Goal: Transaction & Acquisition: Purchase product/service

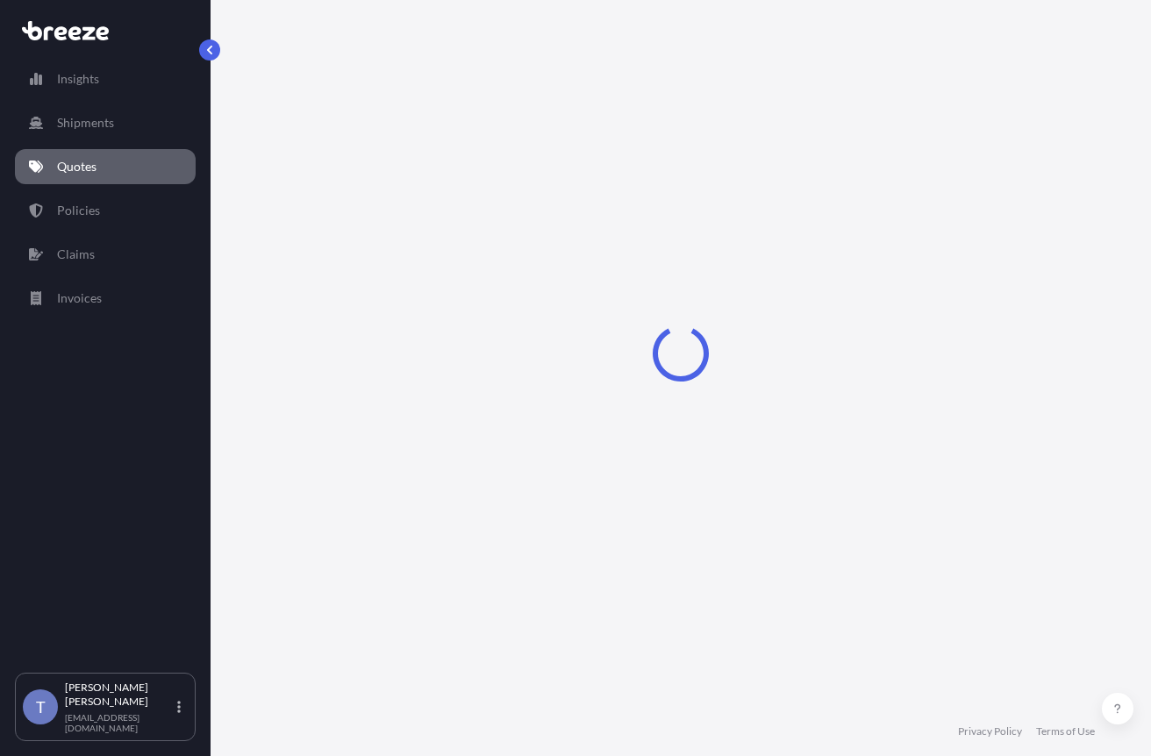
select select "Road"
select select "1"
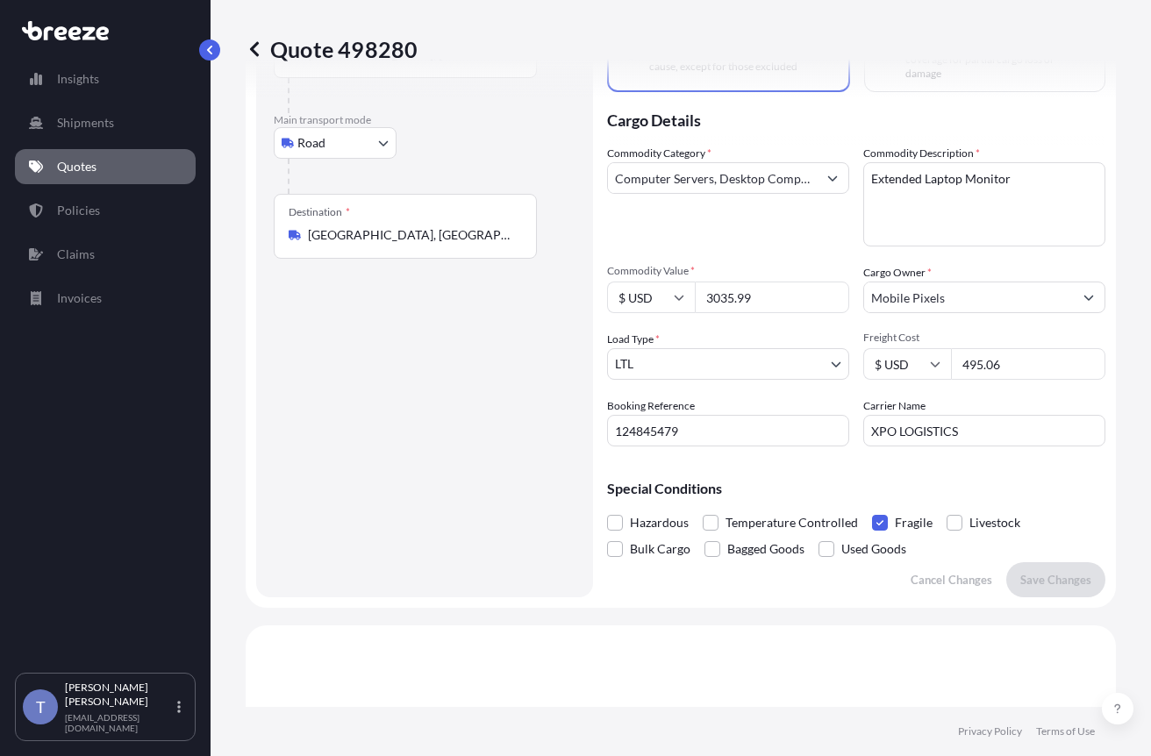
scroll to position [138, 0]
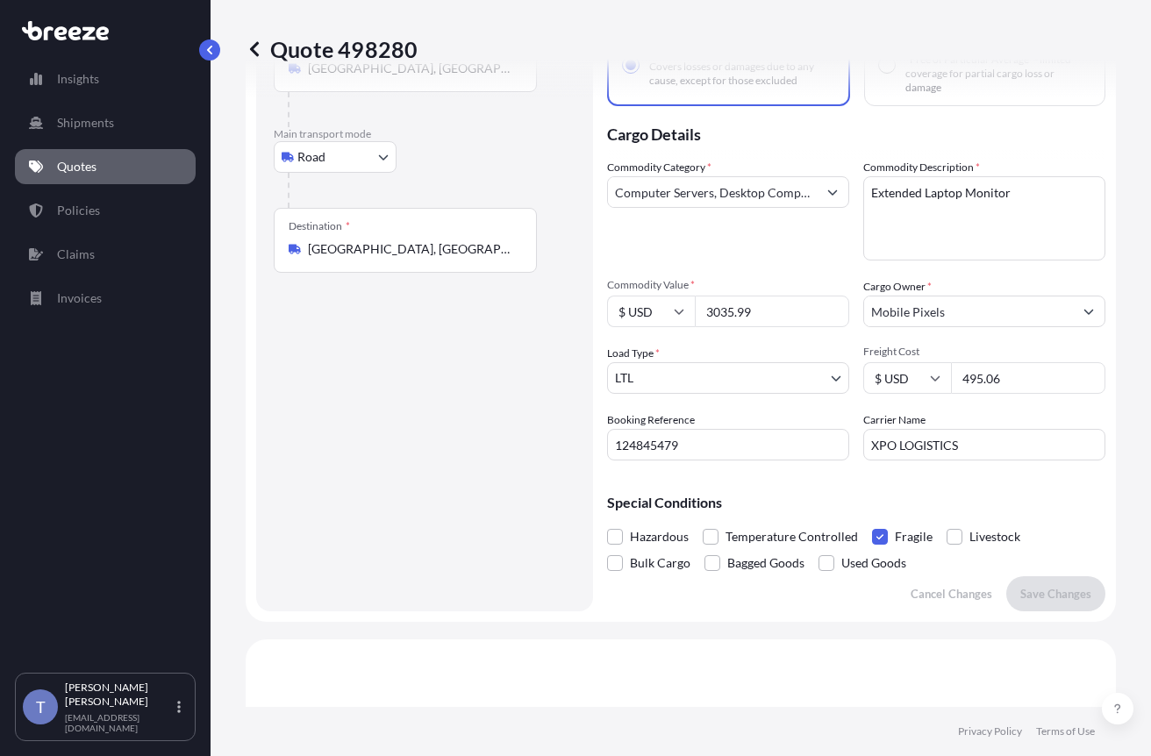
click at [1136, 293] on div "Quote 498280 Route Details Place of loading Road Road Rail Origin * Irwindale, …" at bounding box center [680, 353] width 940 height 707
click at [801, 327] on input "3035.99" at bounding box center [772, 312] width 154 height 32
paste input "6106.74"
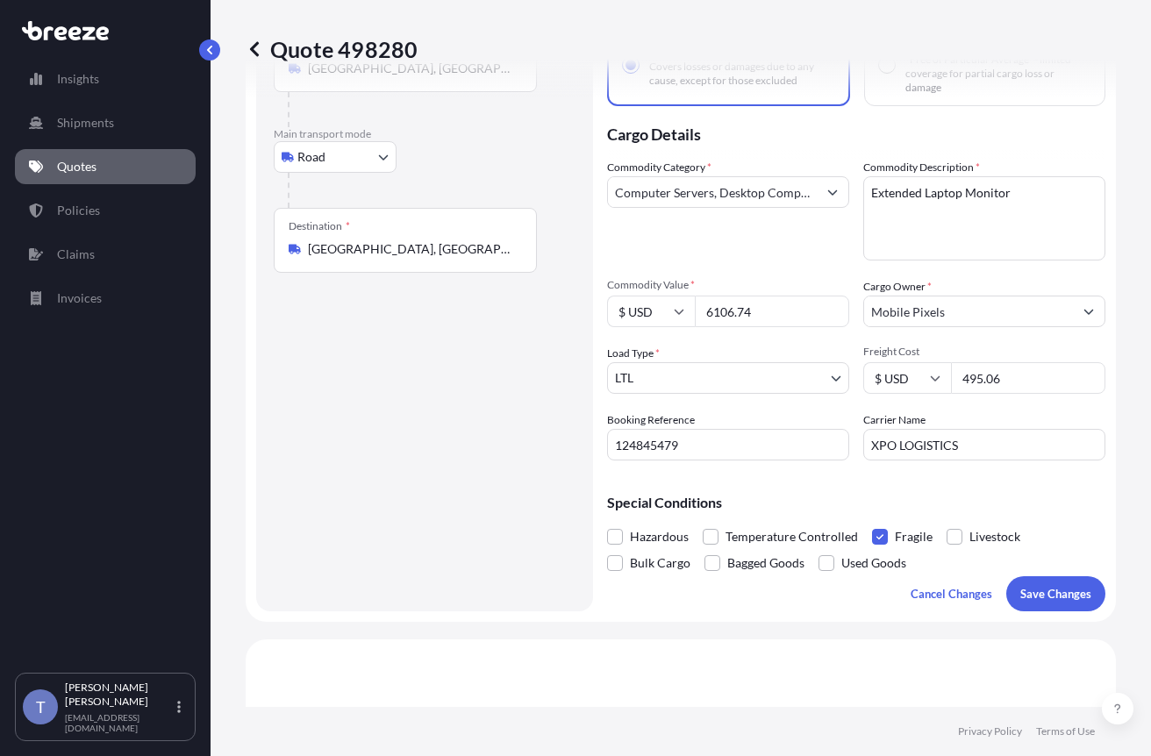
type input "6106.74"
click at [1010, 394] on input "495.06" at bounding box center [1028, 378] width 154 height 32
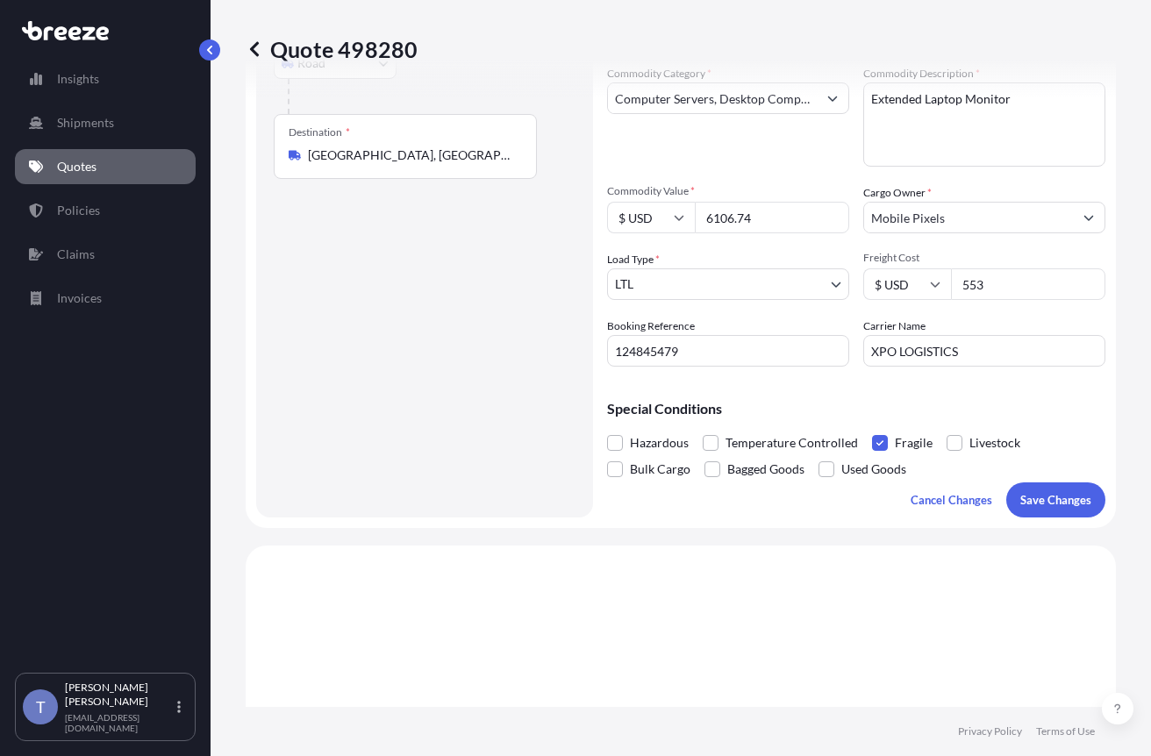
scroll to position [313, 0]
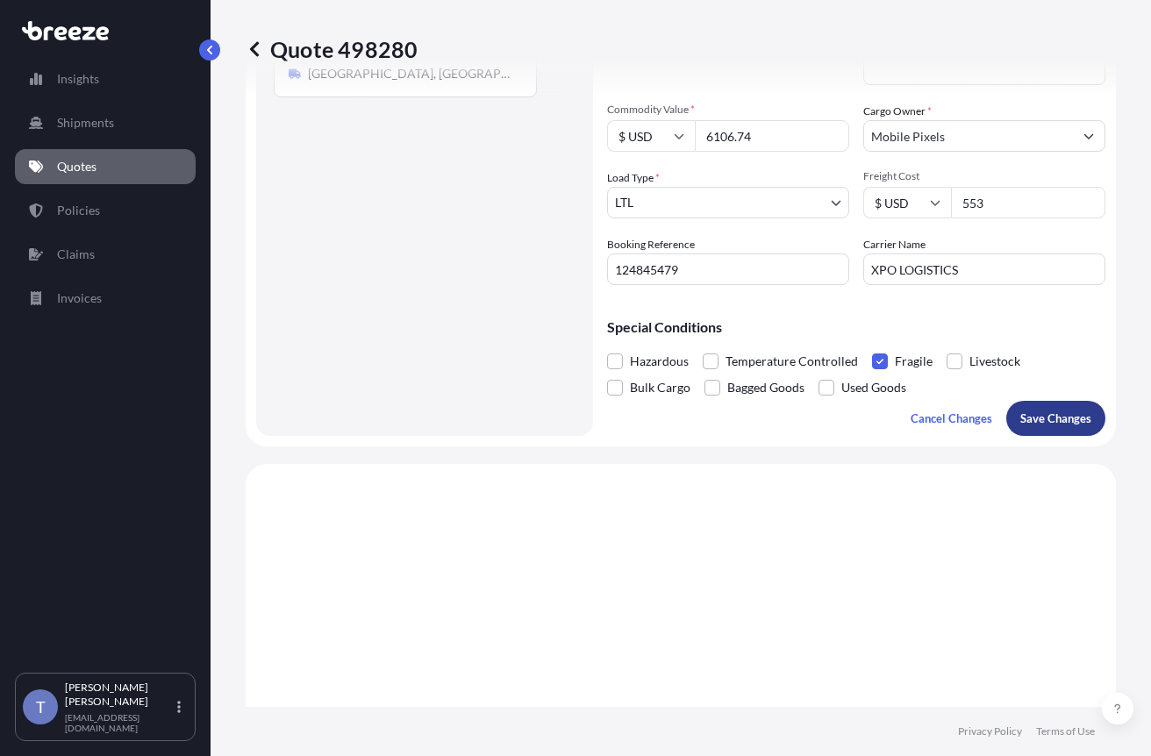
type input "553"
click at [1031, 427] on p "Save Changes" at bounding box center [1055, 419] width 71 height 18
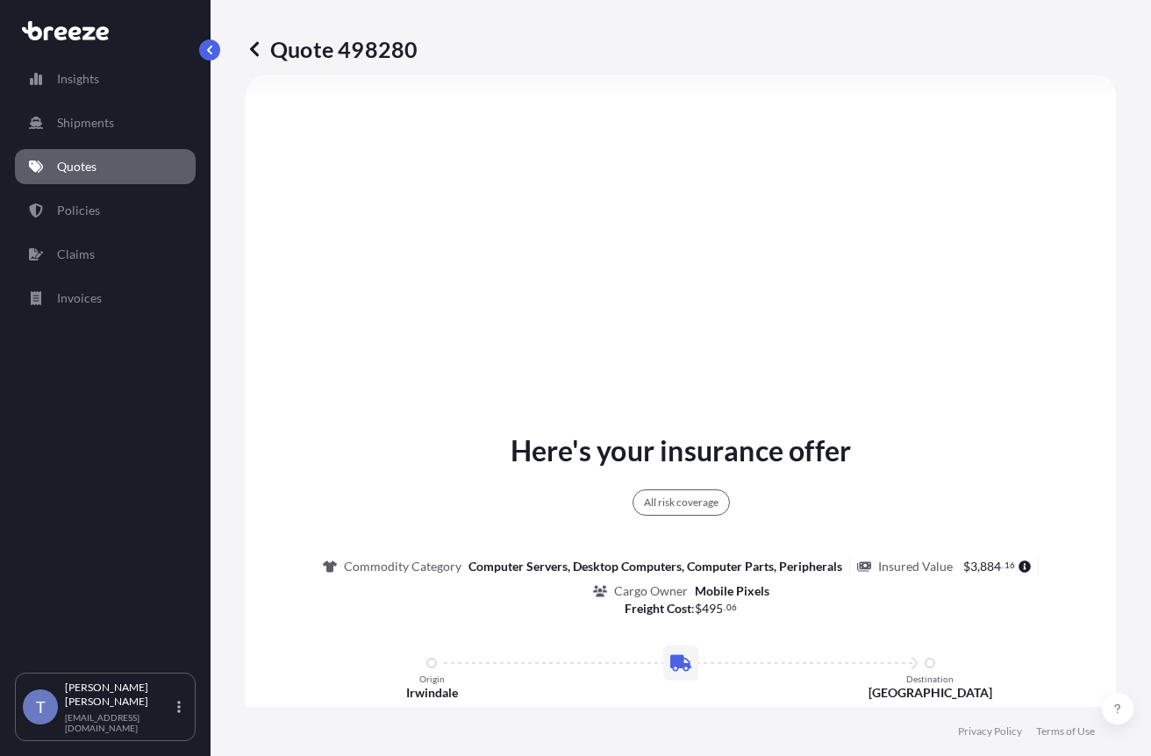
scroll to position [752, 0]
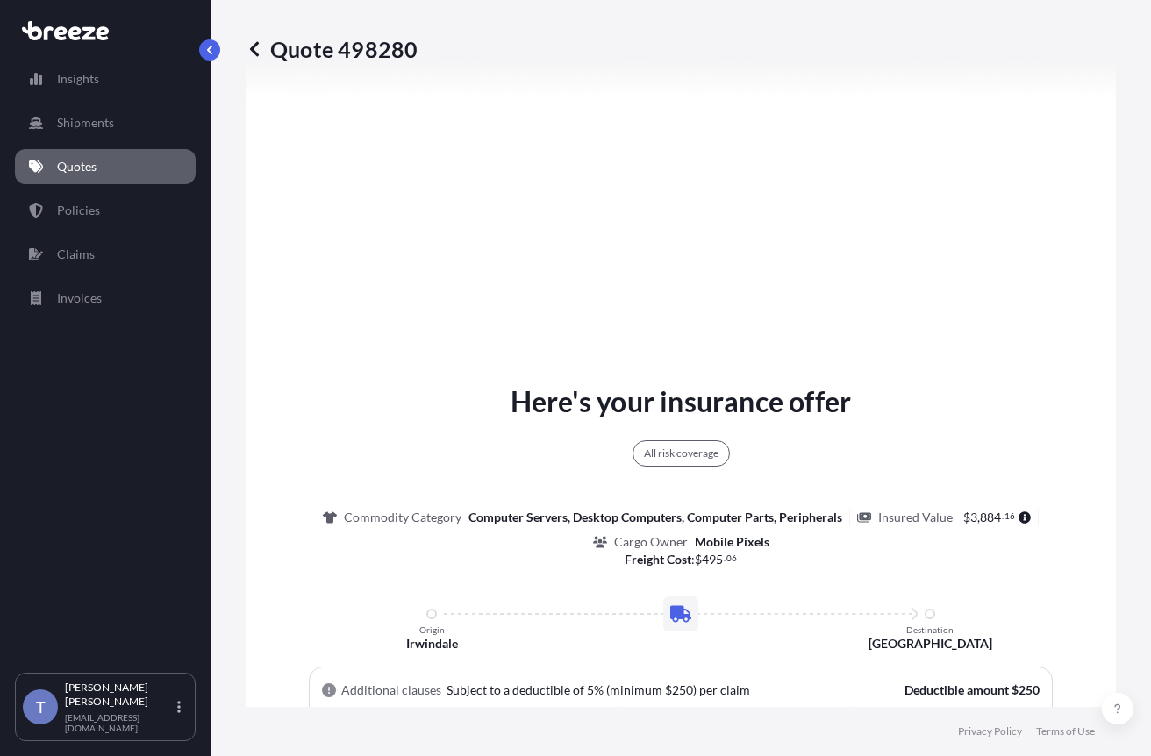
select select "Road"
select select "1"
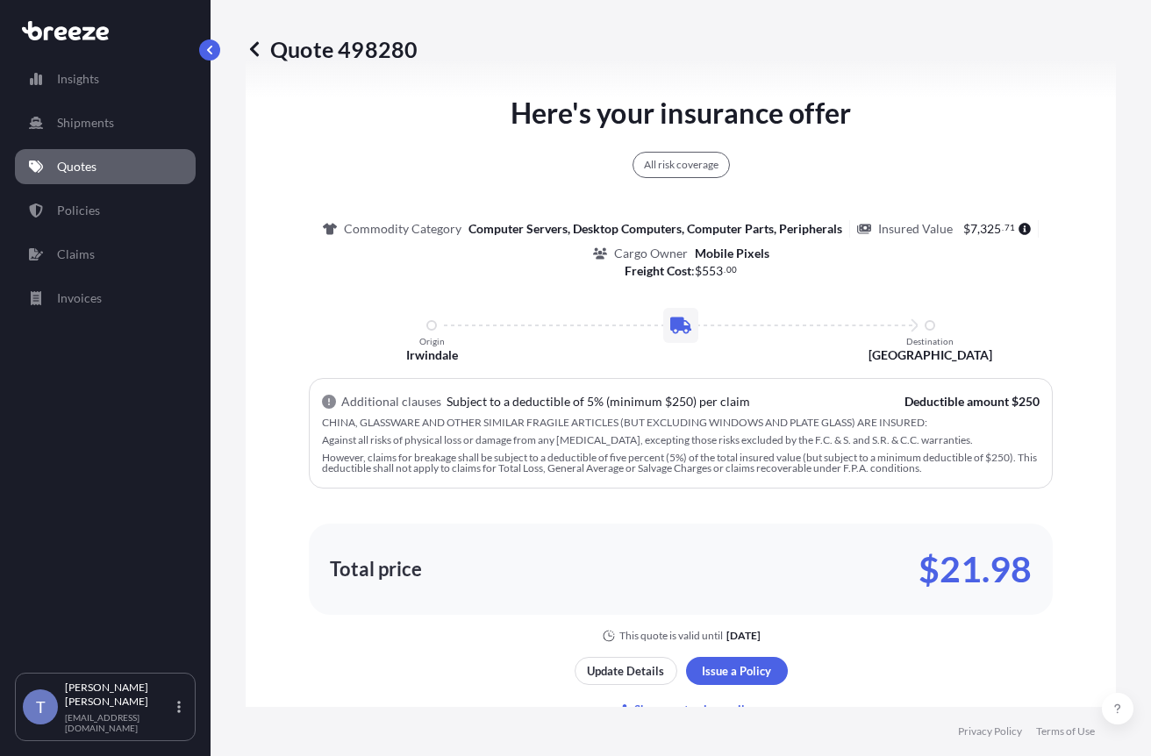
scroll to position [1102, 0]
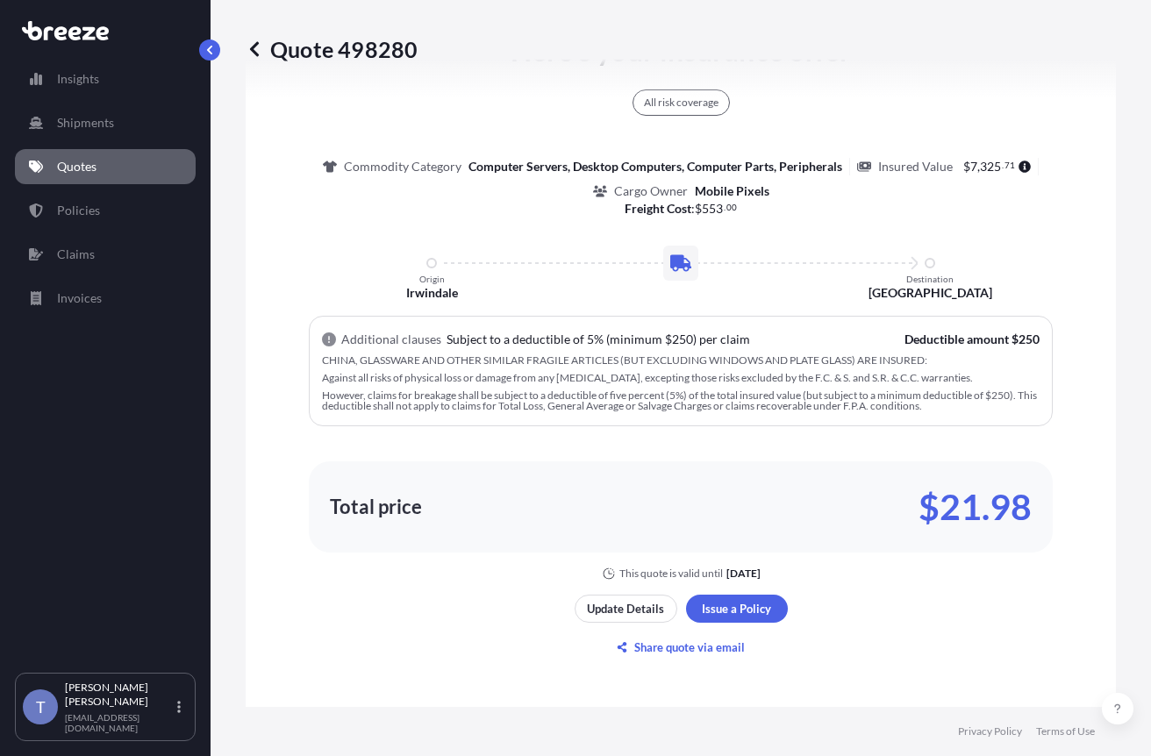
click at [92, 167] on link "Quotes" at bounding box center [105, 166] width 181 height 35
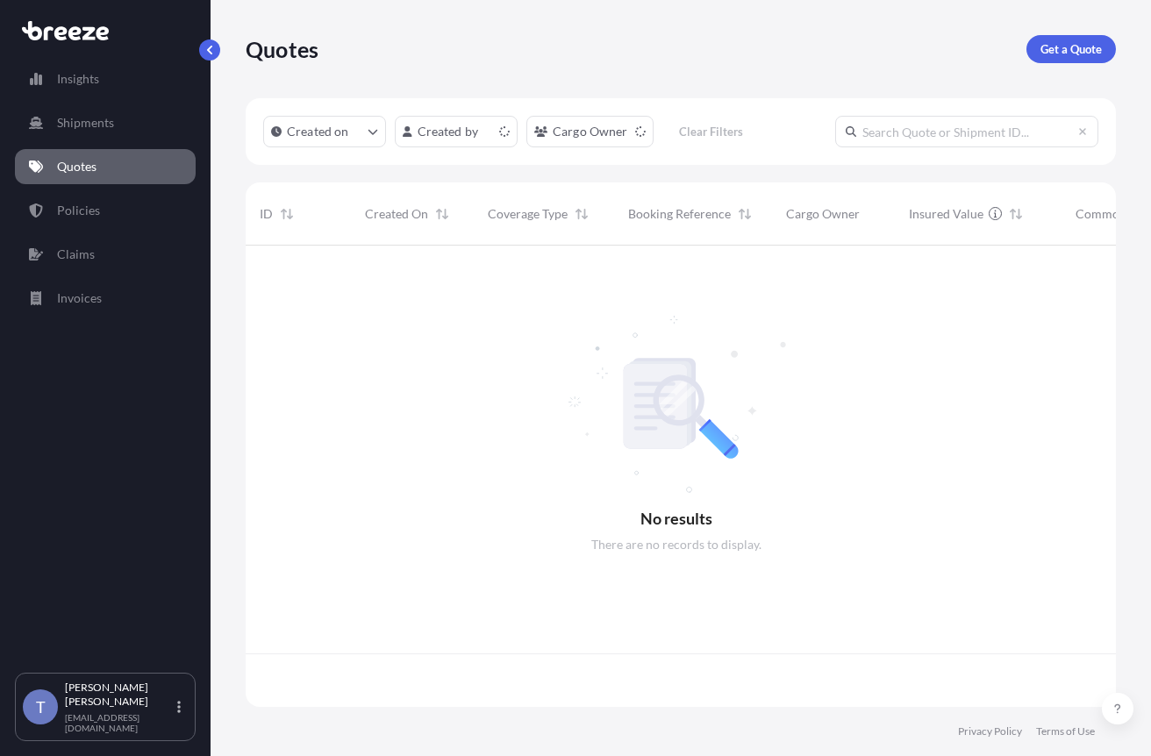
scroll to position [439, 848]
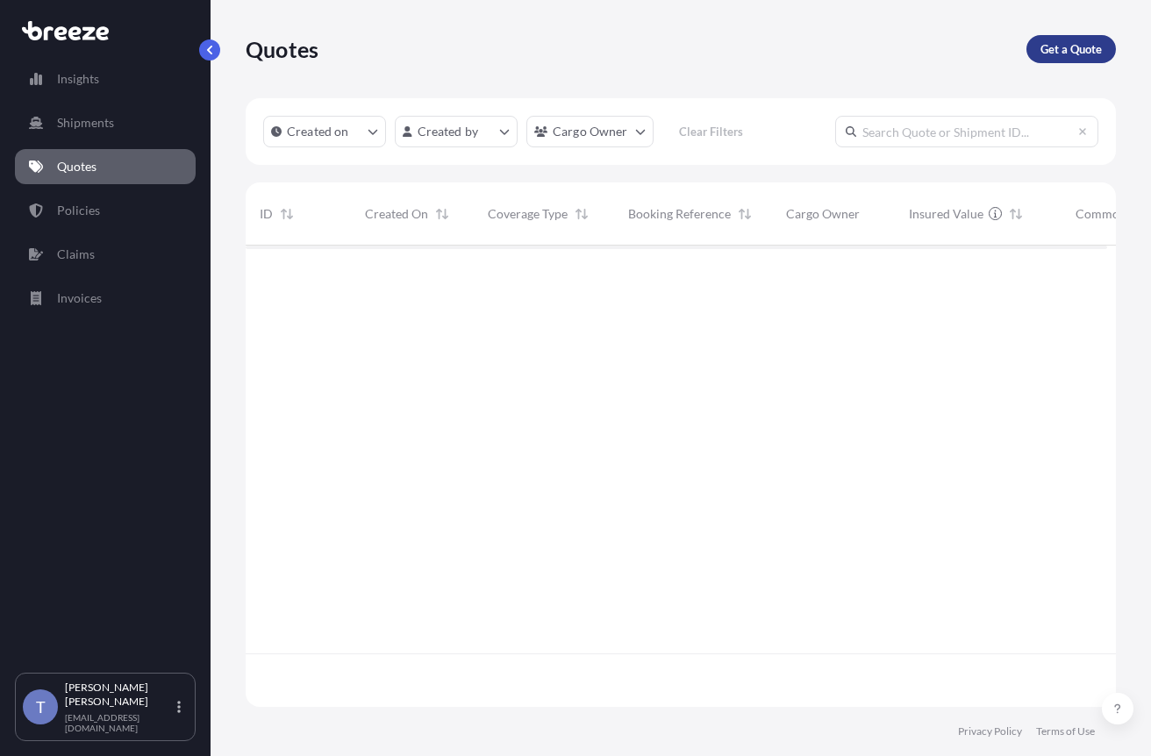
click at [1079, 55] on p "Get a Quote" at bounding box center [1070, 49] width 61 height 18
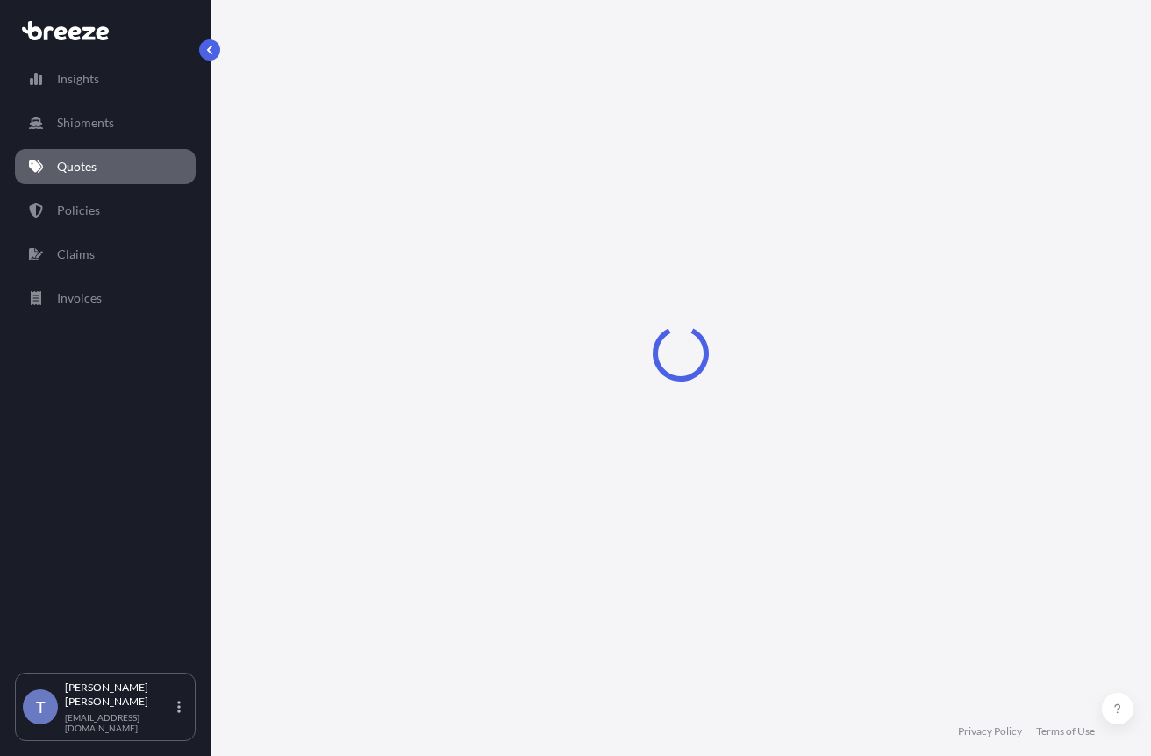
select select "Sea"
select select "1"
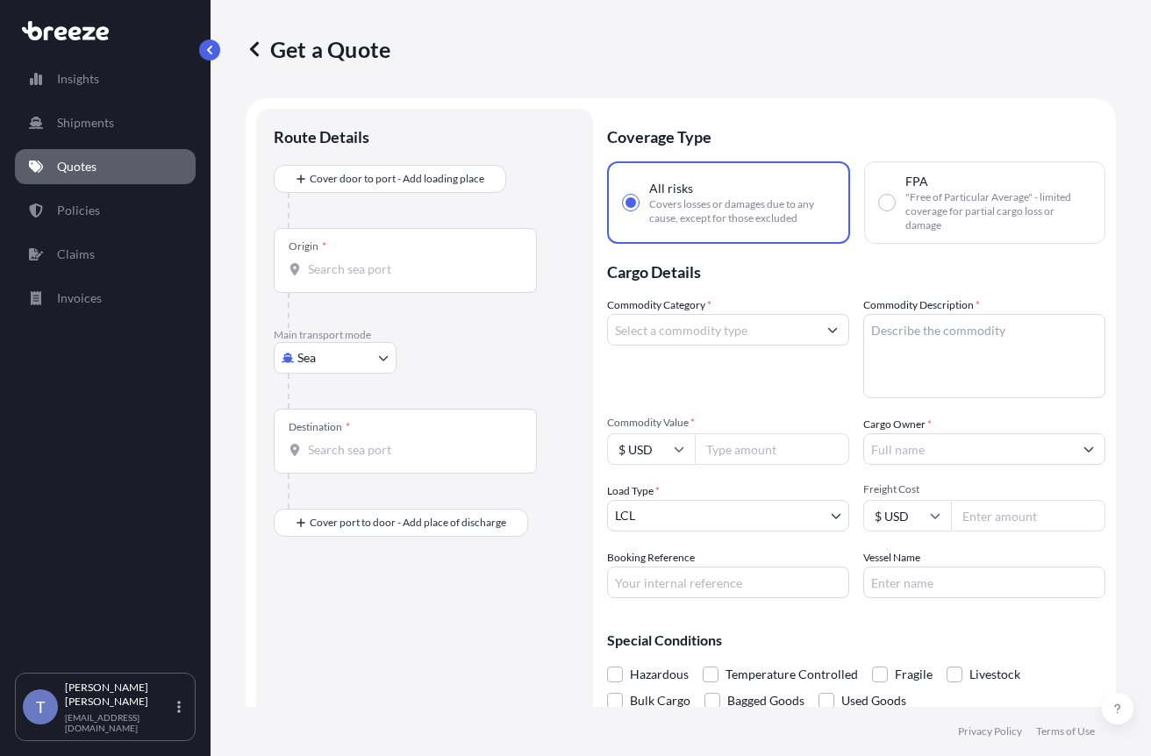
scroll to position [32, 0]
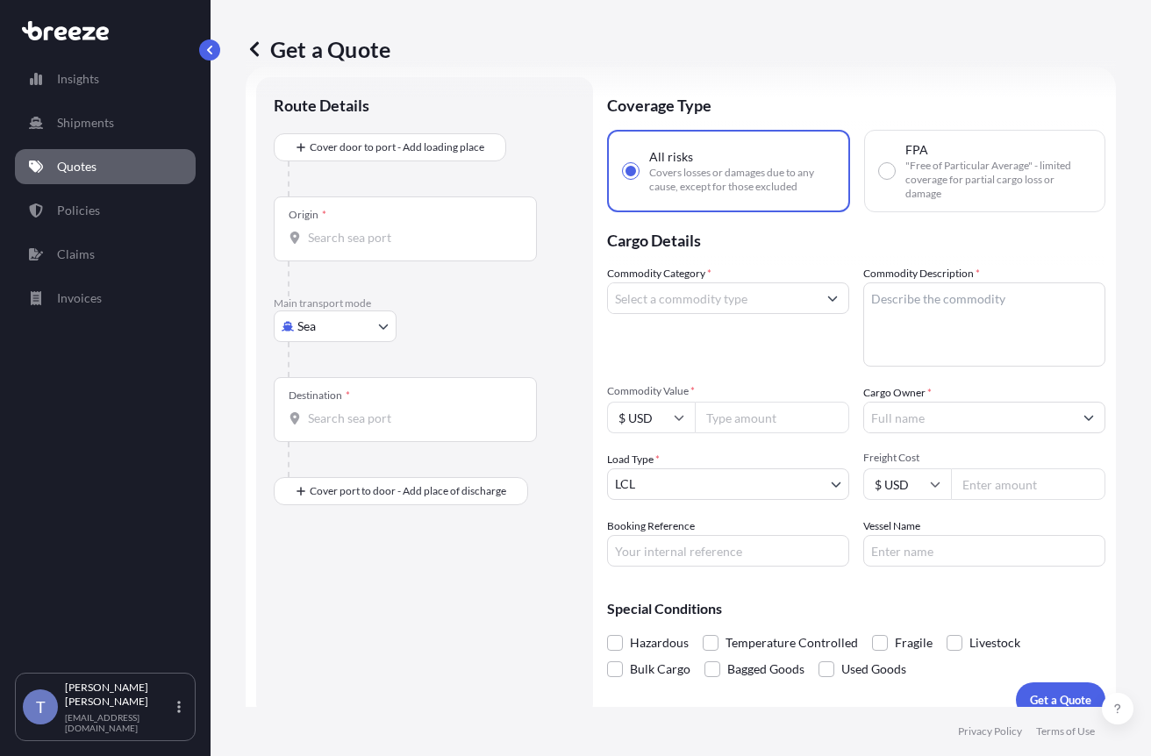
click at [389, 364] on body "Insights Shipments Quotes Policies Claims Invoices T Tania Orozco shipusa@glova…" at bounding box center [575, 444] width 1151 height 888
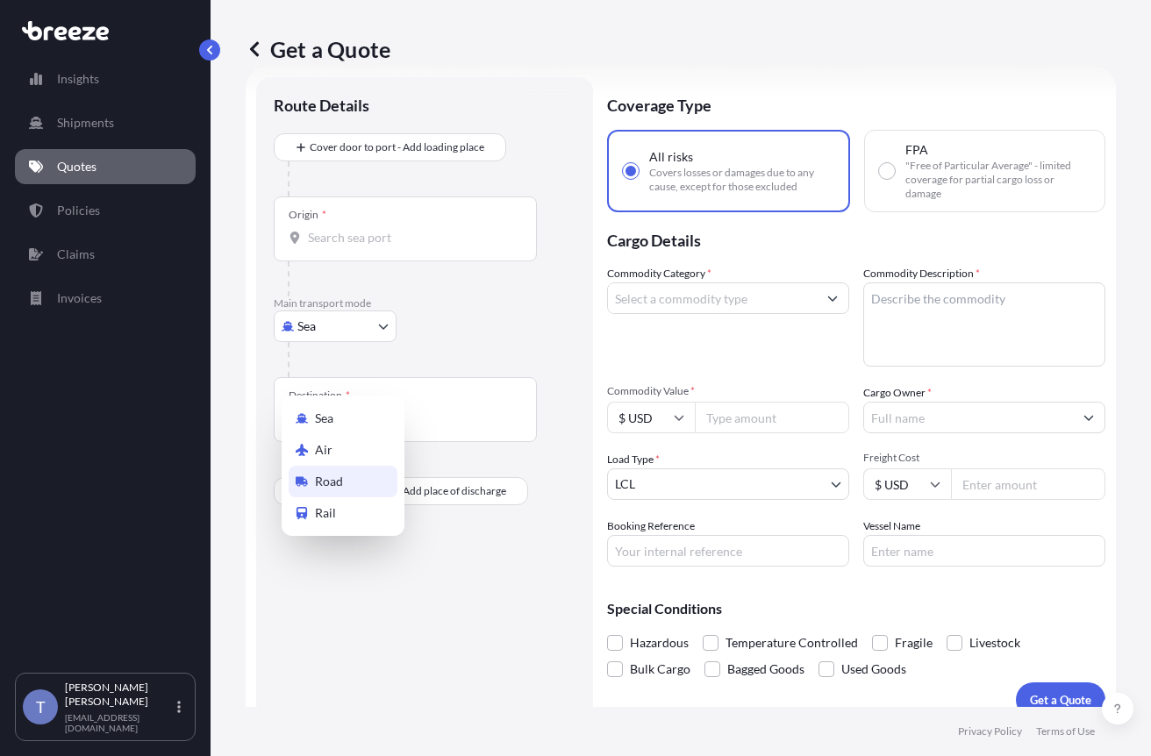
click at [375, 482] on div "Road" at bounding box center [343, 482] width 109 height 32
select select "Road"
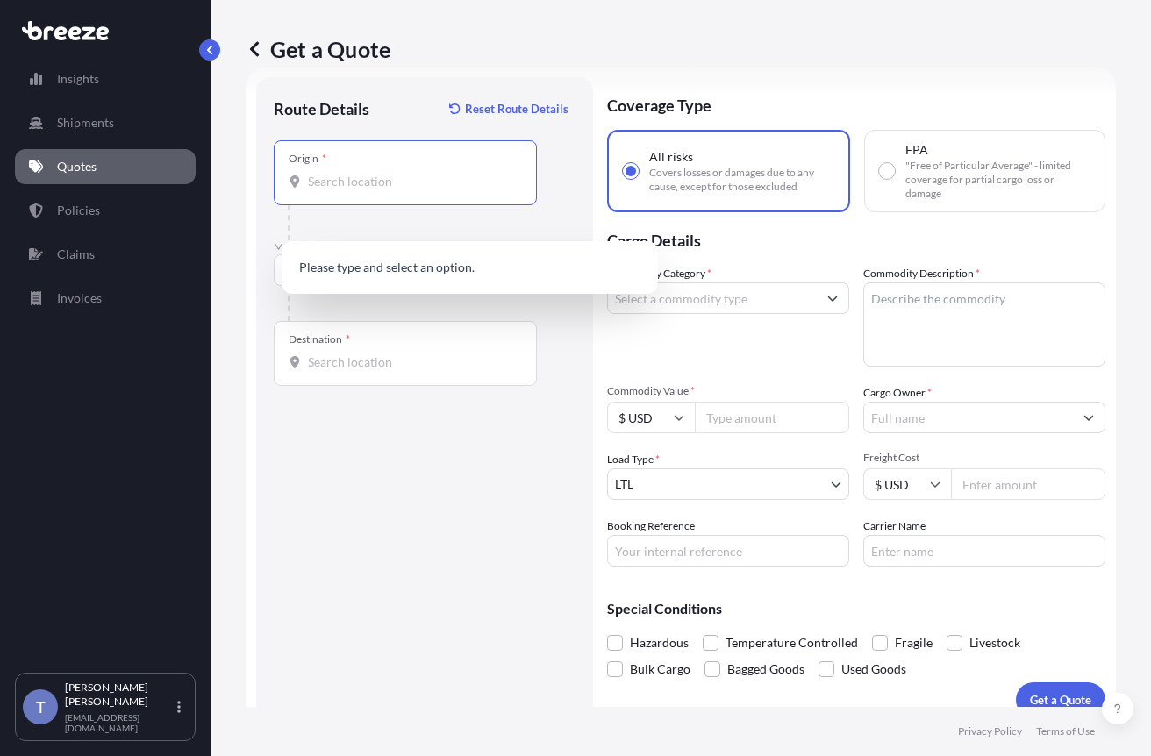
click at [422, 190] on input "Origin *" at bounding box center [411, 182] width 207 height 18
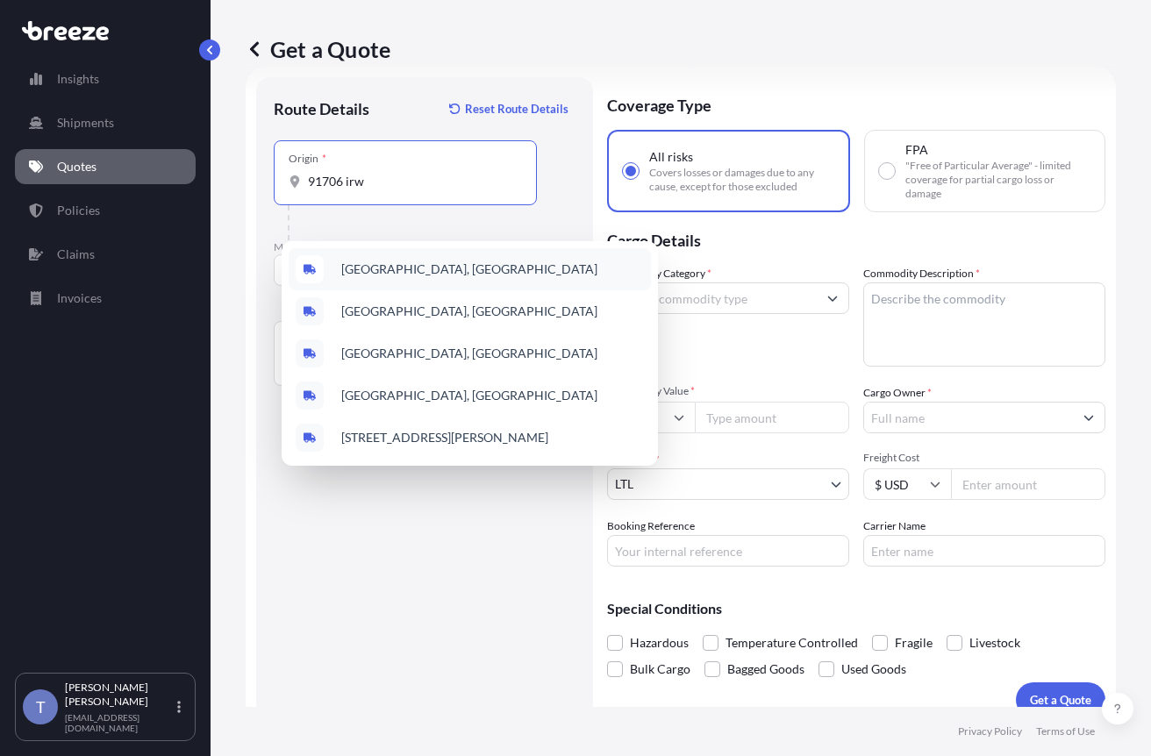
click at [491, 263] on div "Irwindale, CA 91706, USA" at bounding box center [470, 269] width 362 height 42
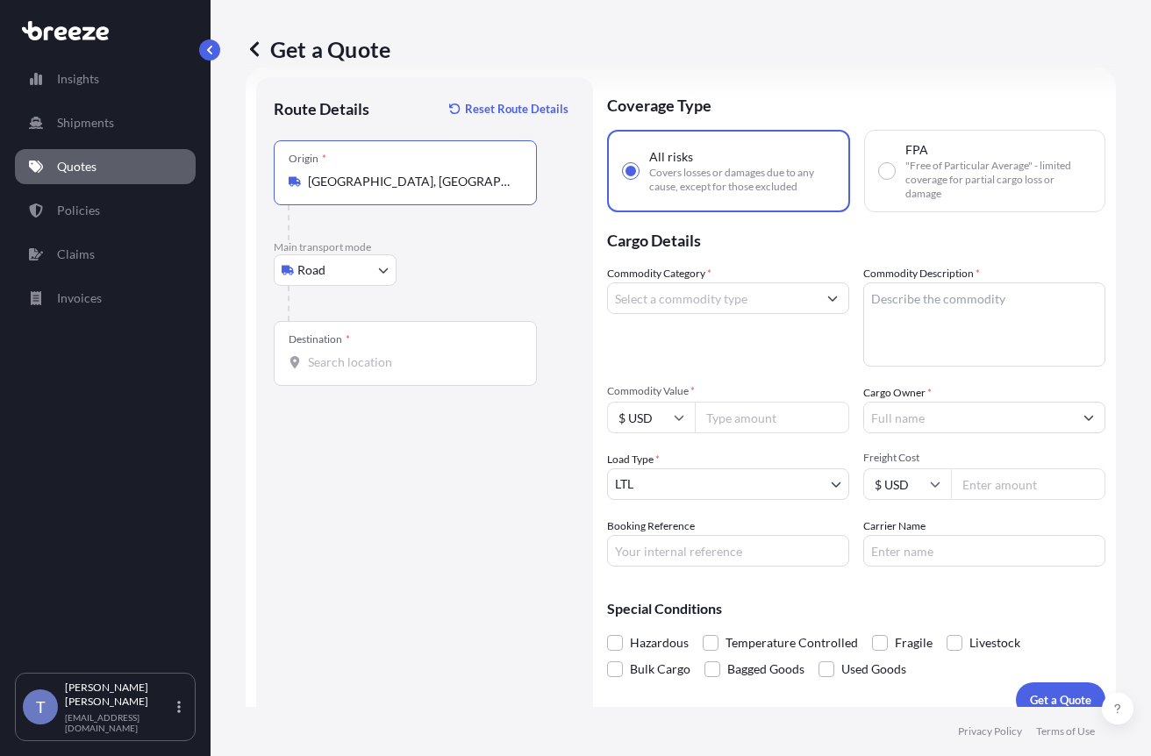
type input "Irwindale, CA 91706, USA"
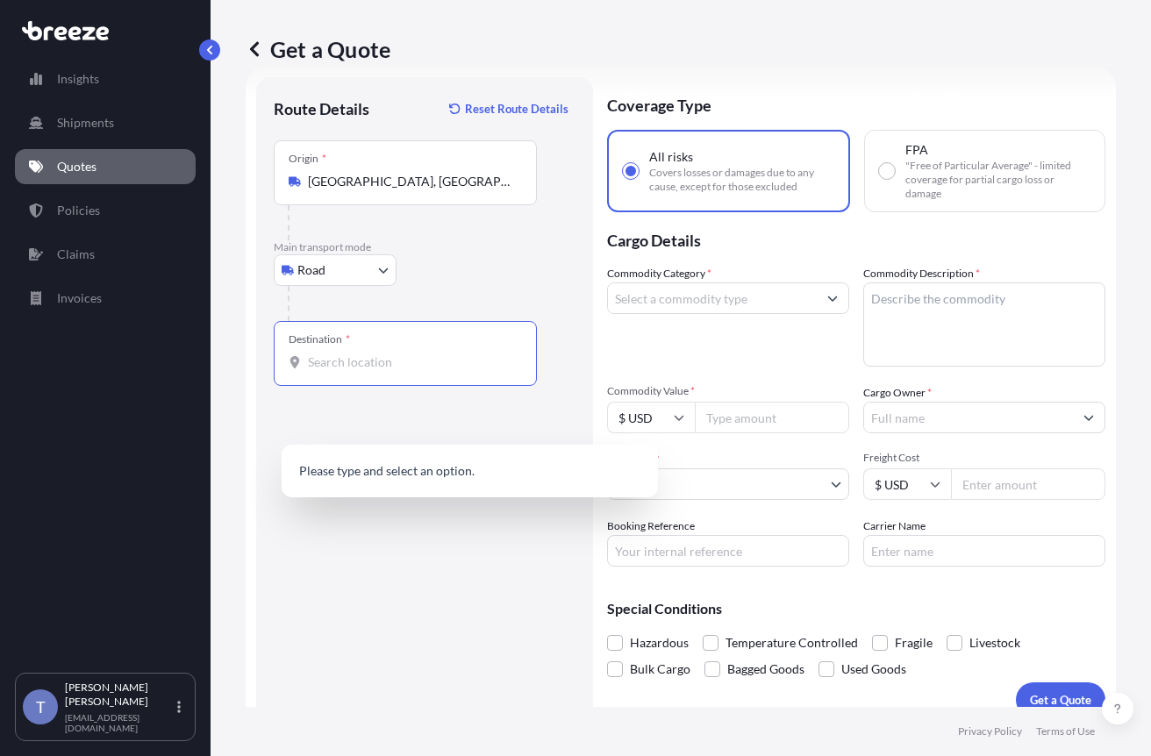
click at [386, 371] on input "Destination *" at bounding box center [411, 362] width 207 height 18
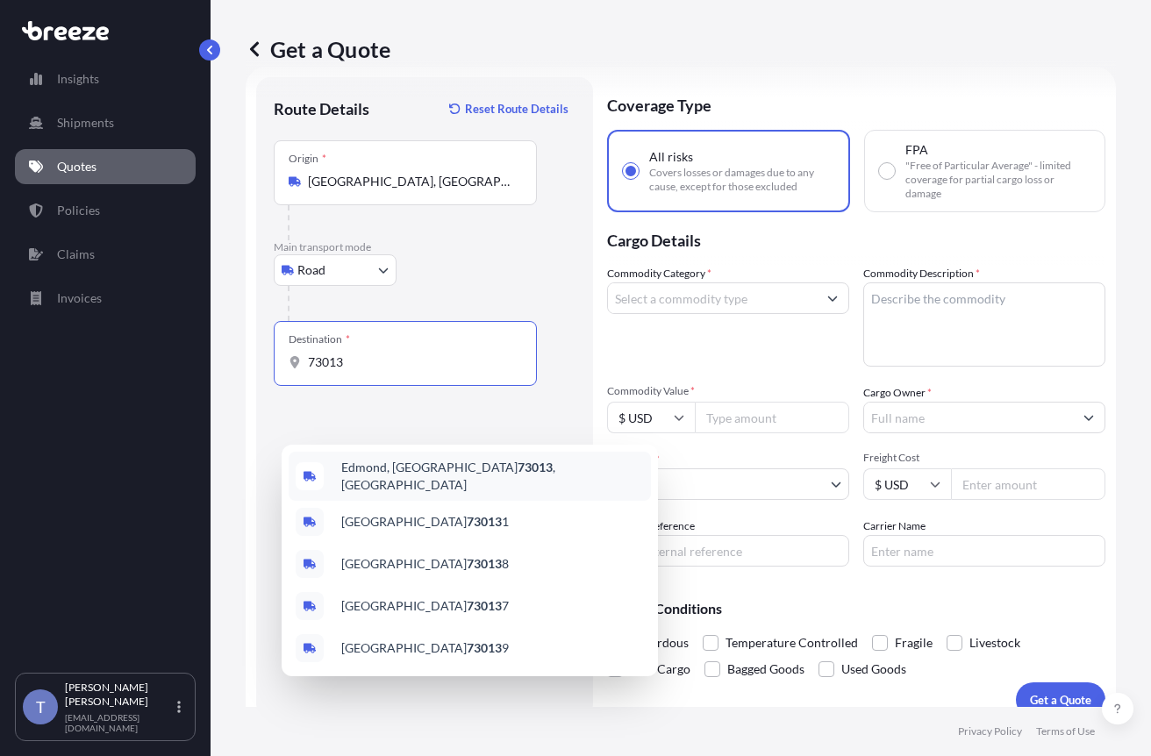
click at [481, 477] on span "Edmond, OK 73013 , USA" at bounding box center [492, 476] width 303 height 35
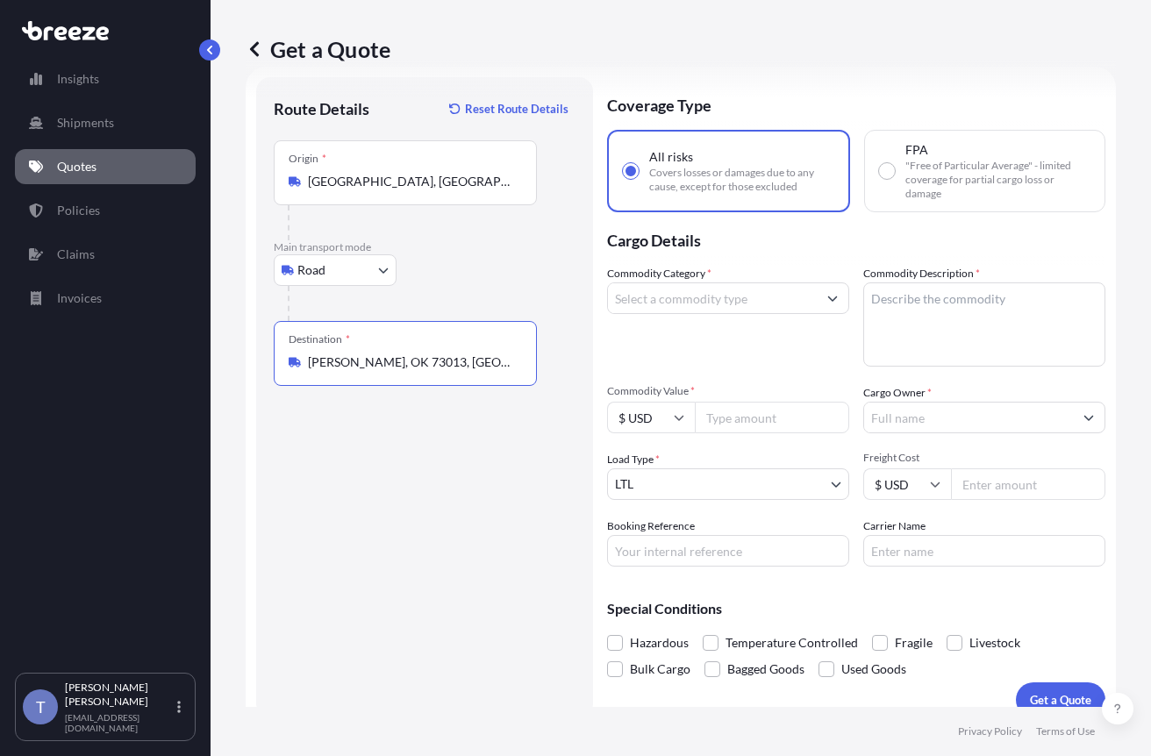
type input "Edmond, OK 73013, USA"
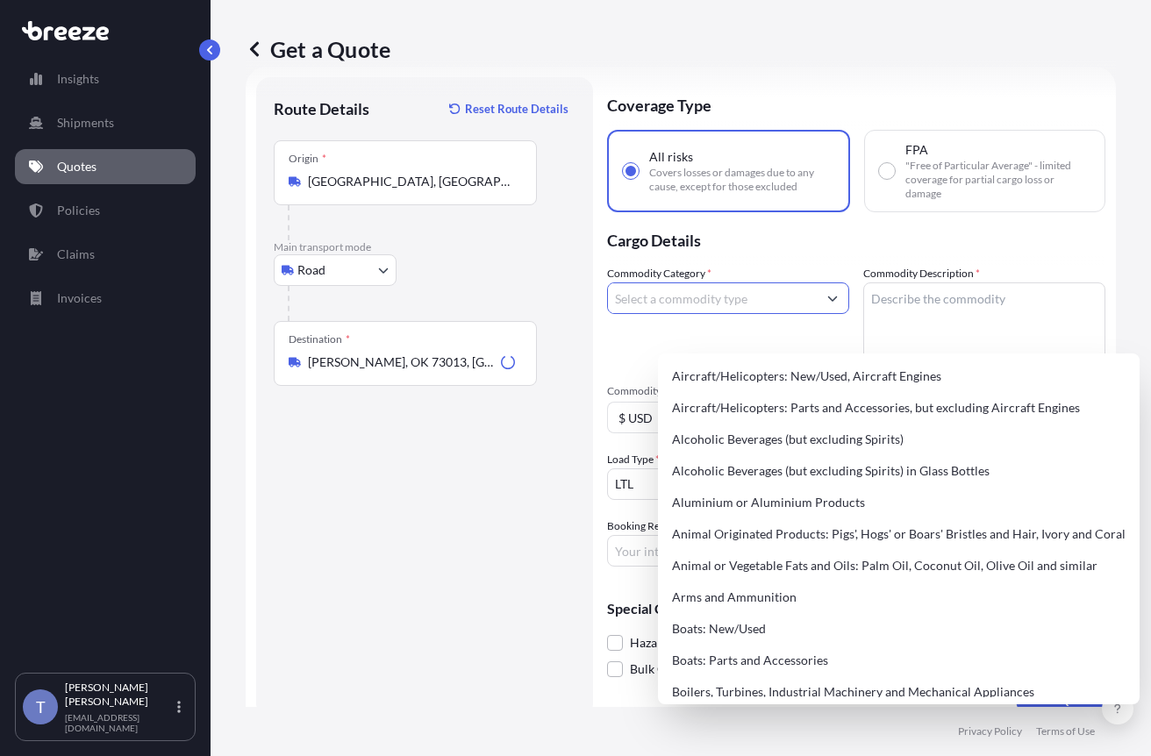
click at [675, 314] on input "Commodity Category *" at bounding box center [712, 298] width 209 height 32
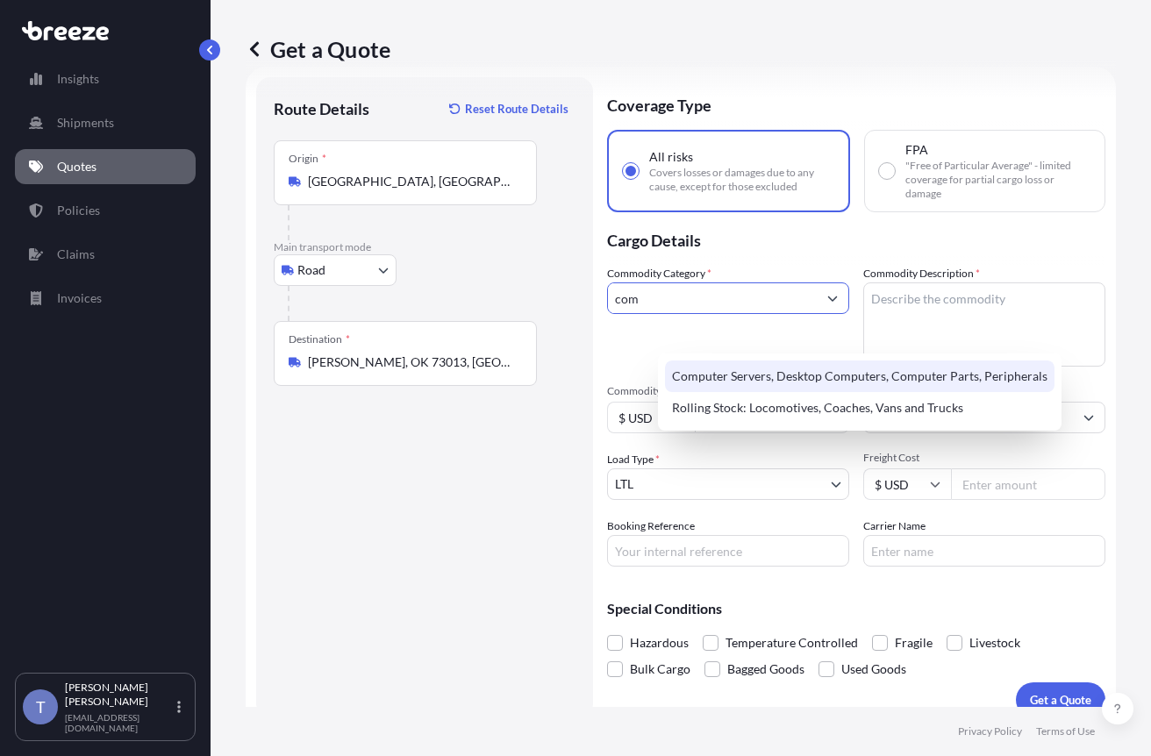
click at [724, 381] on div "Computer Servers, Desktop Computers, Computer Parts, Peripherals" at bounding box center [859, 376] width 389 height 32
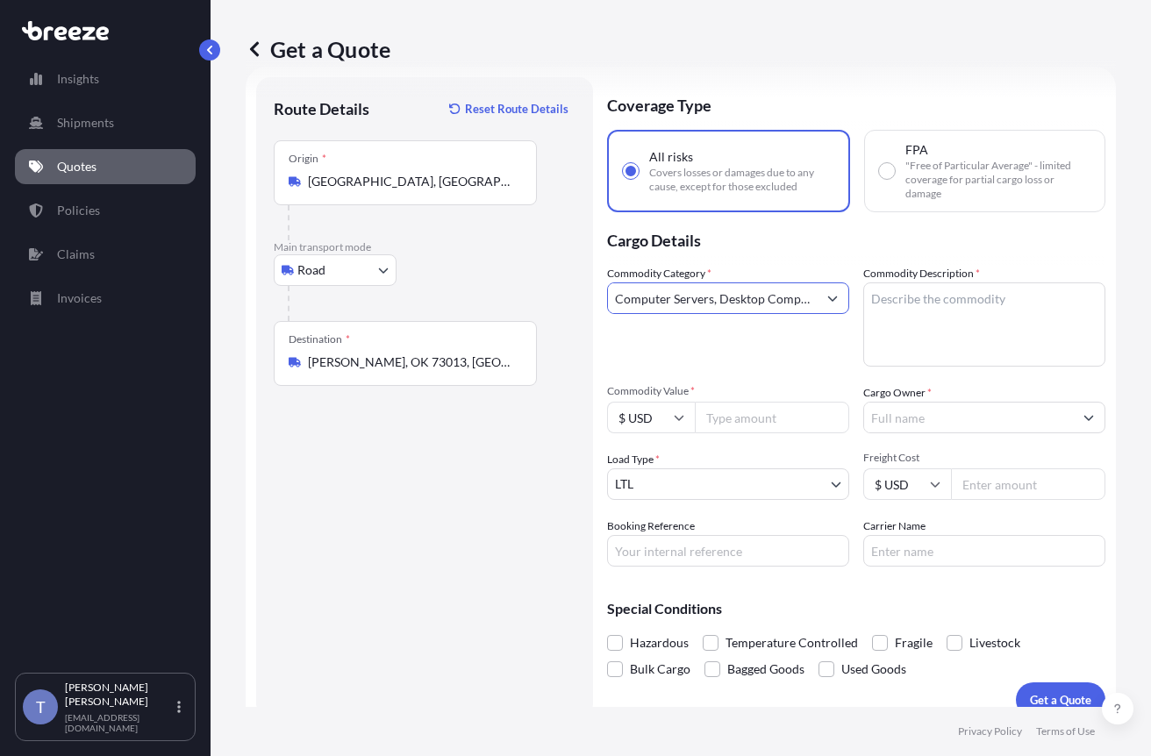
type input "Computer Servers, Desktop Computers, Computer Parts, Peripherals"
click at [1115, 434] on div "Get a Quote Route Details Reset Route Details Place of loading Road Road Rail O…" at bounding box center [680, 353] width 940 height 707
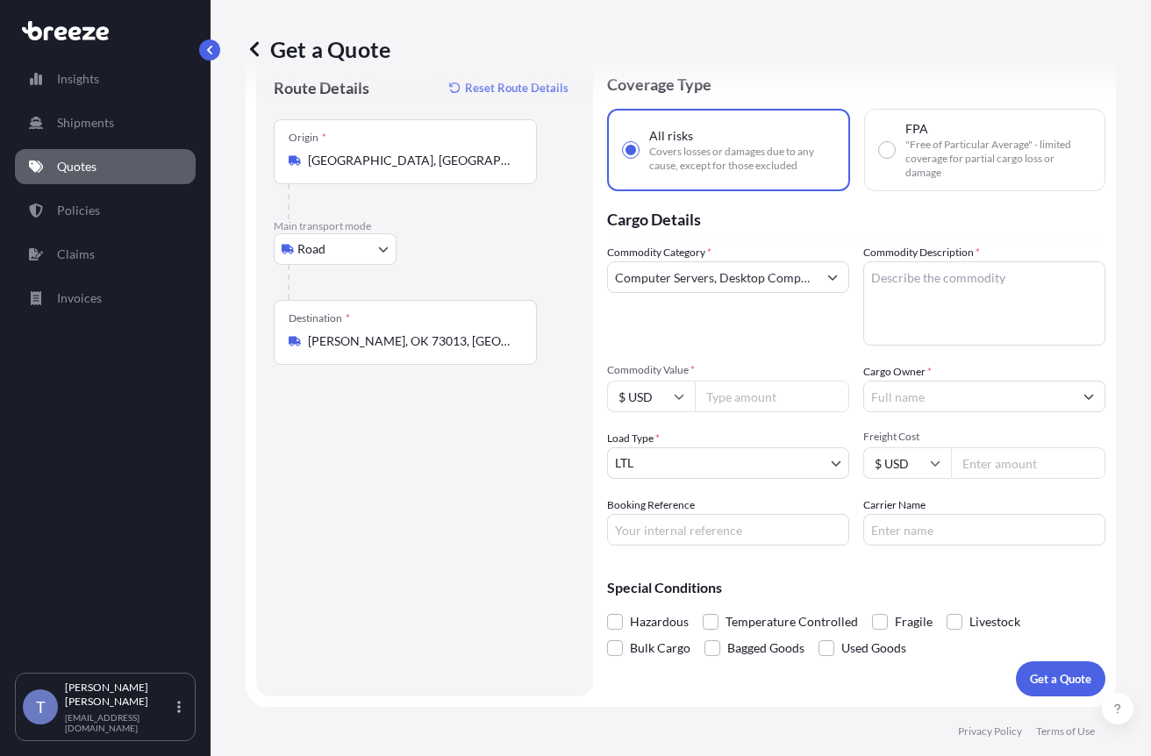
scroll to position [119, 0]
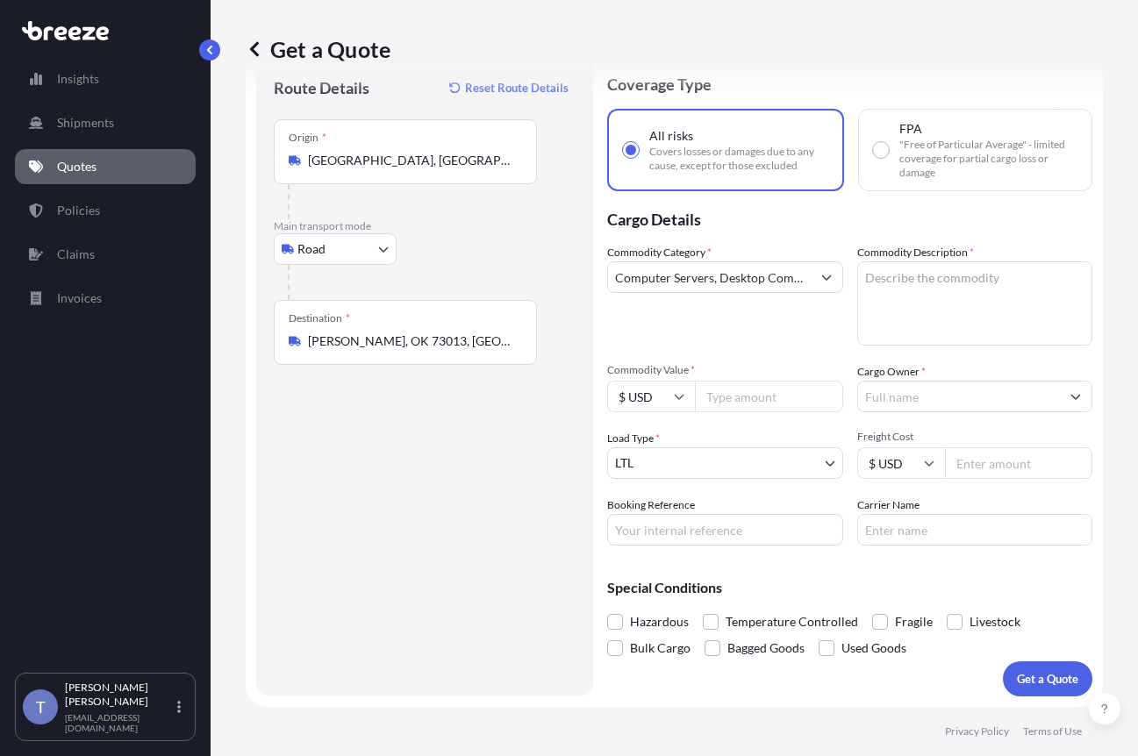
click at [994, 381] on input "Cargo Owner *" at bounding box center [959, 397] width 203 height 32
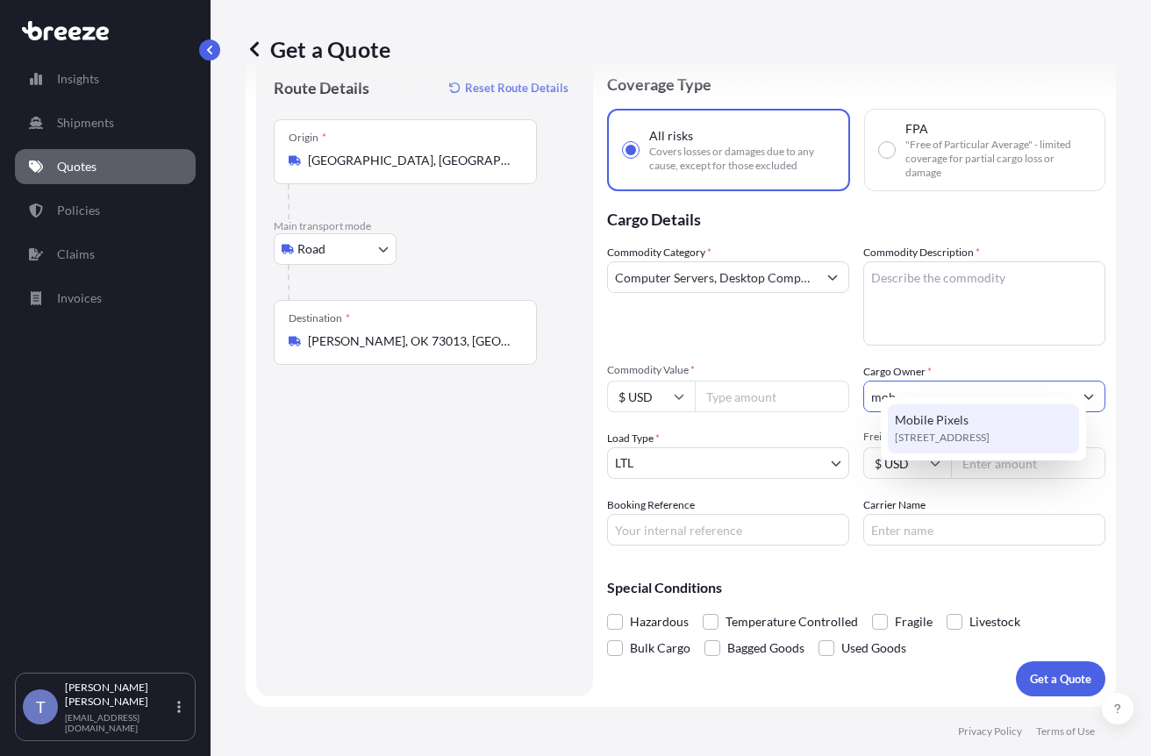
click at [983, 434] on span "5268 Rivergrade Rd, 91706, Irwindale, United States" at bounding box center [942, 438] width 95 height 18
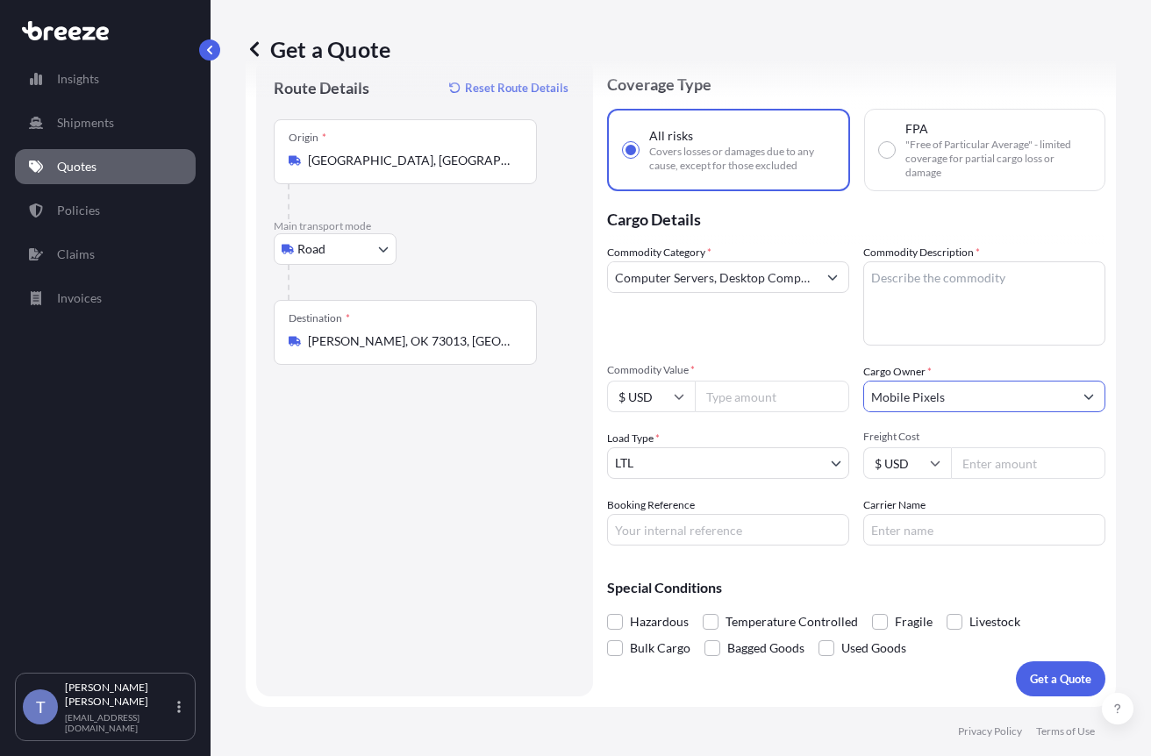
type input "Mobile Pixels"
click at [1123, 201] on div "Get a Quote Route Details Reset Route Details Place of loading Road Road Rail O…" at bounding box center [680, 353] width 940 height 707
click at [769, 381] on input "Commodity Value *" at bounding box center [772, 397] width 154 height 32
paste input "23858.10"
type input "23858.10"
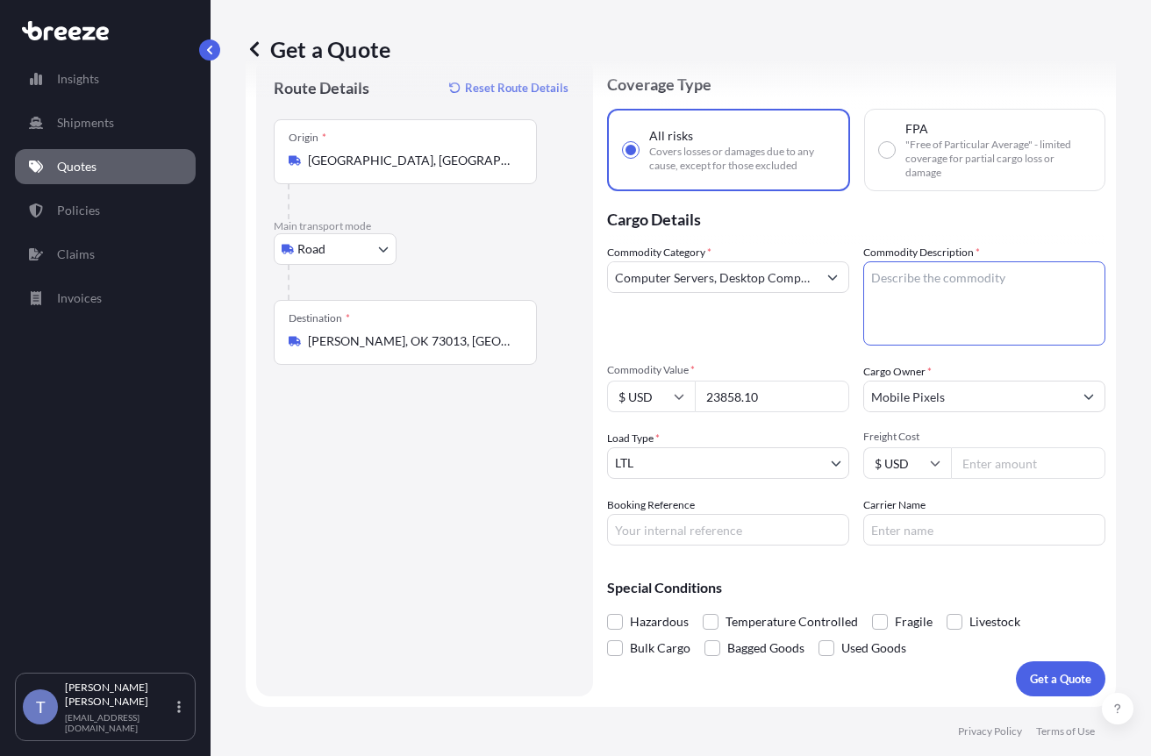
click at [955, 269] on textarea "Commodity Description *" at bounding box center [984, 303] width 242 height 84
paste textarea "63321-04"
type textarea "6"
click at [981, 262] on textarea "Commodity Description *" at bounding box center [984, 303] width 242 height 84
paste textarea "Extended Laptop Monitor"
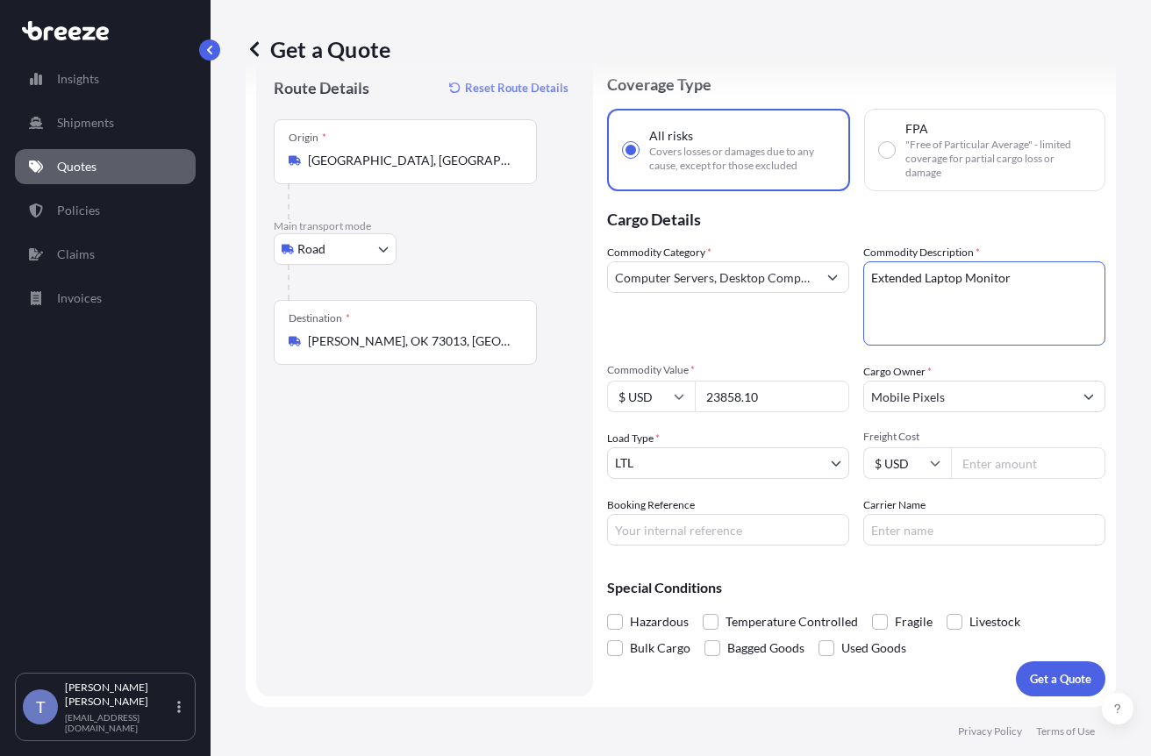
scroll to position [130, 0]
type textarea "Extended Laptop Monitor"
click at [888, 614] on span at bounding box center [880, 622] width 16 height 16
click at [872, 609] on input "Fragile" at bounding box center [872, 609] width 0 height 0
click at [1000, 581] on p "Special Conditions" at bounding box center [856, 588] width 498 height 14
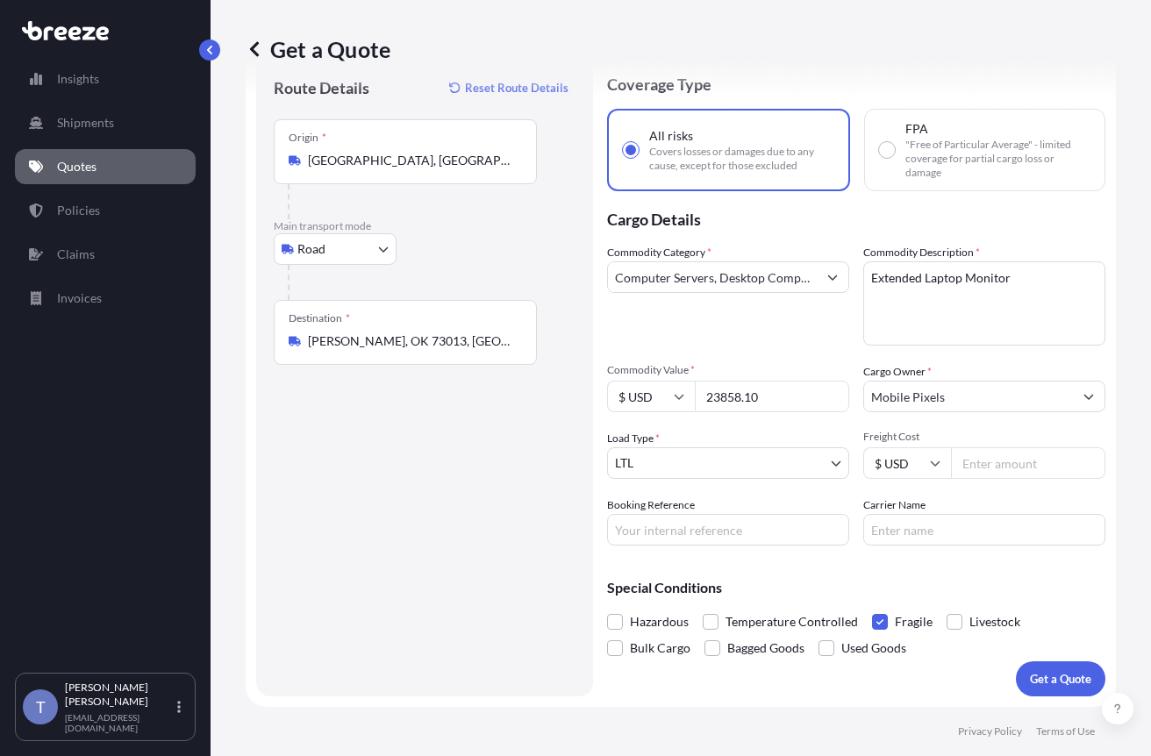
click at [1117, 197] on div "Get a Quote Route Details Reset Route Details Place of loading Road Road Rail O…" at bounding box center [680, 353] width 940 height 707
click at [908, 514] on input "Carrier Name" at bounding box center [984, 530] width 242 height 32
type input "XPO LOGISTICS"
click at [1014, 447] on input "Freight Cost" at bounding box center [1028, 463] width 154 height 32
click at [995, 447] on input "703.15" at bounding box center [1028, 463] width 154 height 32
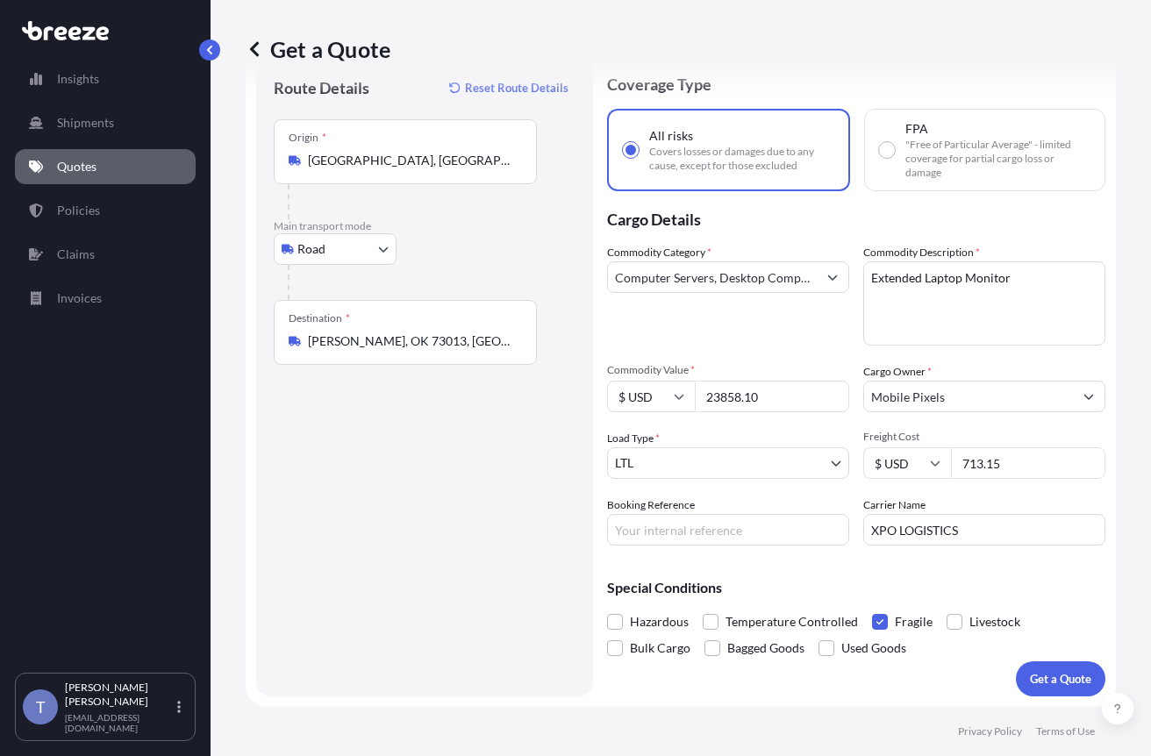
type input "713.15"
click at [734, 517] on input "Booking Reference" at bounding box center [728, 530] width 242 height 32
type input "124917559"
click at [1046, 670] on p "Get a Quote" at bounding box center [1060, 679] width 61 height 18
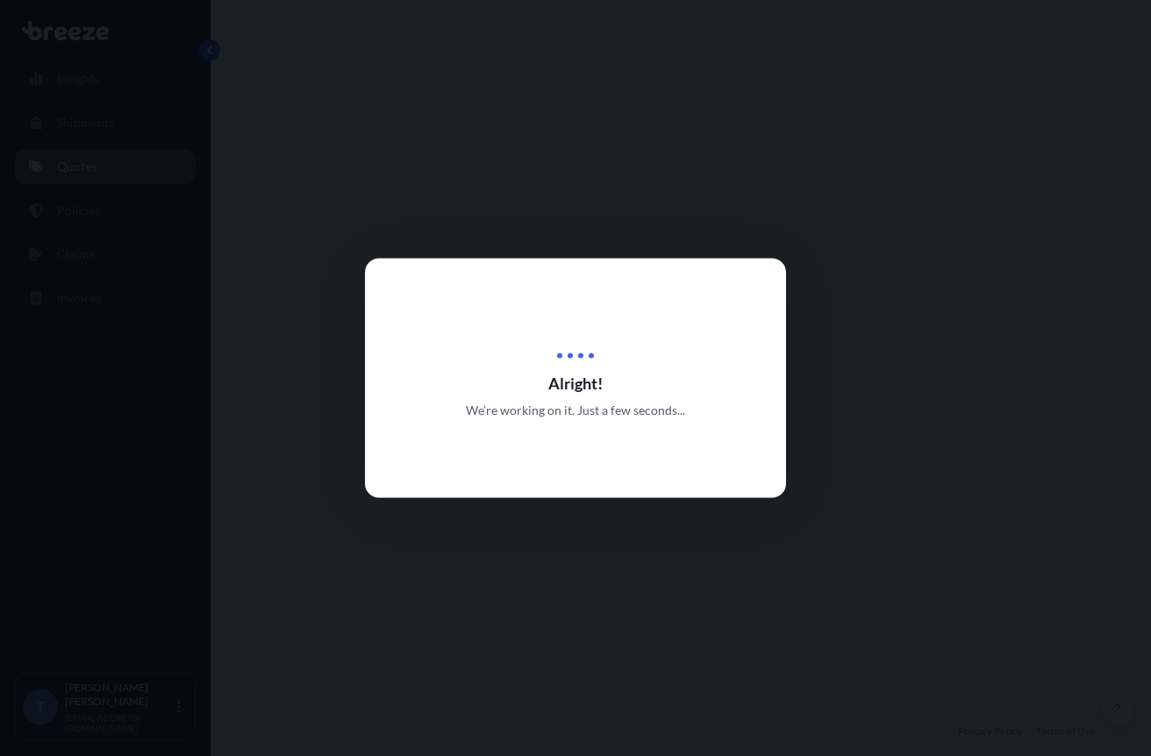
select select "Road"
select select "1"
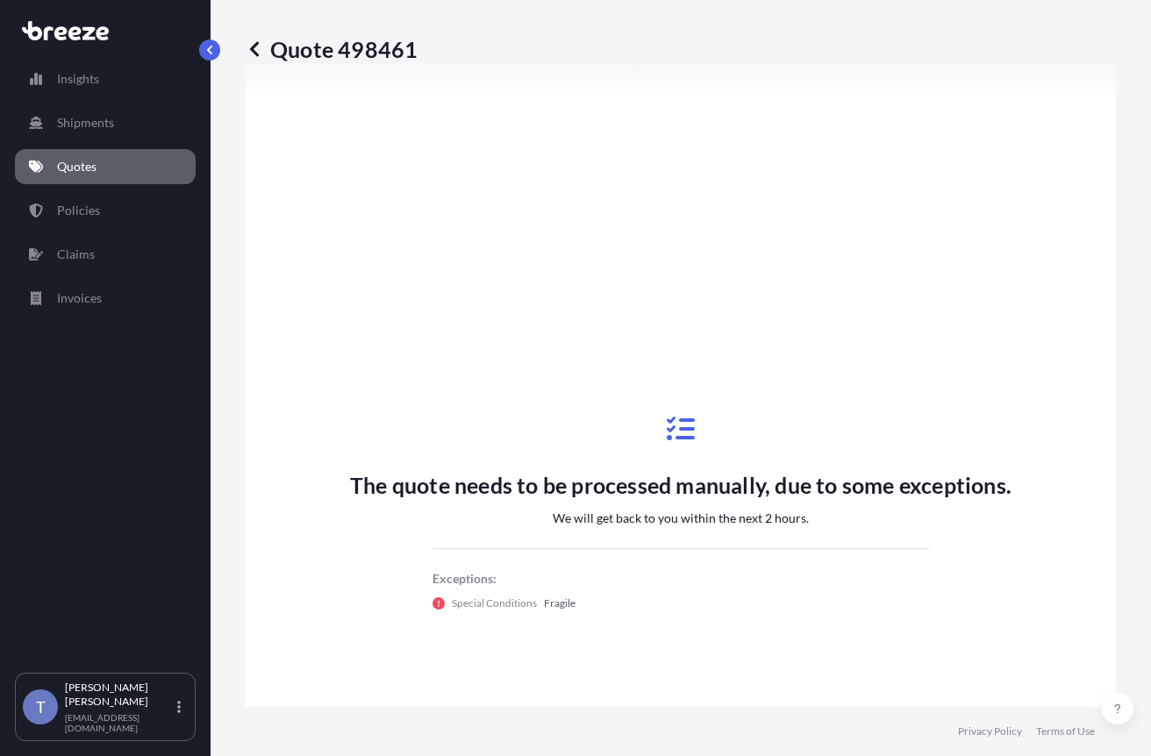
scroll to position [752, 0]
click at [76, 167] on link "Quotes" at bounding box center [105, 166] width 181 height 35
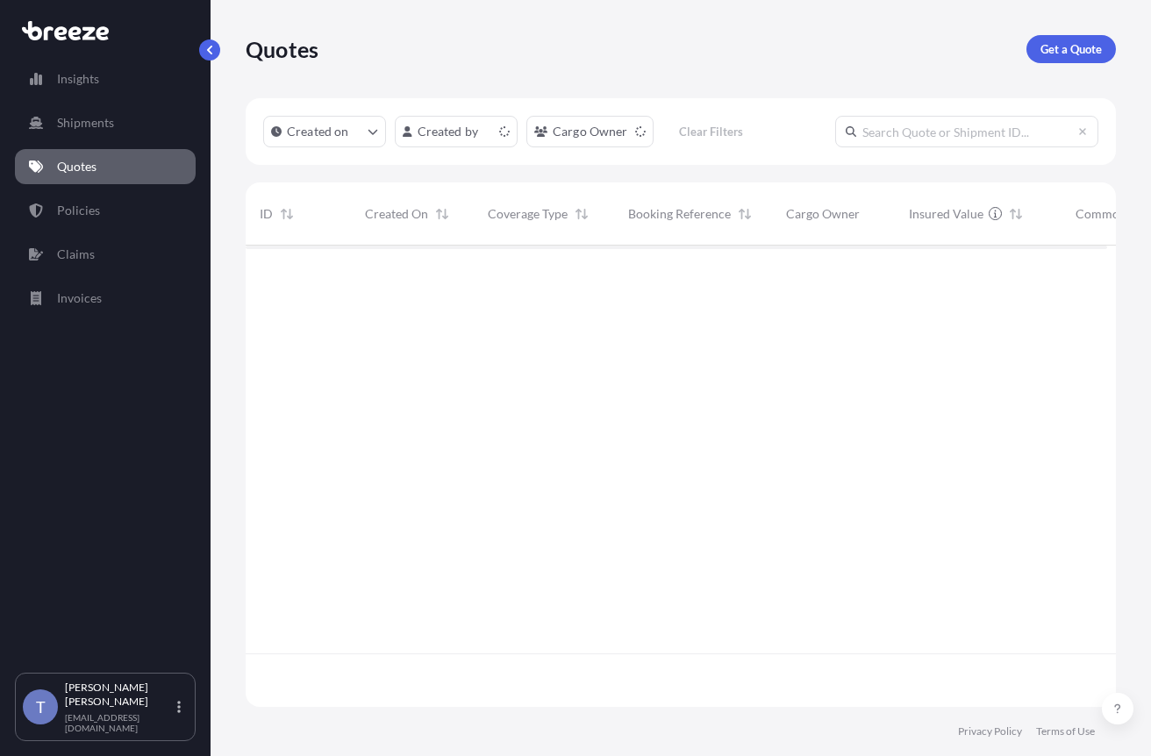
scroll to position [439, 848]
click at [977, 147] on input "text" at bounding box center [966, 132] width 263 height 32
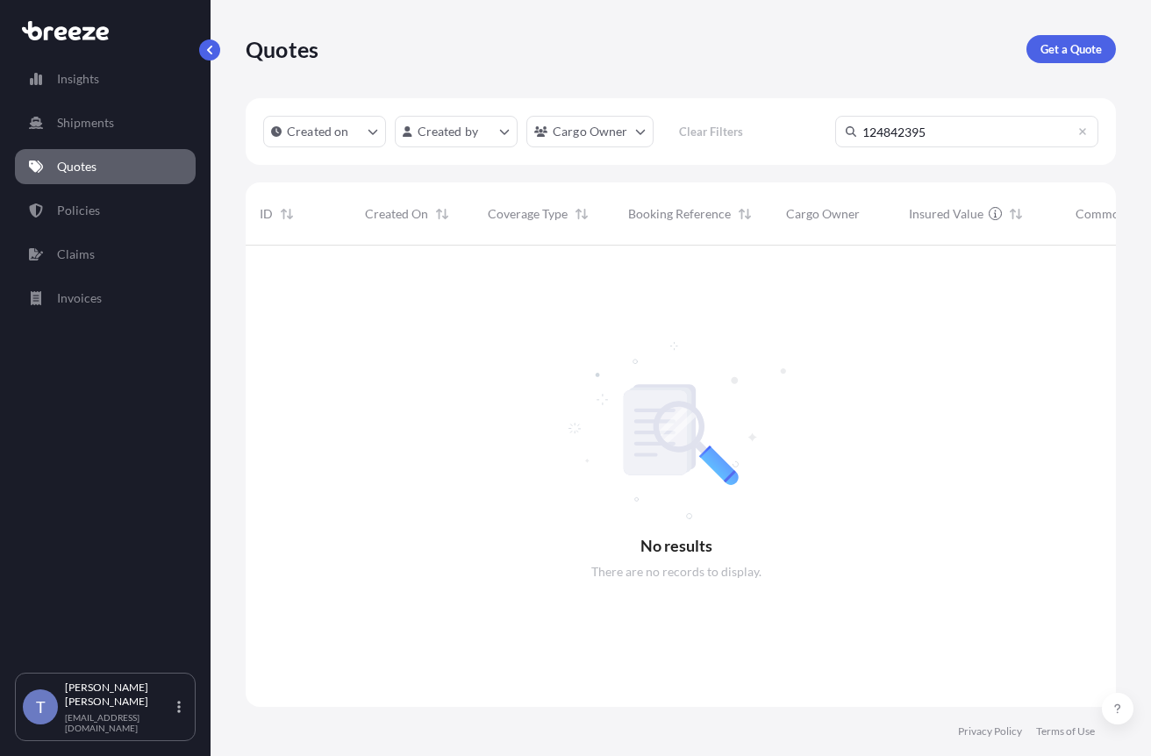
type input "124842395"
click at [1073, 58] on p "Get a Quote" at bounding box center [1070, 49] width 61 height 18
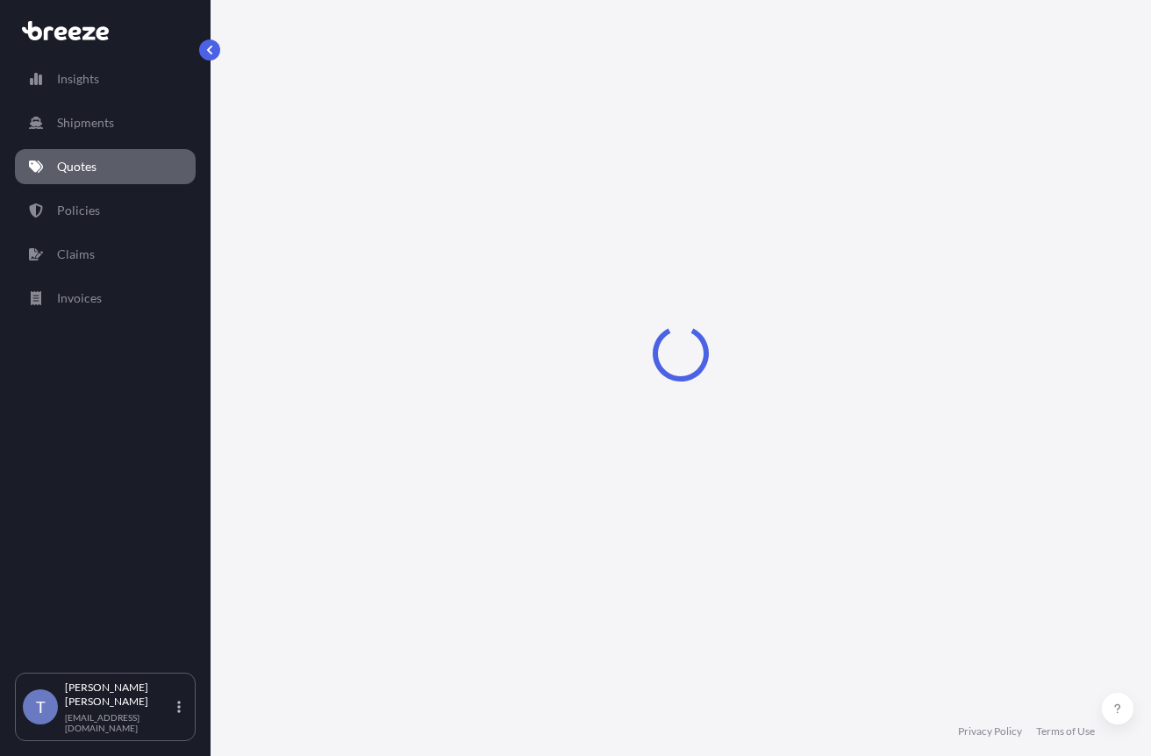
scroll to position [32, 0]
select select "Sea"
select select "1"
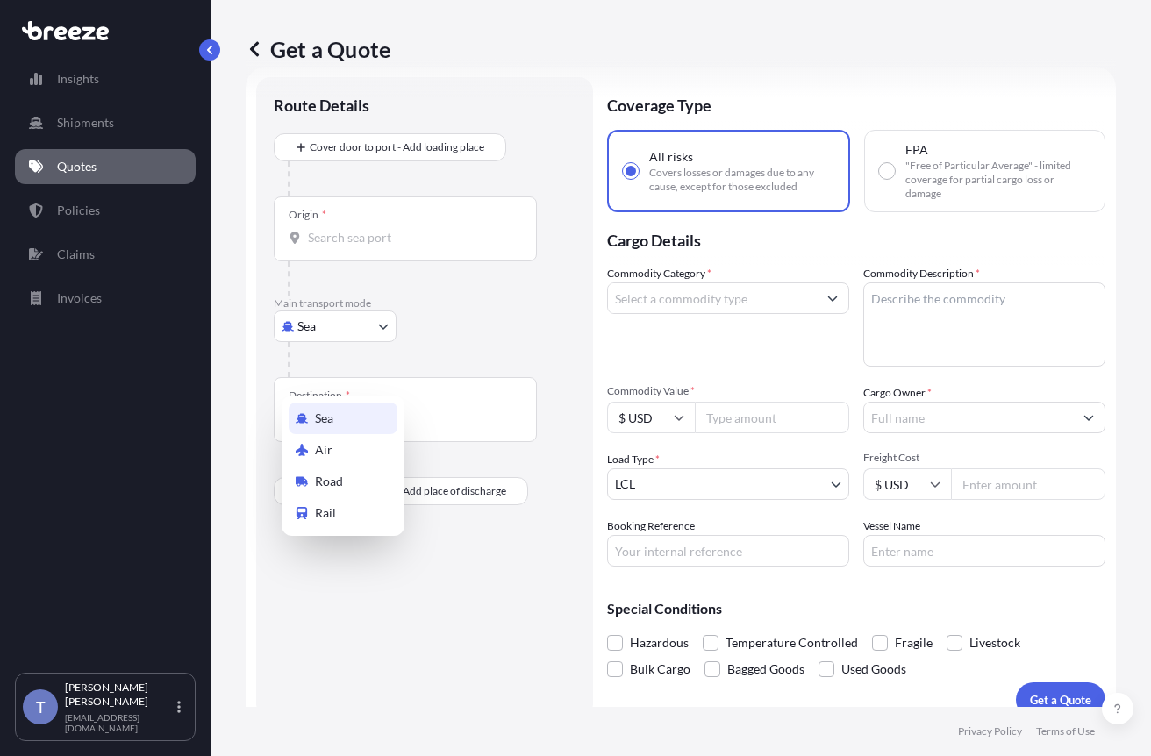
click at [333, 375] on body "Insights Shipments Quotes Policies Claims Invoices T Tania Orozco shipusa@glova…" at bounding box center [575, 444] width 1151 height 888
click at [350, 485] on div "Road" at bounding box center [343, 482] width 109 height 32
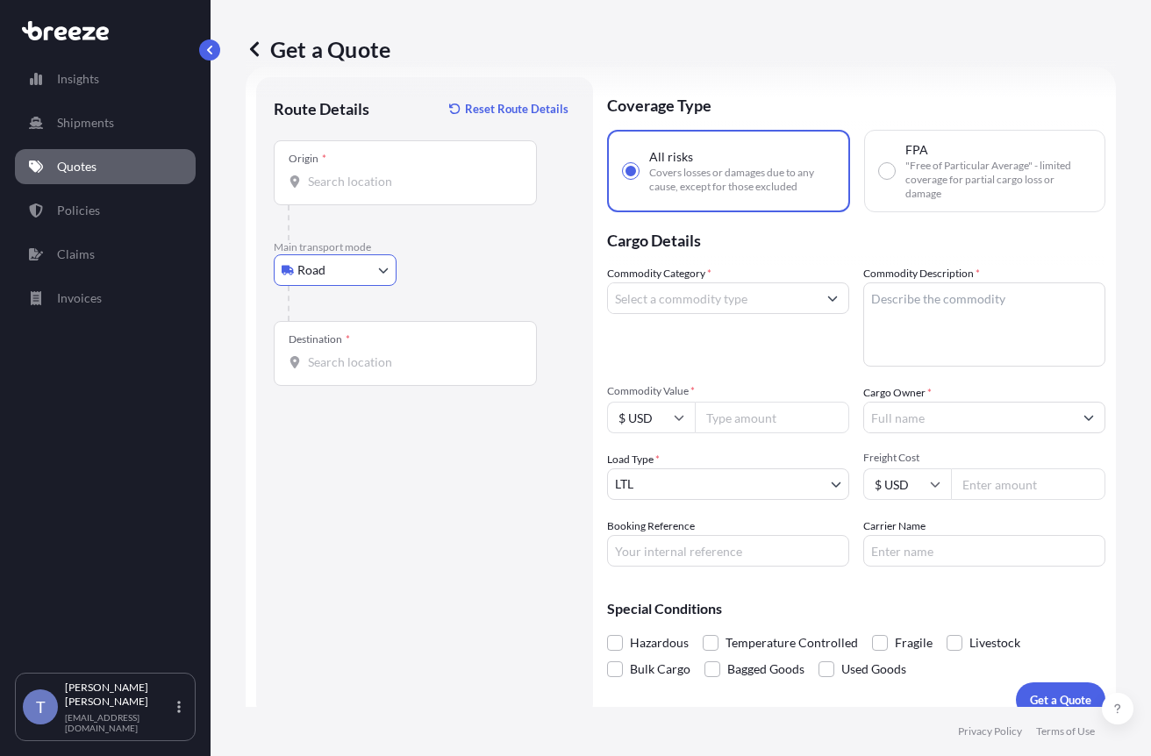
click at [424, 205] on div "Origin *" at bounding box center [405, 172] width 263 height 65
click at [424, 190] on input "Origin *" at bounding box center [411, 182] width 207 height 18
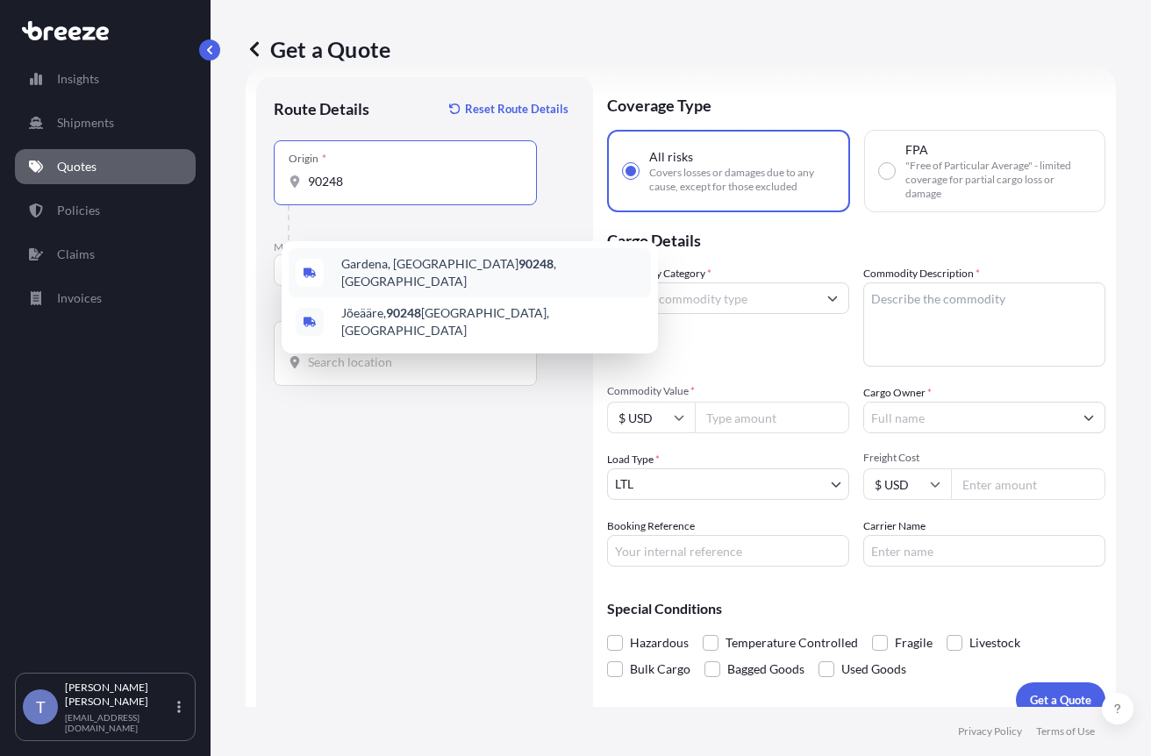
click at [454, 292] on div "Gardena, CA 90248 , USA" at bounding box center [470, 272] width 362 height 49
type input "[GEOGRAPHIC_DATA], [GEOGRAPHIC_DATA]"
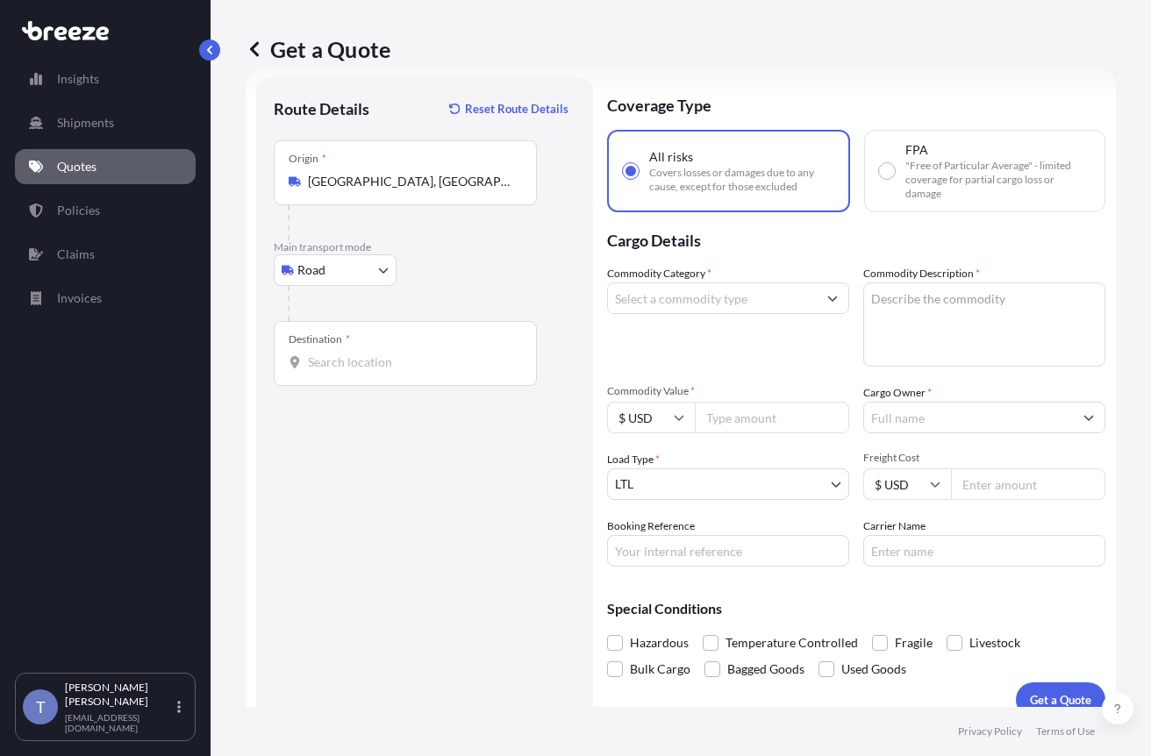
click at [434, 386] on div "Destination *" at bounding box center [405, 353] width 263 height 65
click at [434, 371] on input "Destination *" at bounding box center [411, 362] width 207 height 18
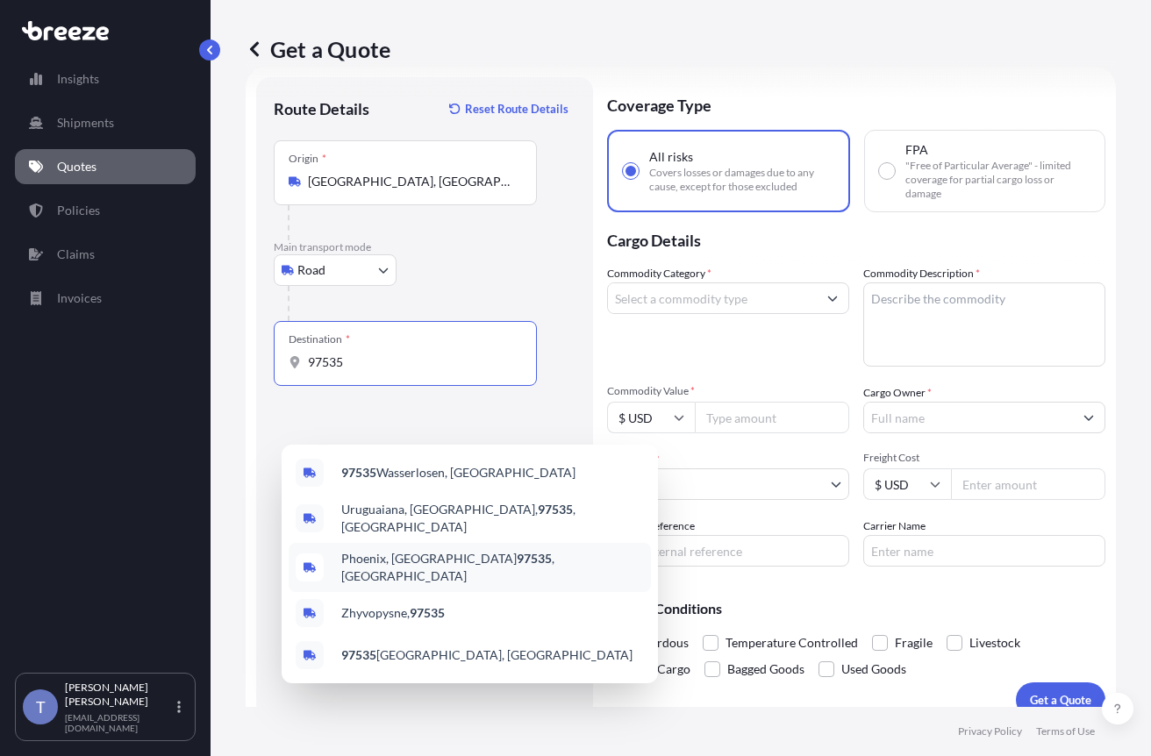
click at [453, 572] on span "Phoenix, OR 97535 , USA" at bounding box center [492, 567] width 303 height 35
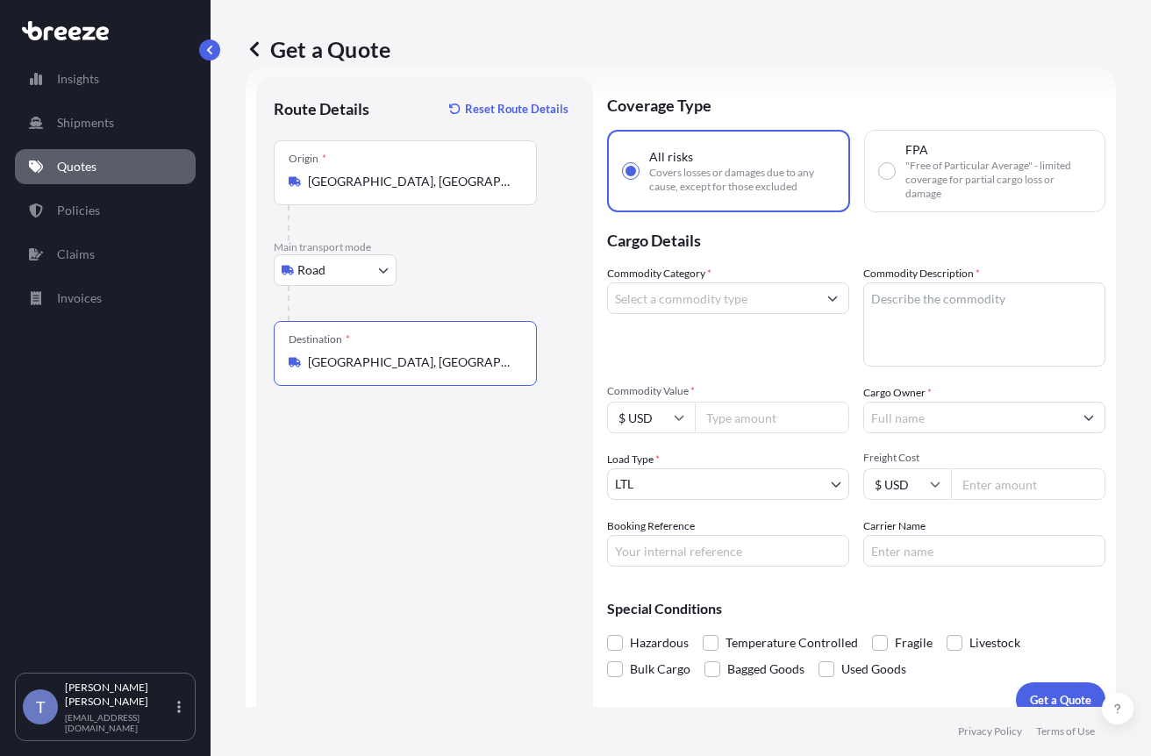
type input "Phoenix, OR 97535, USA"
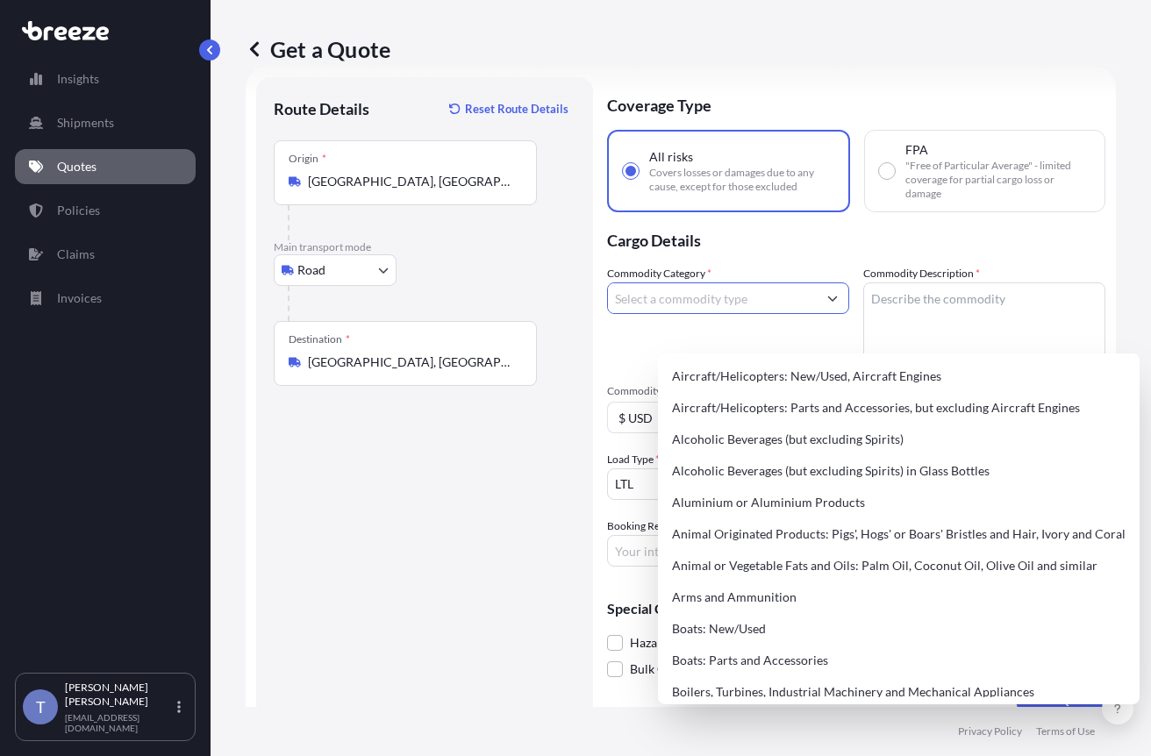
click at [765, 314] on input "Commodity Category *" at bounding box center [712, 298] width 209 height 32
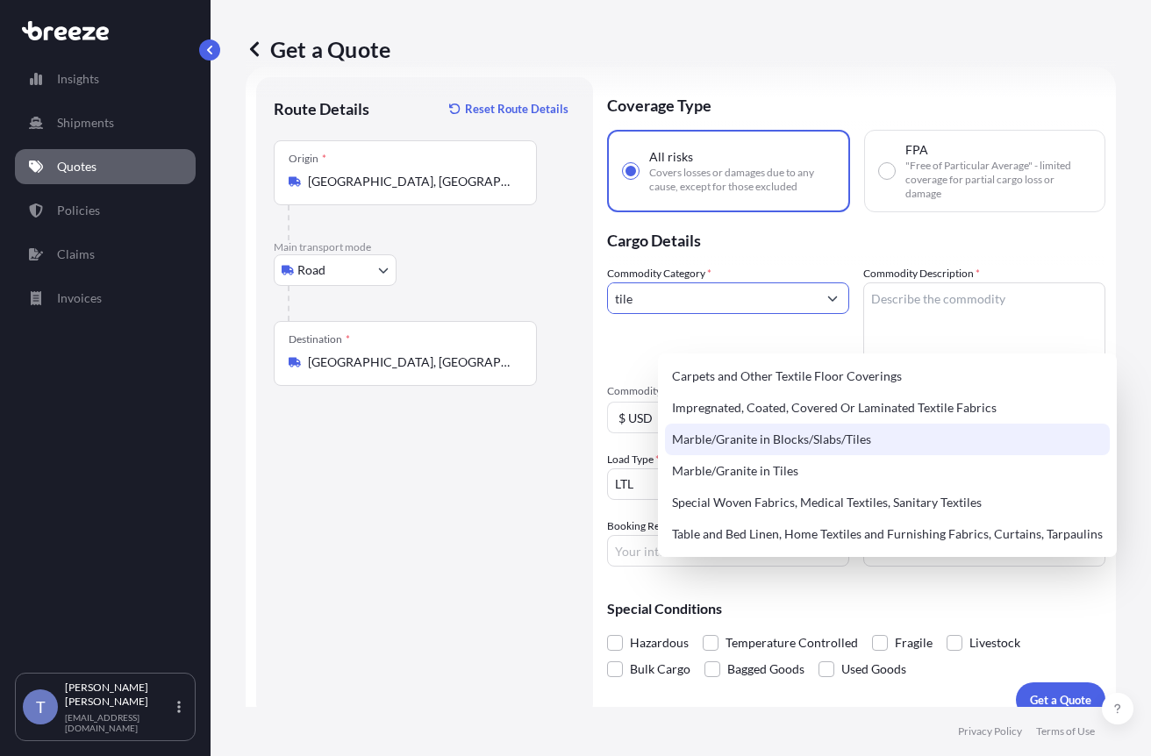
click at [800, 454] on div "Marble/Granite in Blocks/Slabs/Tiles" at bounding box center [887, 440] width 445 height 32
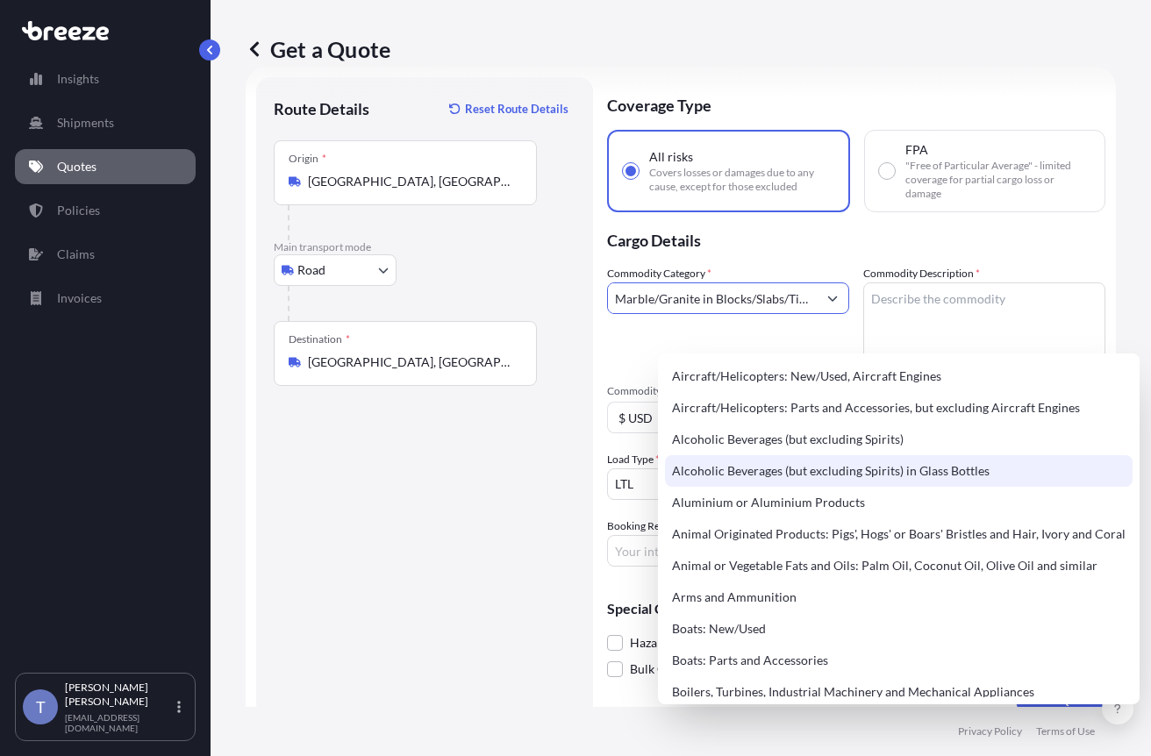
click at [929, 460] on div "Alcoholic Beverages (but excluding Spirits) in Glass Bottles" at bounding box center [898, 471] width 467 height 32
type input "Alcoholic Beverages (but excluding Spirits) in Glass Bottles"
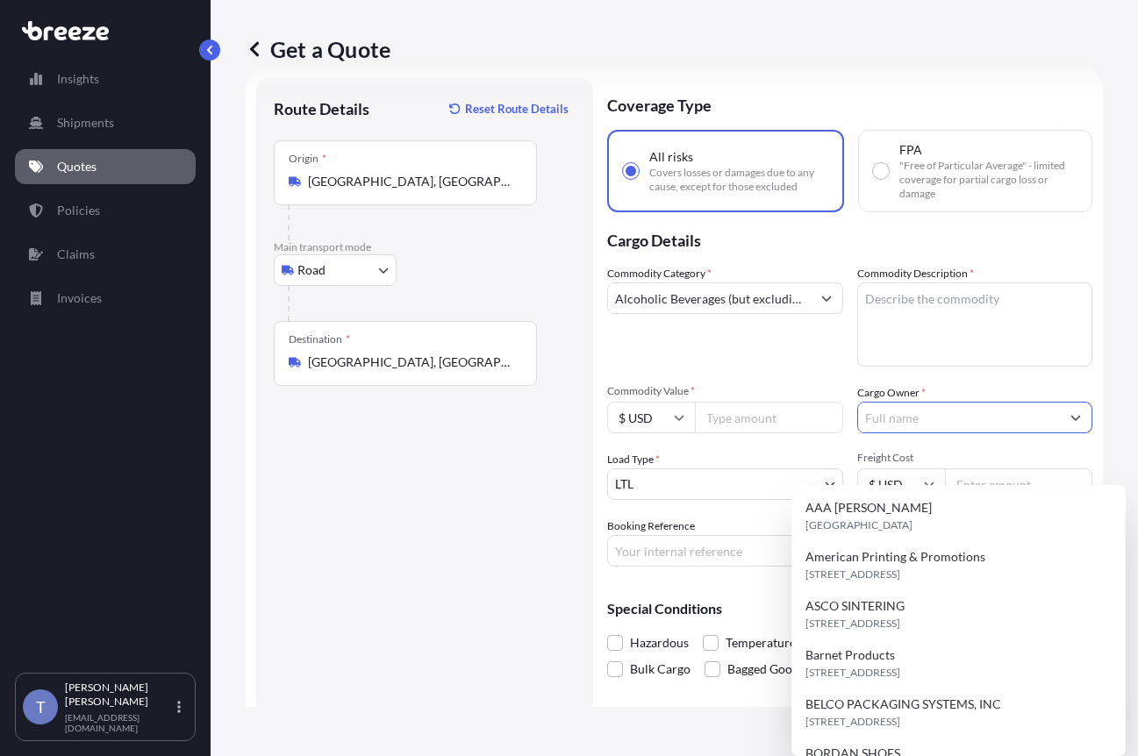
click at [929, 433] on input "Cargo Owner *" at bounding box center [959, 418] width 203 height 32
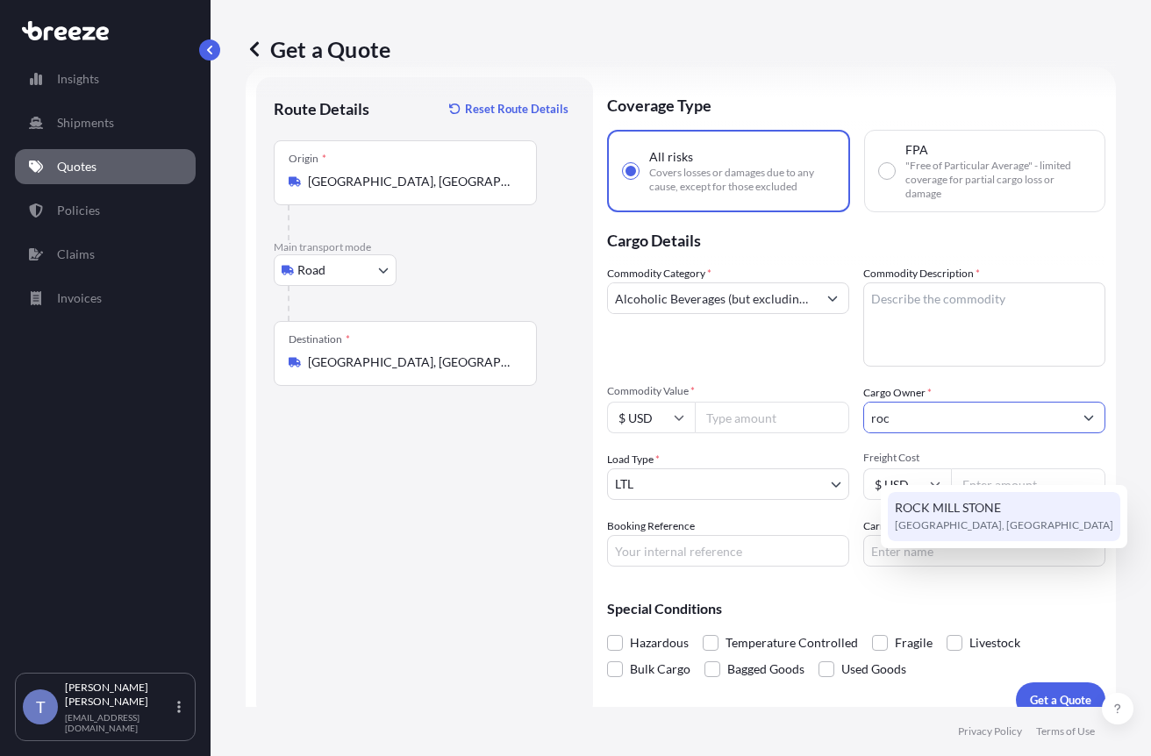
click at [951, 506] on span "ROCK MILL STONE" at bounding box center [948, 508] width 106 height 18
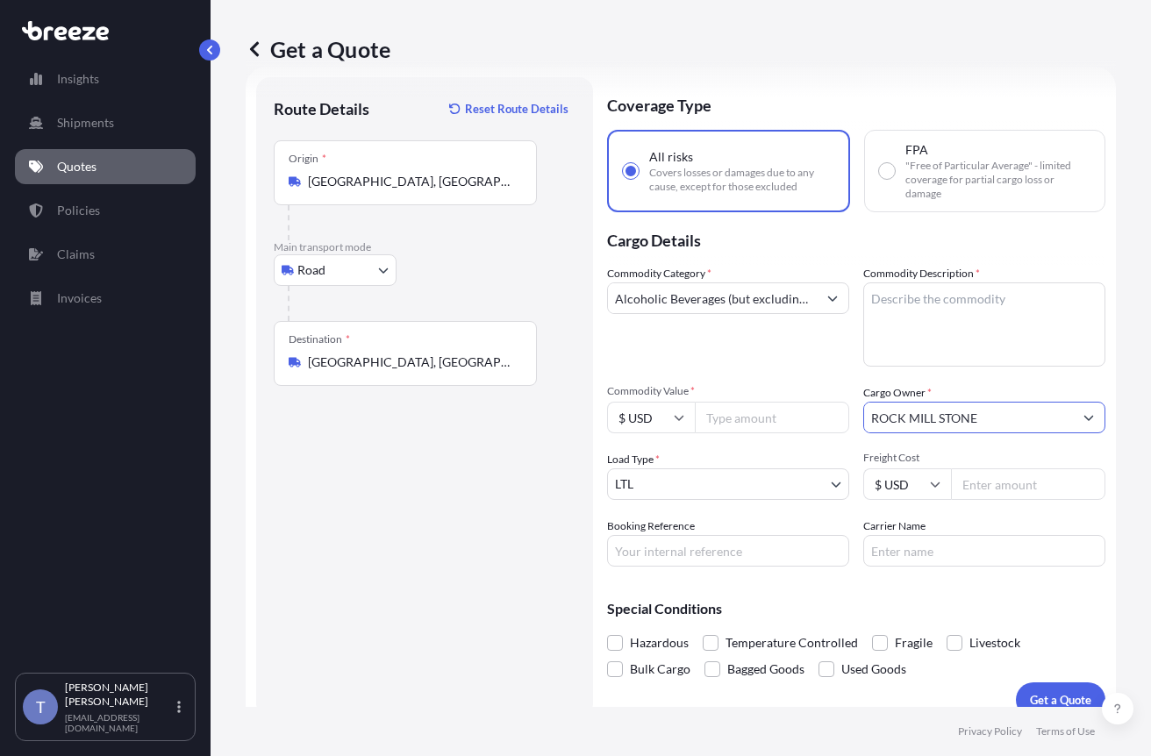
type input "ROCK MILL STONE"
click at [772, 433] on input "Commodity Value *" at bounding box center [772, 418] width 154 height 32
click at [960, 354] on textarea "Commodity Description *" at bounding box center [984, 324] width 242 height 84
paste textarea "limestone tiles"
type textarea "limestone tiles"
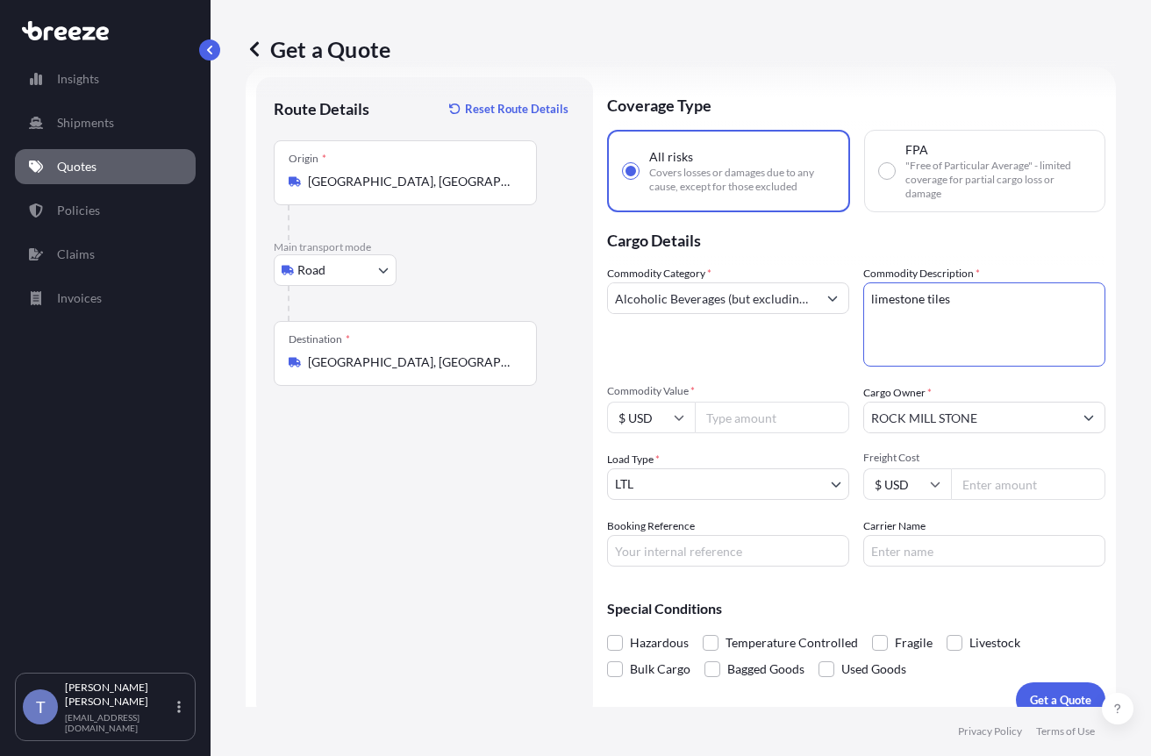
click at [810, 314] on input "Alcoholic Beverages (but excluding Spirits) in Glass Bottles" at bounding box center [712, 298] width 209 height 32
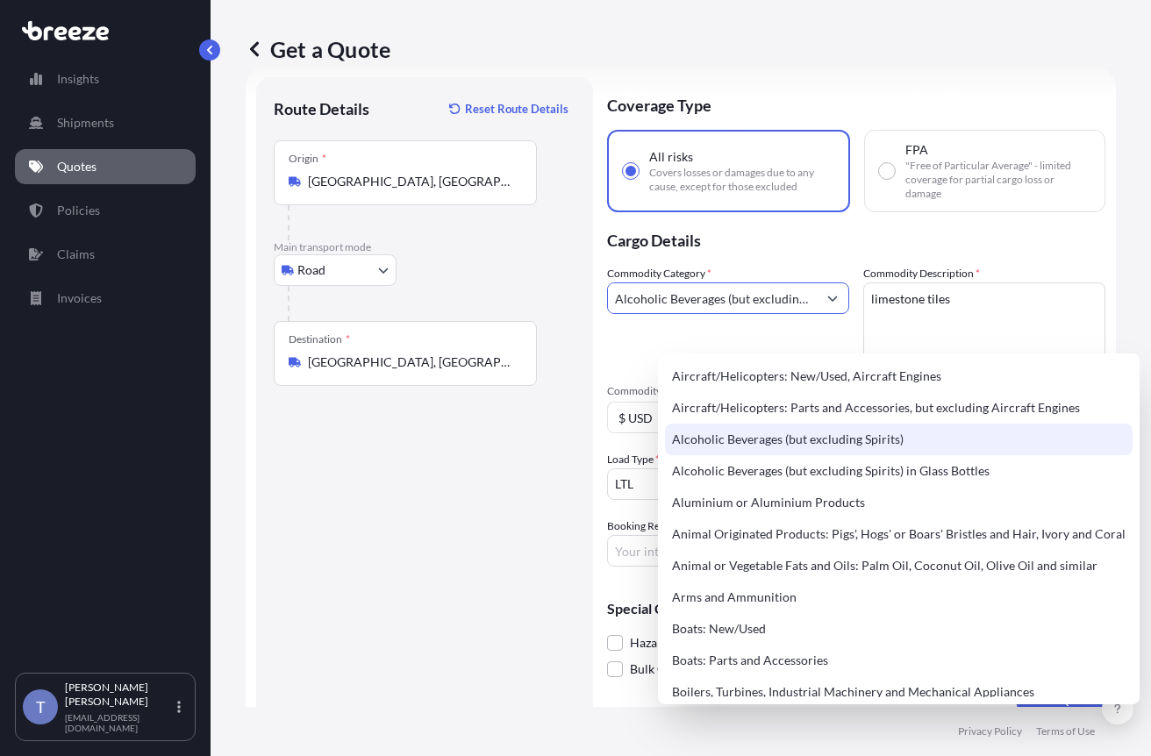
click at [810, 314] on input "Alcoholic Beverages (but excluding Spirits) in Glass Bottles" at bounding box center [712, 298] width 209 height 32
type input "c"
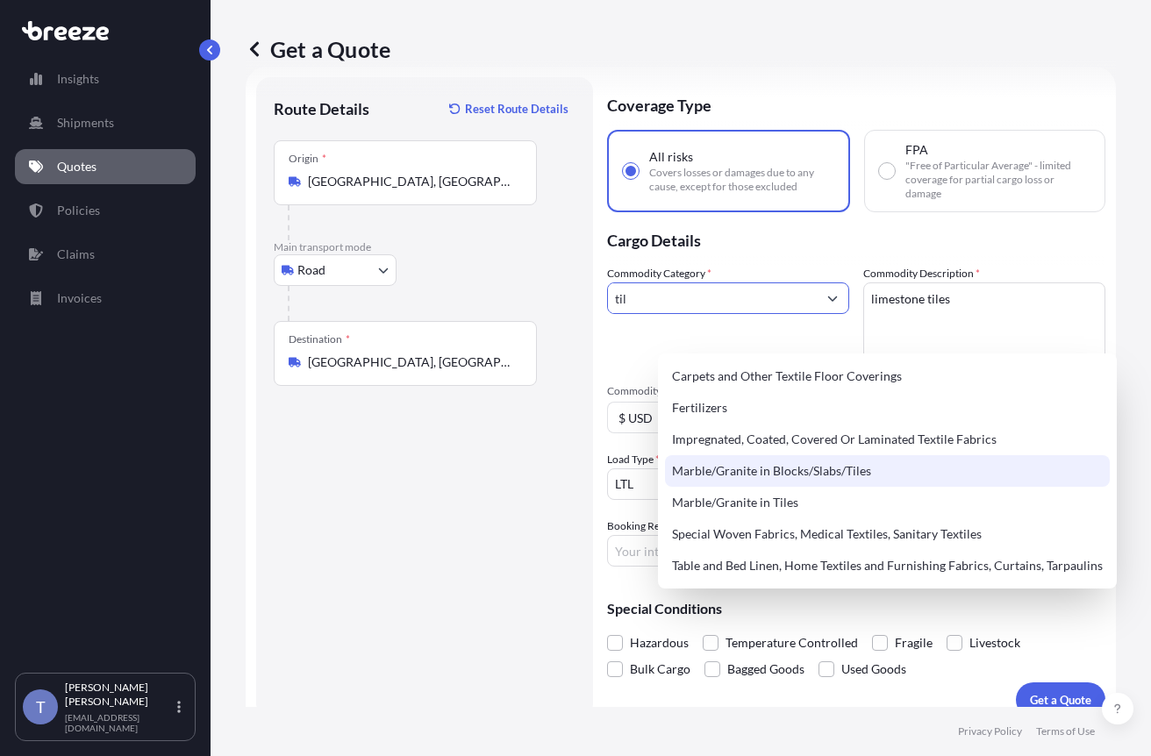
click at [831, 474] on div "Marble/Granite in Blocks/Slabs/Tiles" at bounding box center [887, 471] width 445 height 32
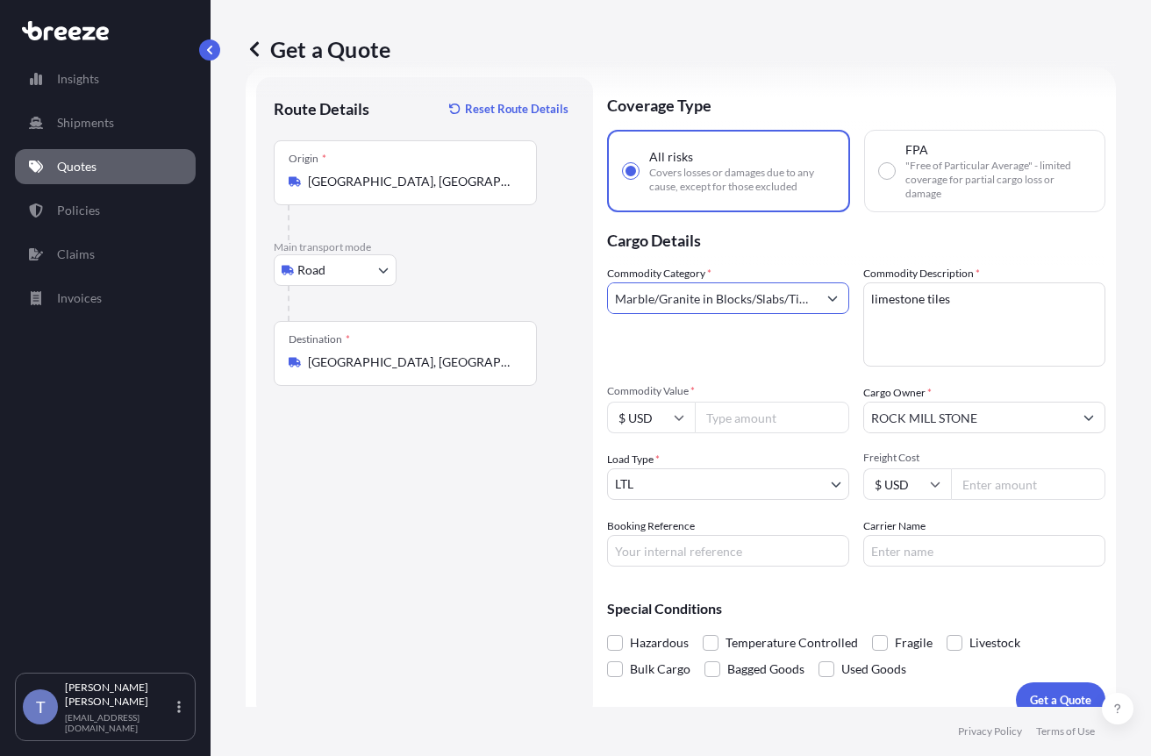
type input "Marble/Granite in Blocks/Slabs/Tiles"
click at [787, 433] on input "Commodity Value *" at bounding box center [772, 418] width 154 height 32
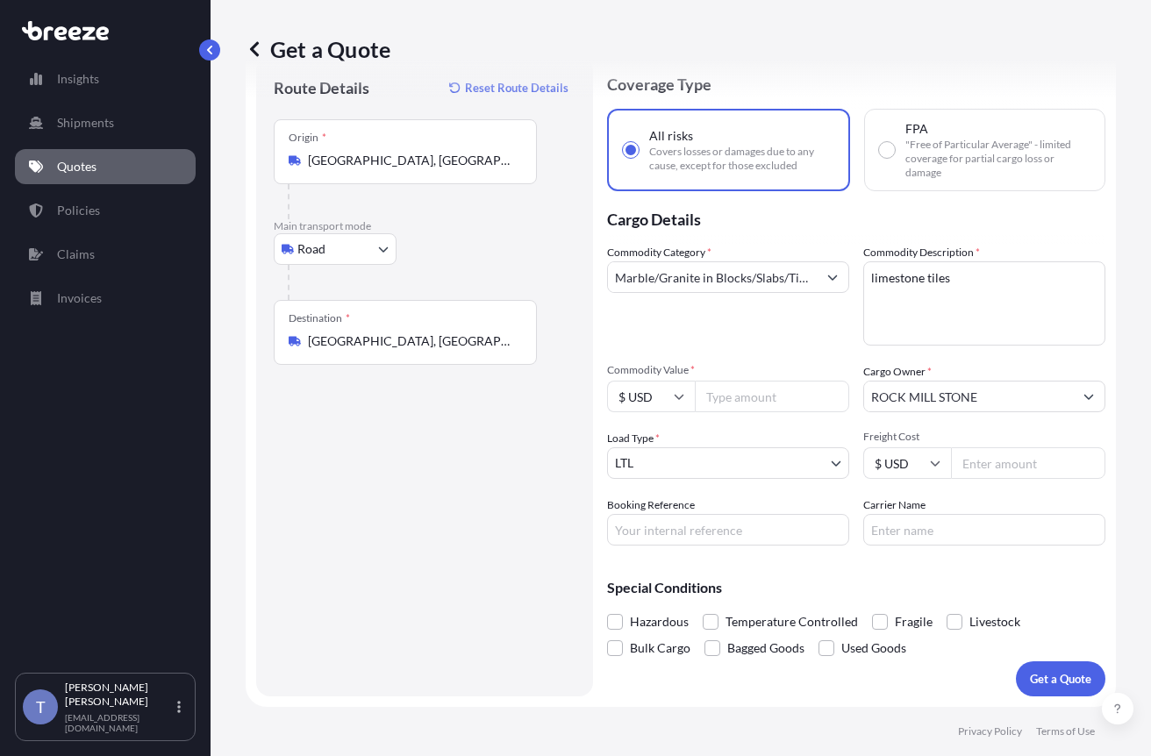
scroll to position [130, 0]
click at [756, 514] on input "Booking Reference" at bounding box center [728, 530] width 242 height 32
type input "124842395"
click at [973, 514] on input "Carrier Name" at bounding box center [984, 530] width 242 height 32
type input "XPO LOGISTICS"
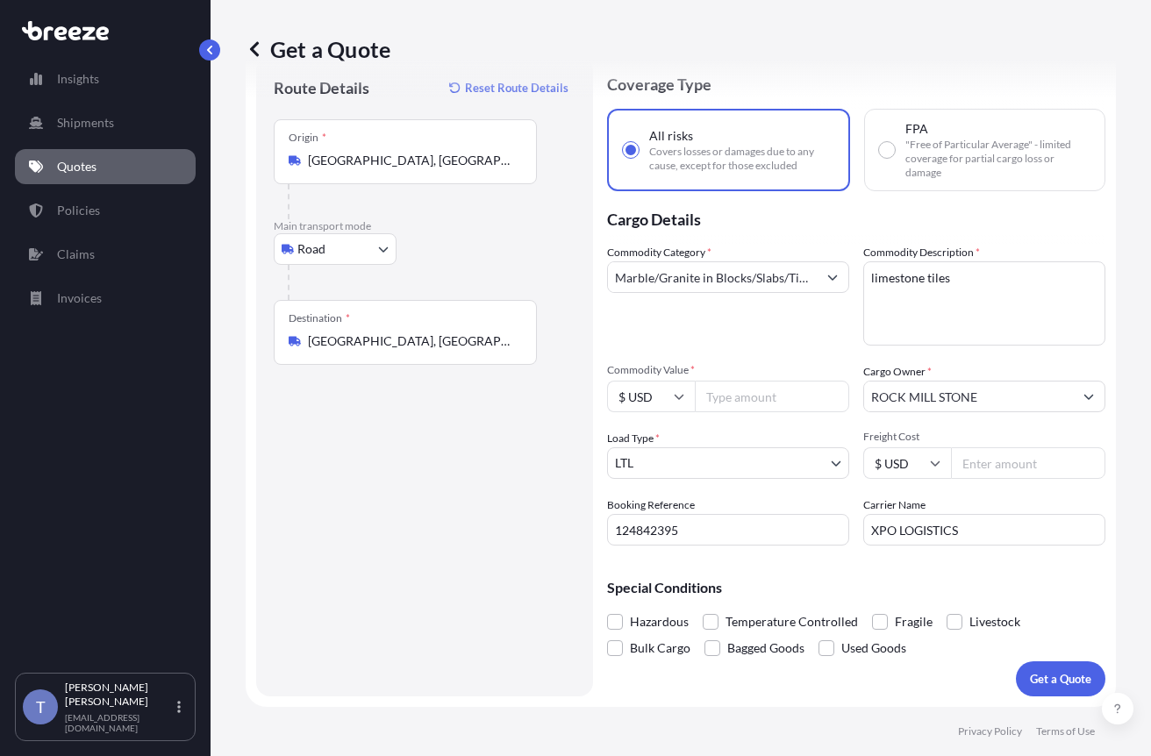
click at [1011, 447] on input "Freight Cost" at bounding box center [1028, 463] width 154 height 32
type input "418.60"
click at [888, 614] on span at bounding box center [880, 622] width 16 height 16
click at [872, 609] on input "Fragile" at bounding box center [872, 609] width 0 height 0
click at [784, 381] on input "Commodity Value *" at bounding box center [772, 397] width 154 height 32
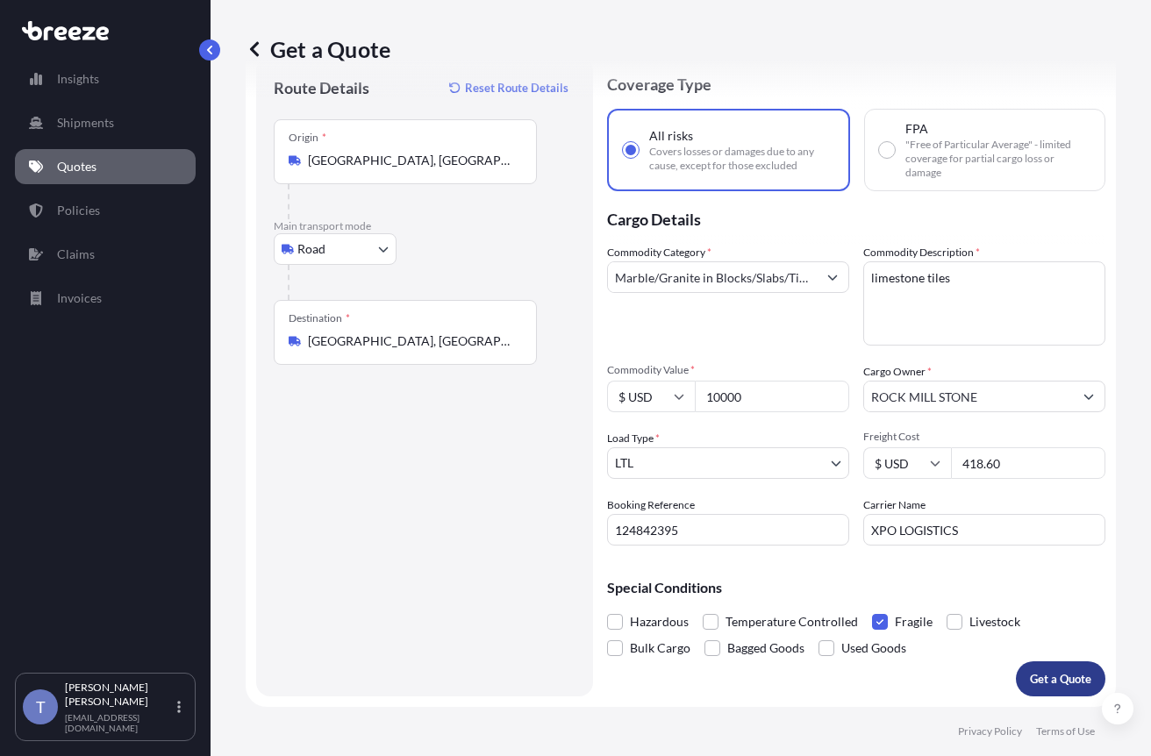
type input "10000"
click at [1038, 670] on p "Get a Quote" at bounding box center [1060, 679] width 61 height 18
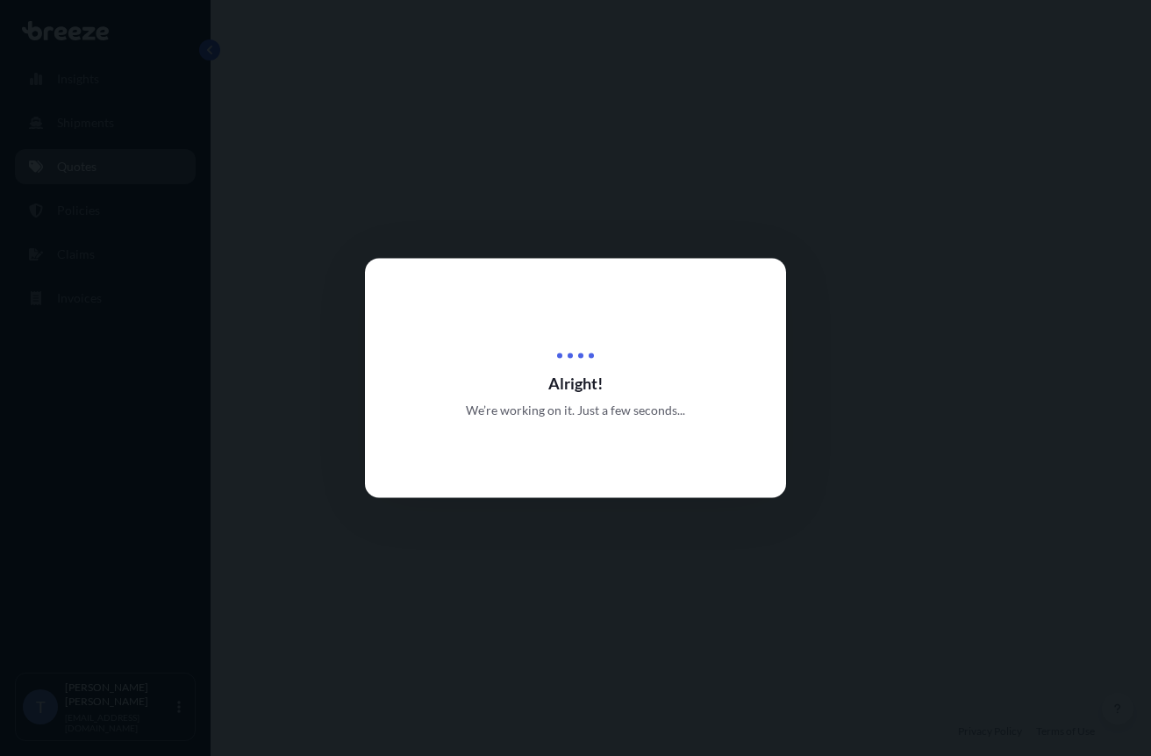
select select "Road"
select select "1"
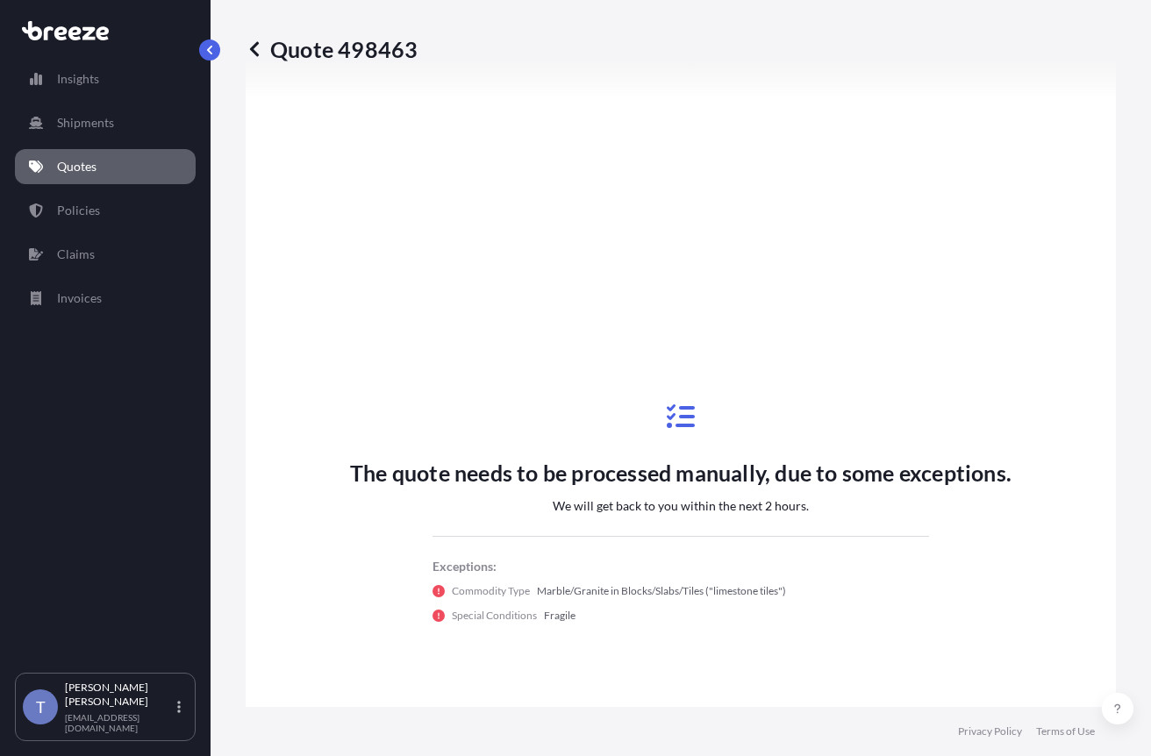
scroll to position [752, 0]
click at [139, 184] on link "Quotes" at bounding box center [105, 166] width 181 height 35
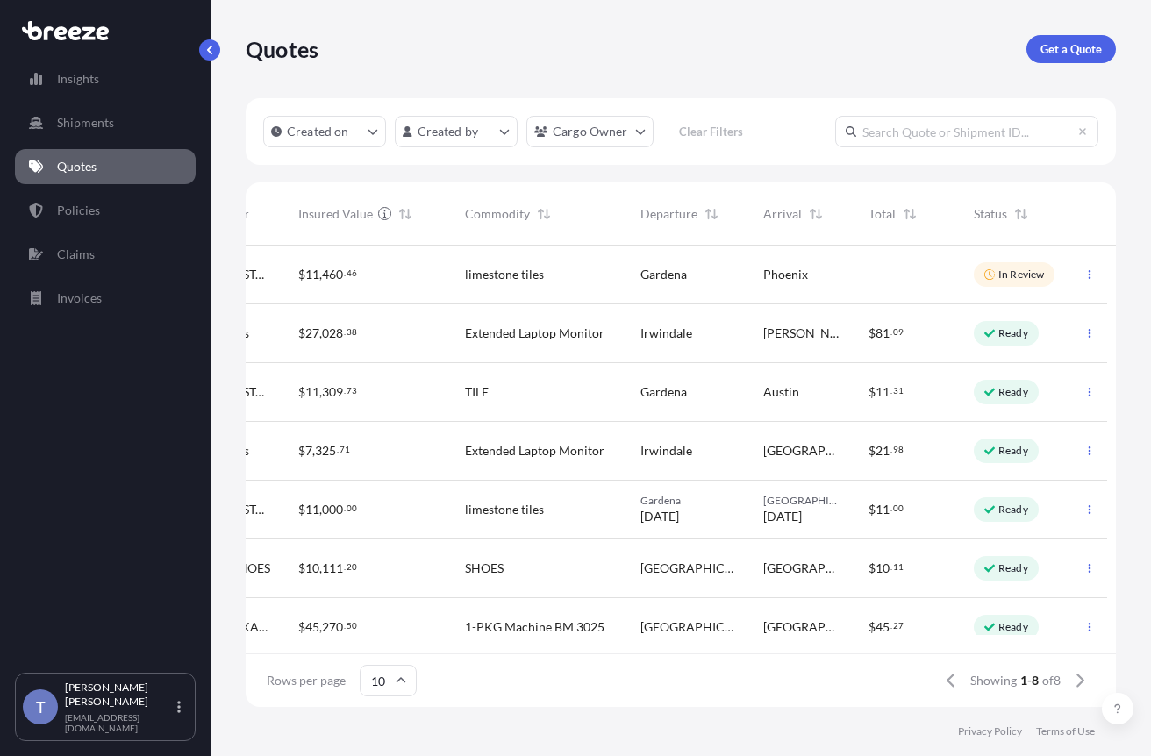
scroll to position [0, 634]
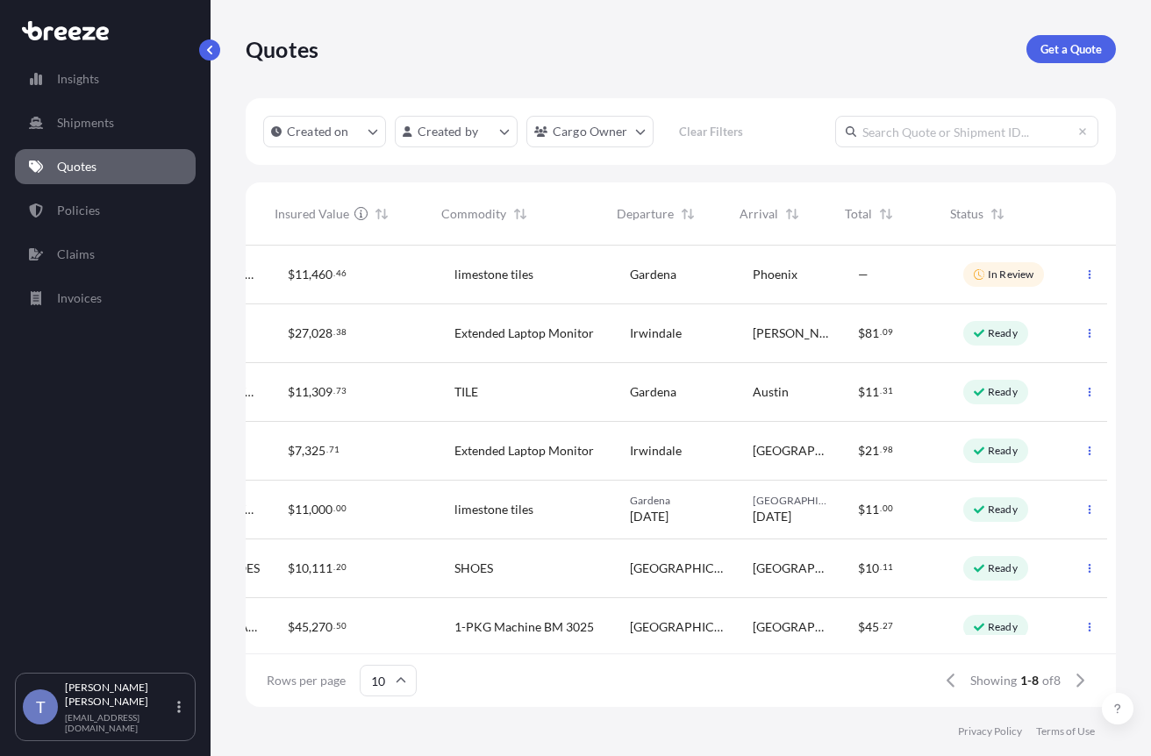
click at [1127, 181] on div "Quotes Get a Quote Created on Created by Cargo Owner Clear Filters ID Created O…" at bounding box center [680, 353] width 940 height 707
drag, startPoint x: 841, startPoint y: 39, endPoint x: 894, endPoint y: 3, distance: 64.2
click at [846, 38] on div "Quotes Get a Quote" at bounding box center [681, 49] width 870 height 98
click at [0, 755] on div at bounding box center [0, 756] width 0 height 0
click at [746, 35] on div "Quotes Get a Quote" at bounding box center [681, 49] width 870 height 98
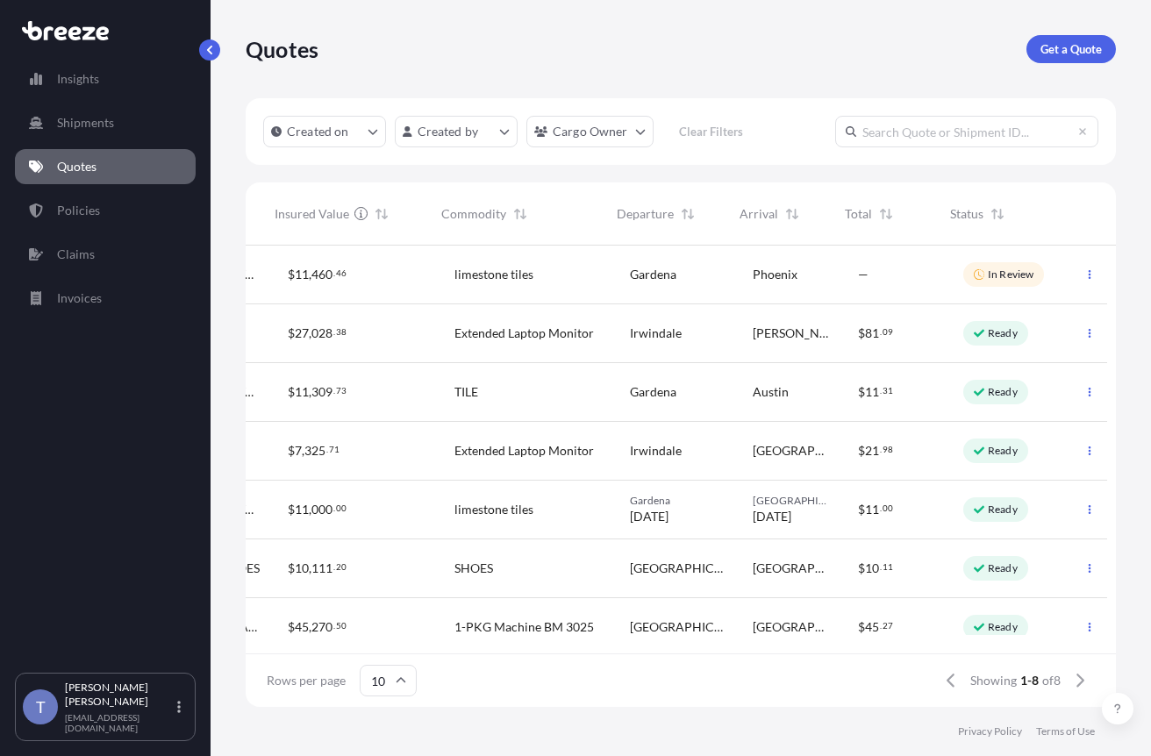
click at [0, 755] on div at bounding box center [0, 756] width 0 height 0
click at [304, 457] on span "325" at bounding box center [314, 451] width 21 height 12
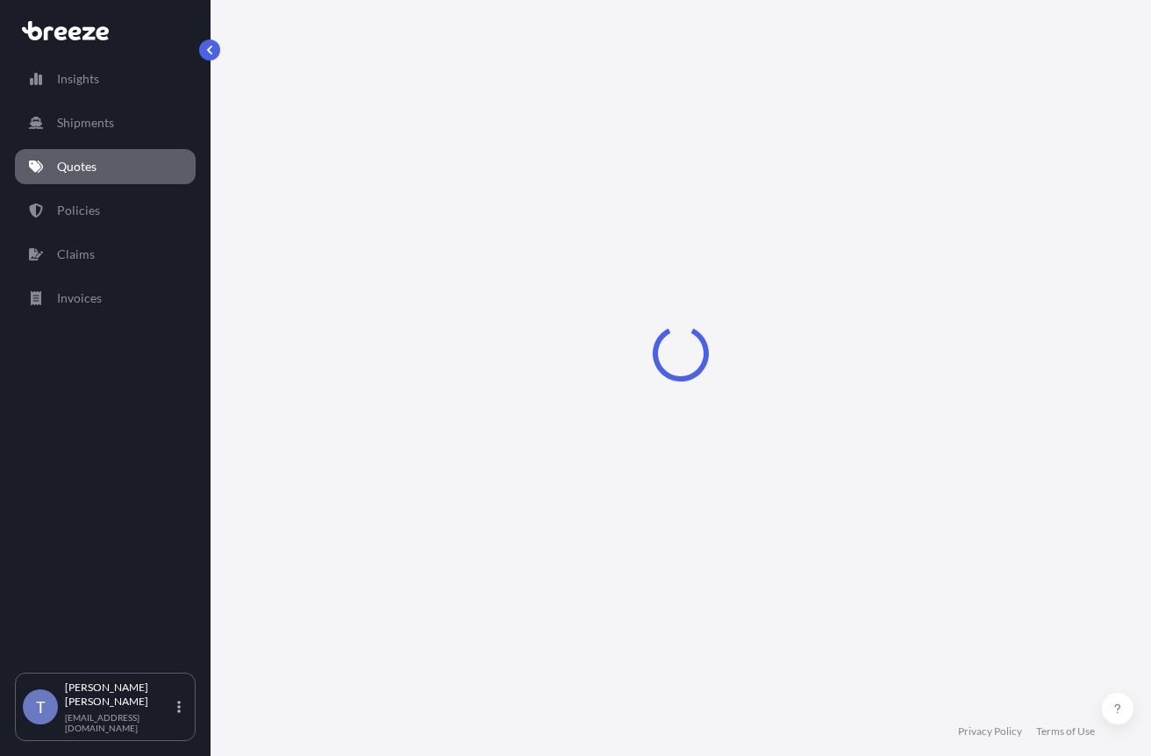
select select "Road"
select select "1"
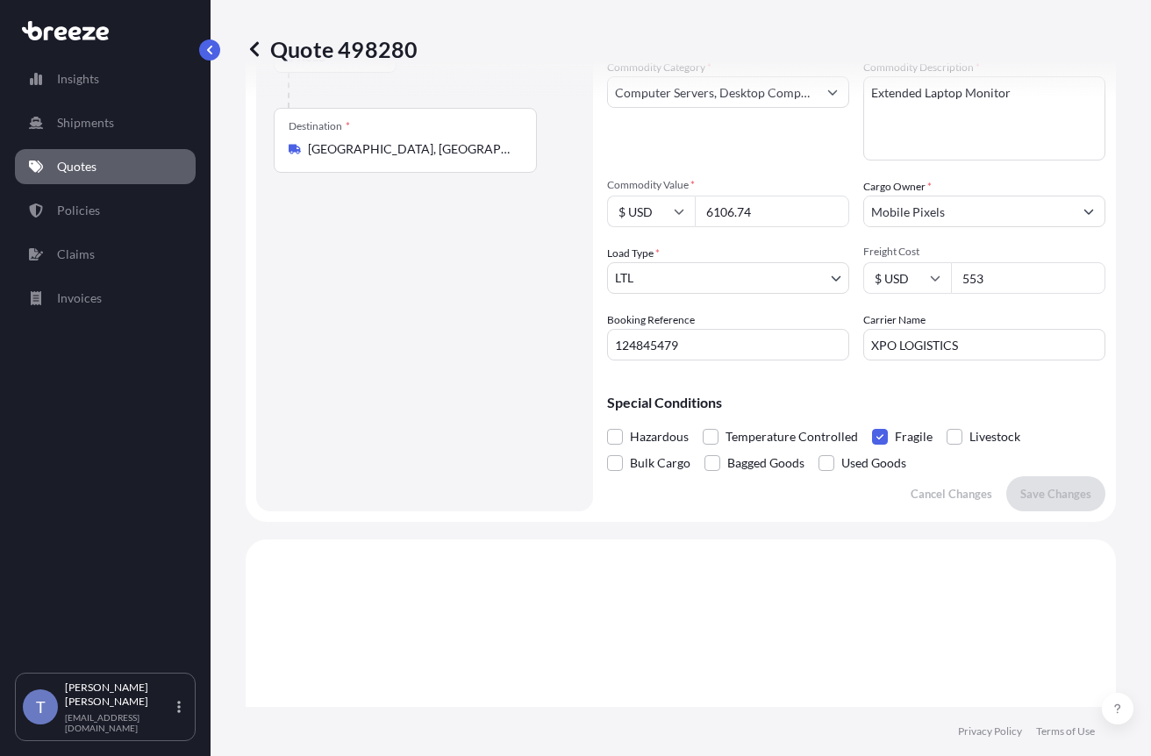
scroll to position [225, 0]
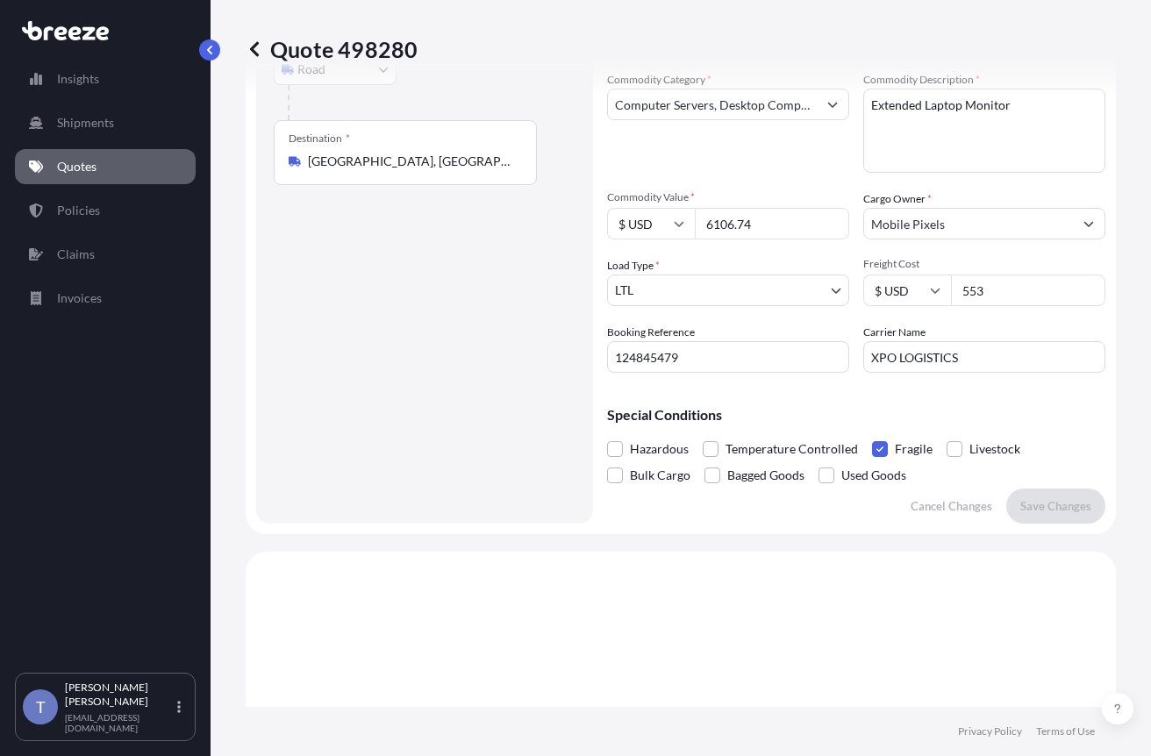
click at [1005, 306] on input "553" at bounding box center [1028, 291] width 154 height 32
type input "5"
type input "562"
click at [1033, 515] on p "Save Changes" at bounding box center [1055, 506] width 71 height 18
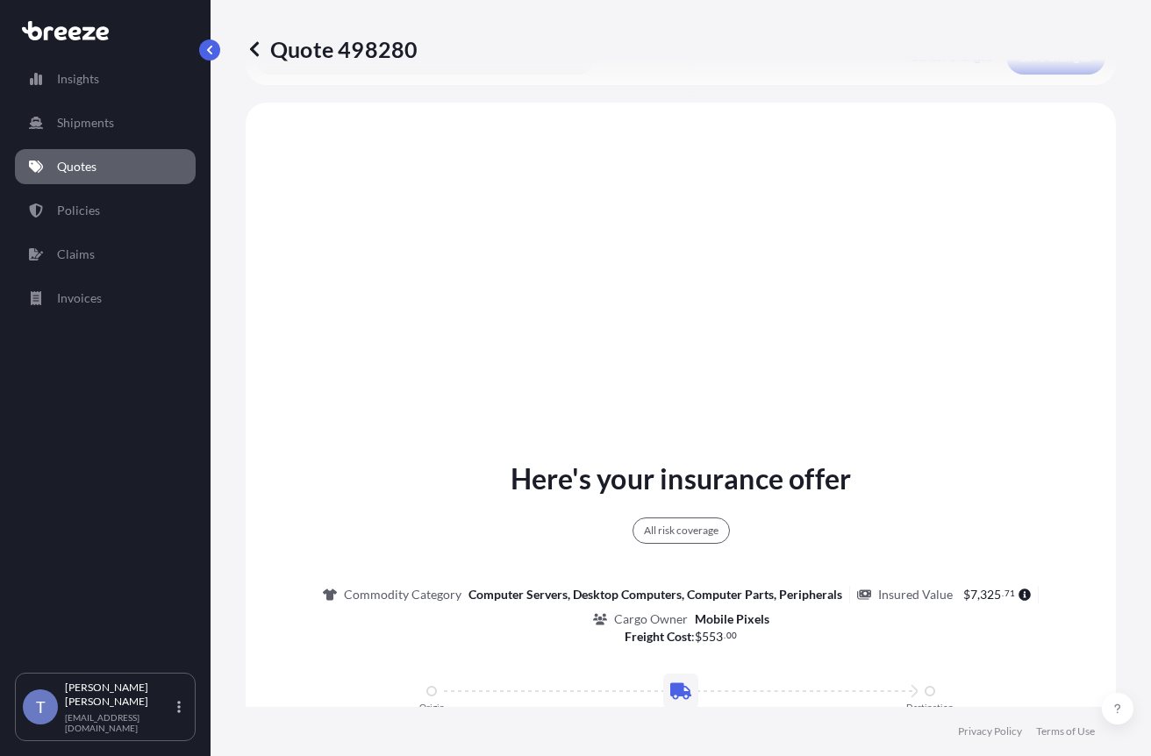
scroll to position [752, 0]
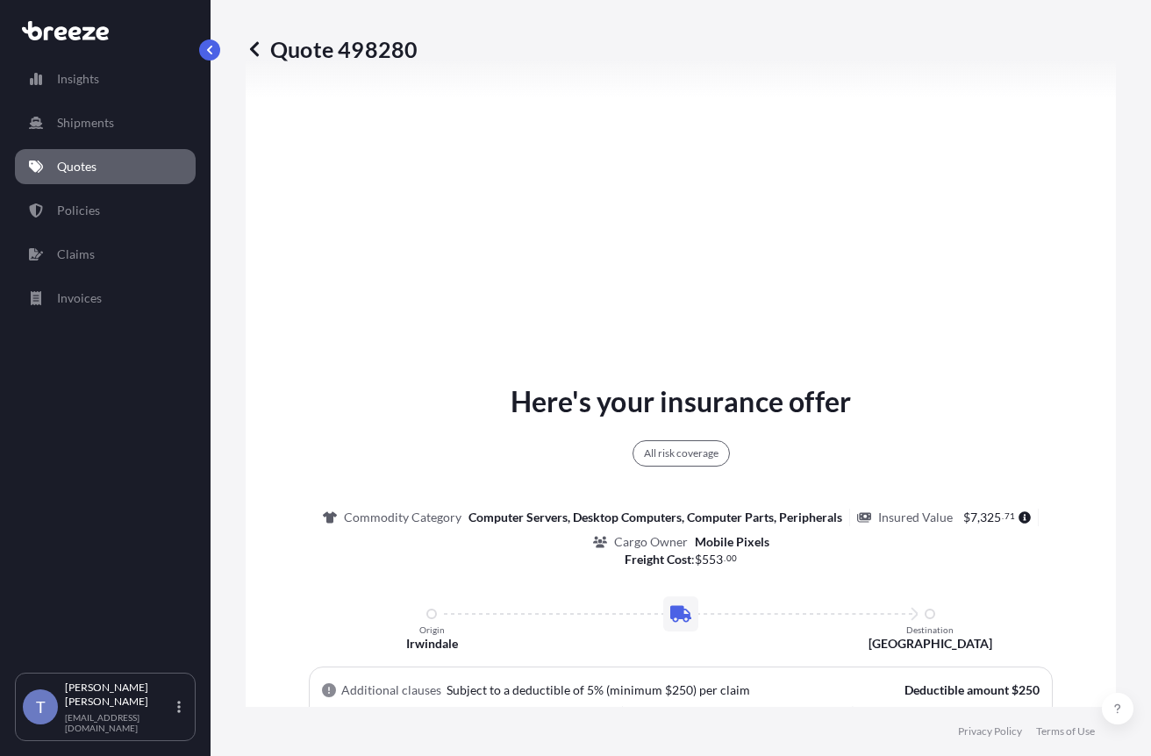
select select "Road"
select select "1"
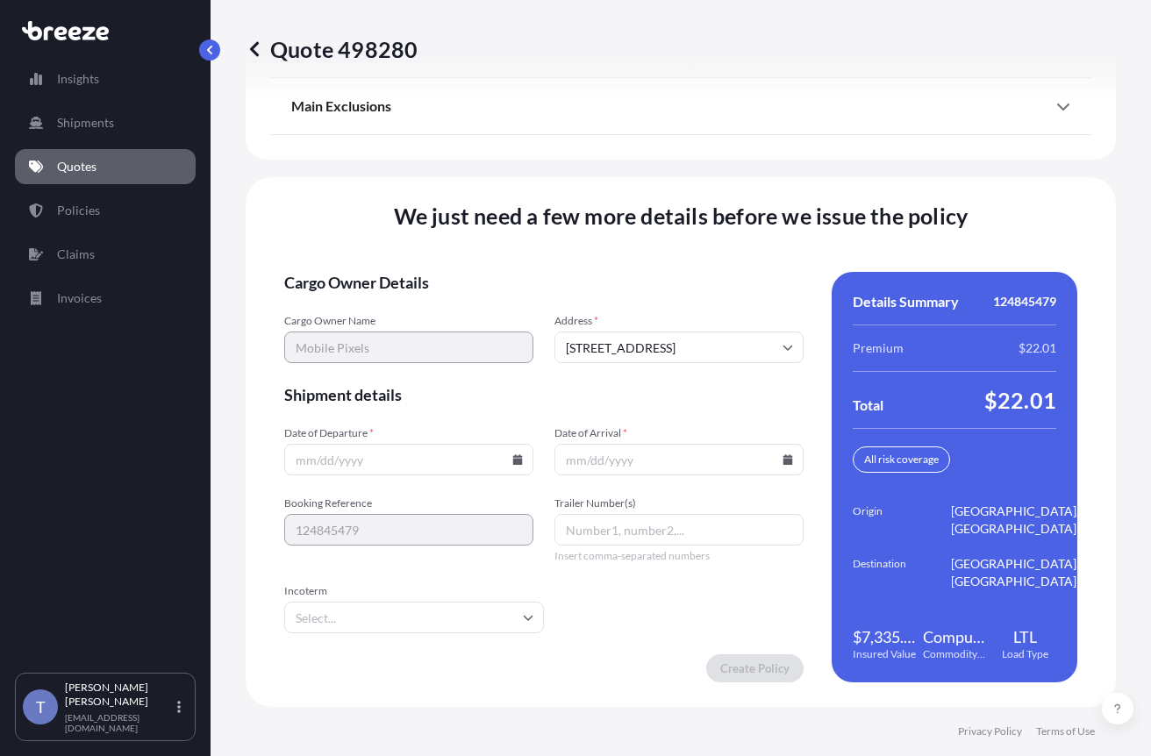
scroll to position [2830, 0]
click at [519, 454] on icon at bounding box center [518, 459] width 10 height 11
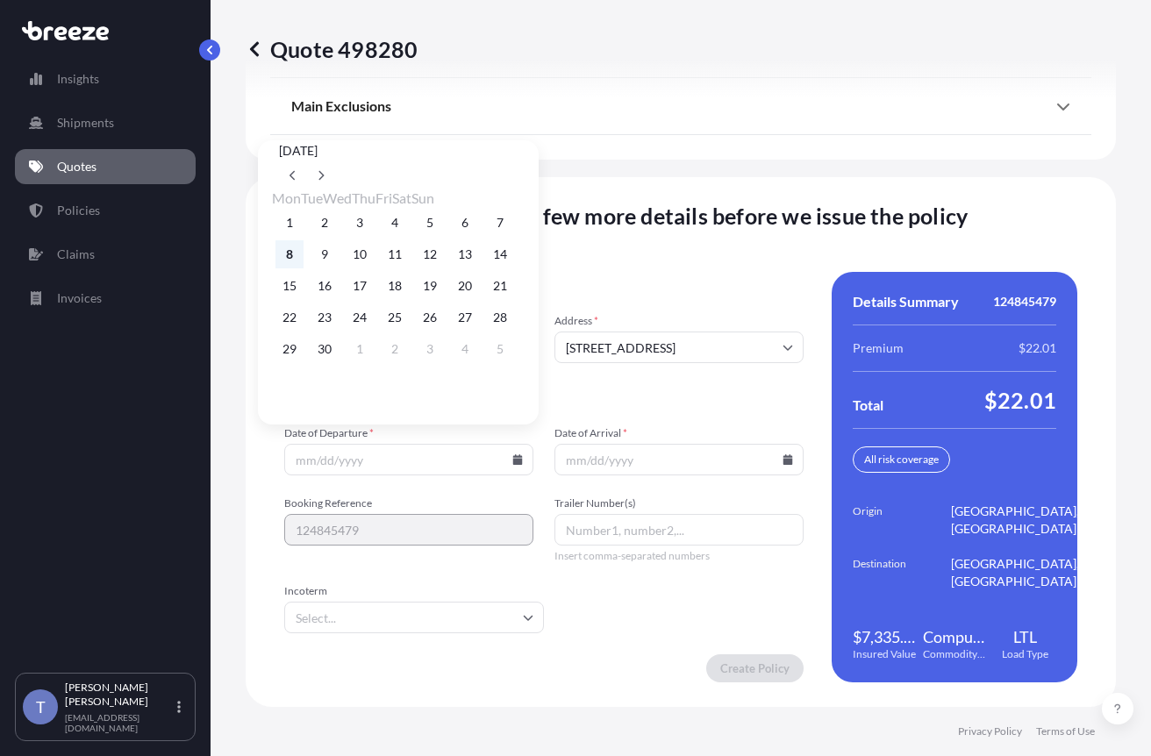
click at [293, 256] on button "8" at bounding box center [289, 254] width 28 height 28
type input "09/08/2025"
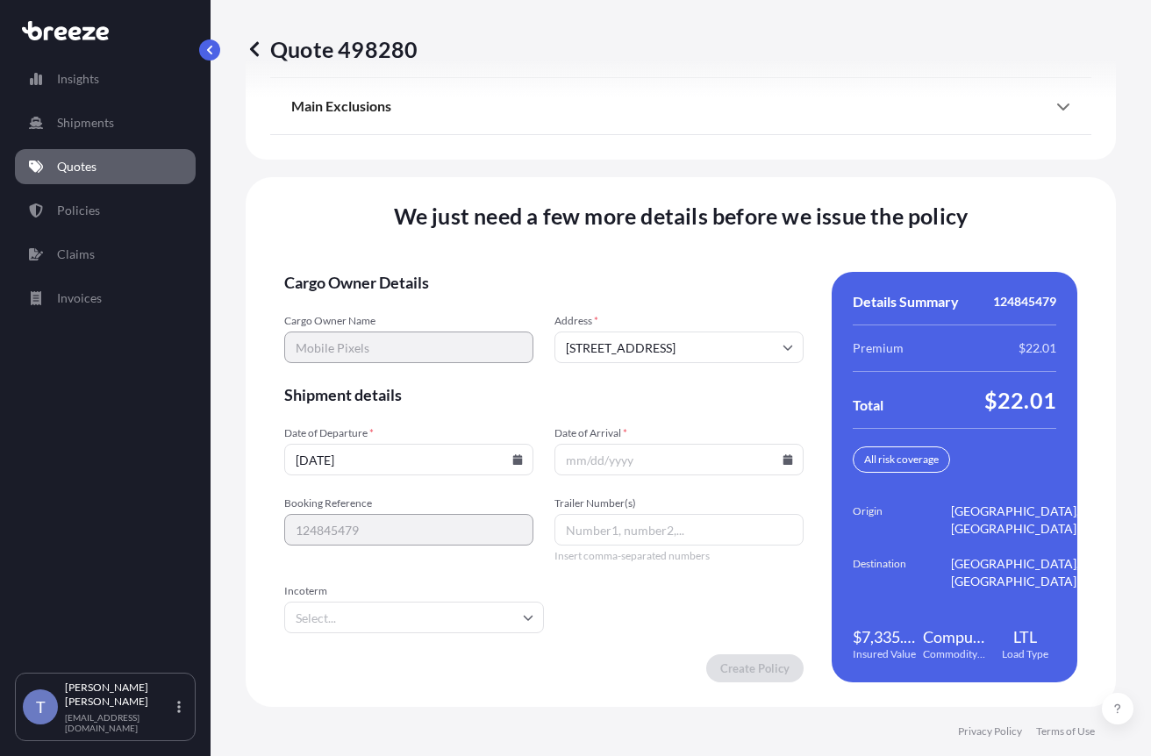
click at [783, 454] on icon at bounding box center [788, 459] width 10 height 11
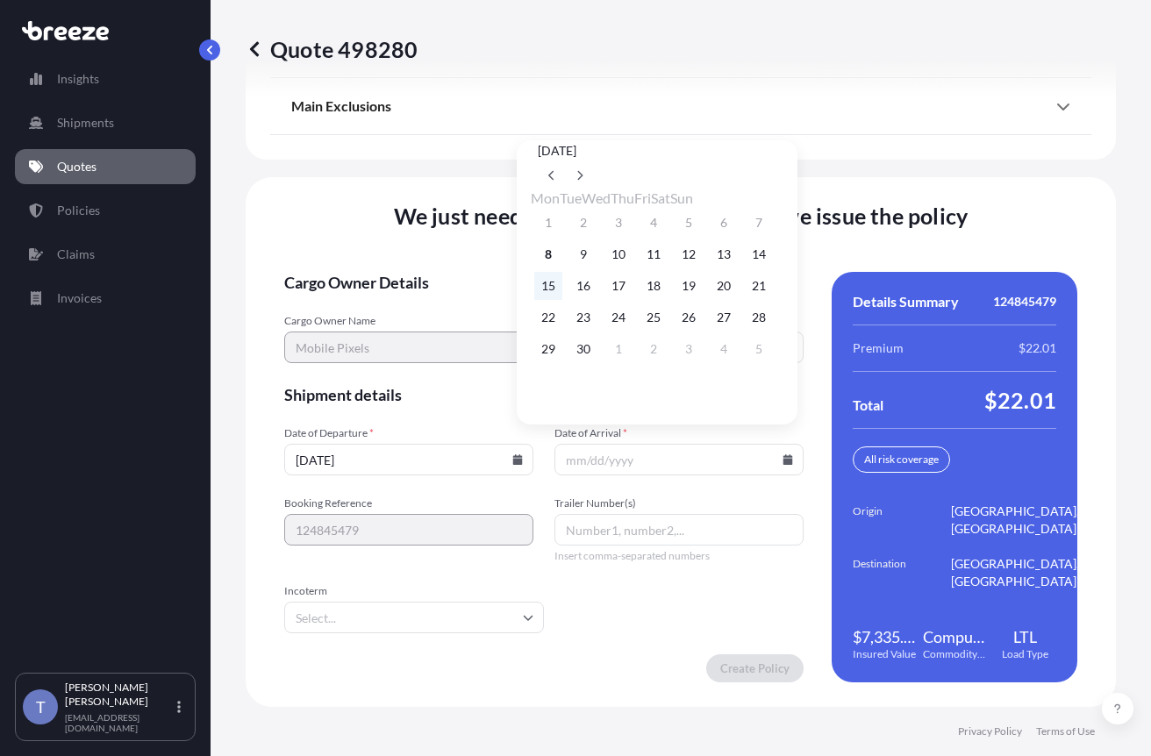
click at [550, 290] on button "15" at bounding box center [548, 286] width 28 height 28
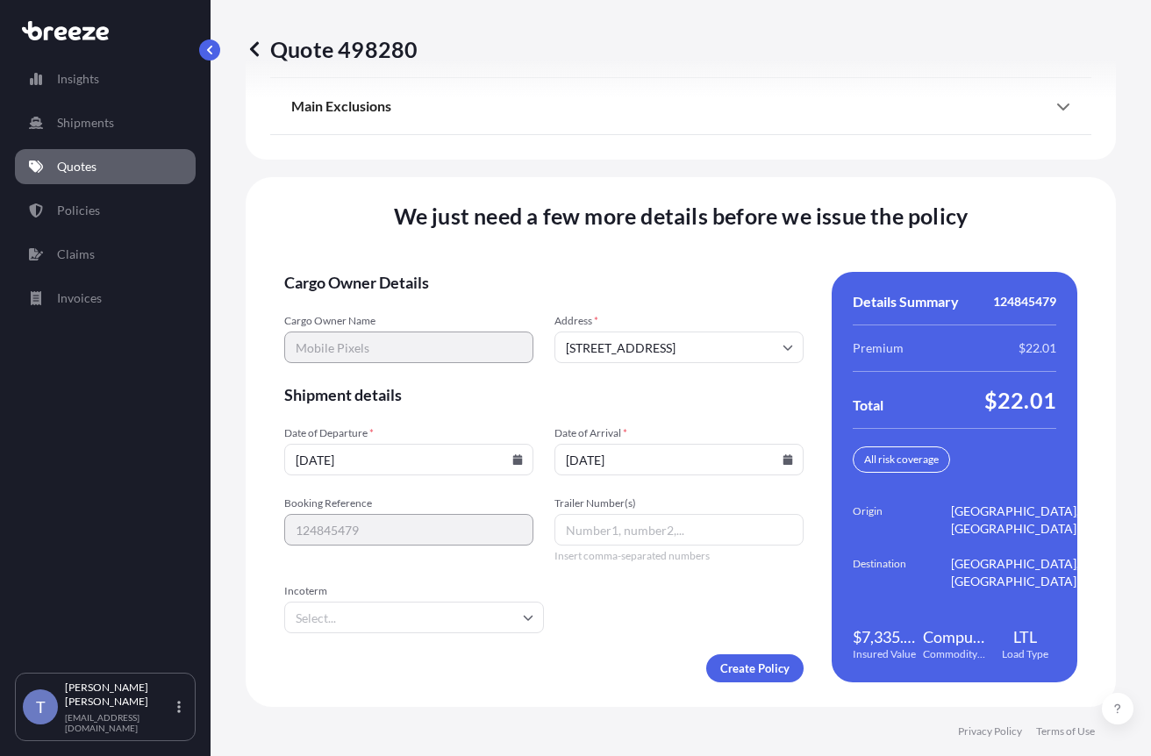
type input "09/15/2025"
click at [995, 226] on div "We just need a few more details before we issue the policy Cargo Owner Details …" at bounding box center [681, 442] width 870 height 530
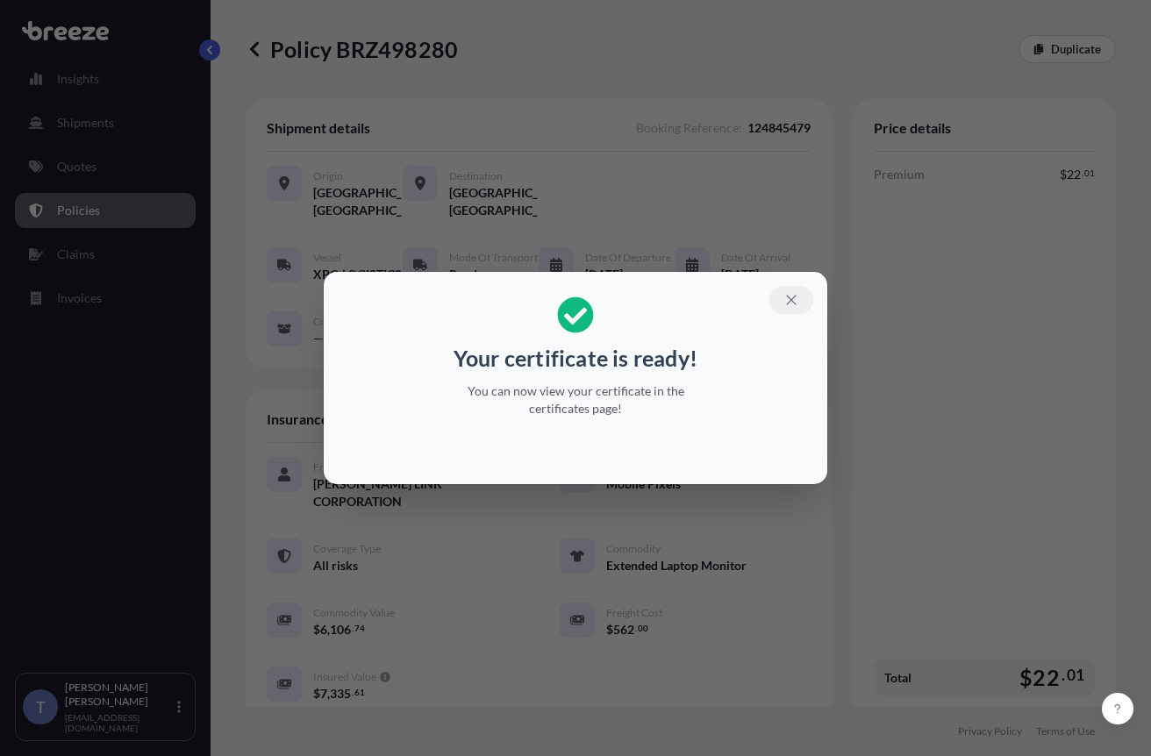
click at [799, 292] on icon "button" at bounding box center [791, 300] width 16 height 16
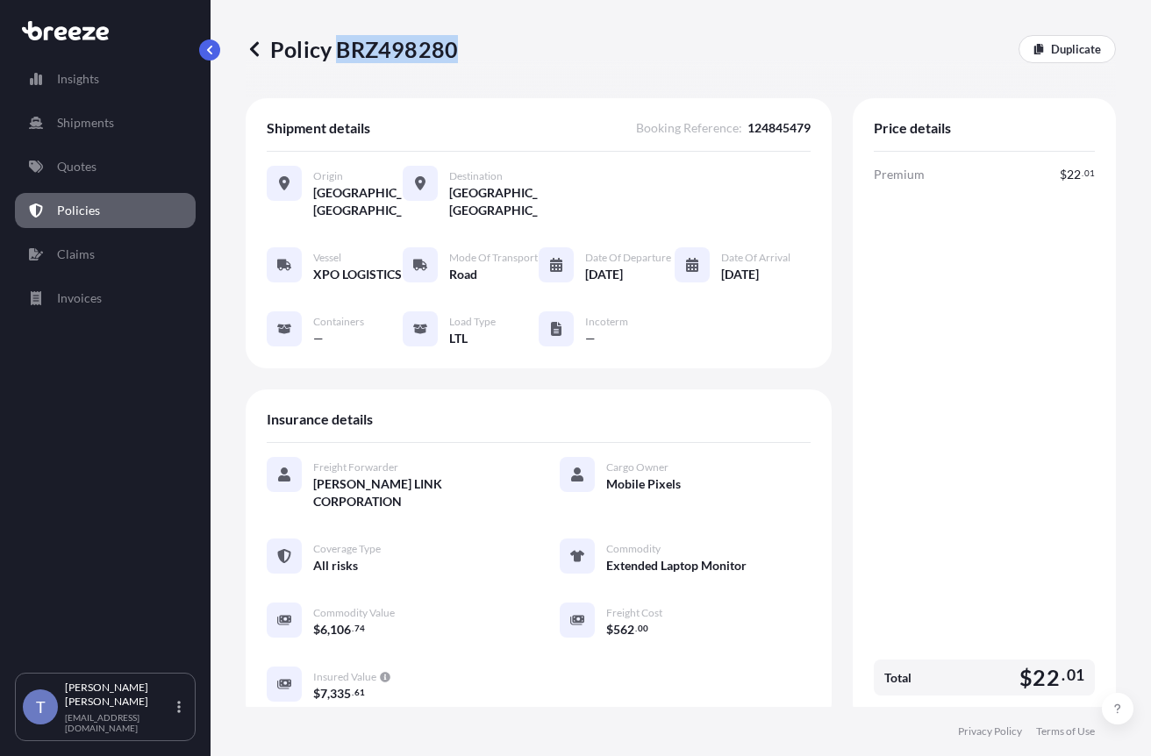
drag, startPoint x: 461, startPoint y: 52, endPoint x: 348, endPoint y: 53, distance: 113.1
click at [348, 53] on p "Policy BRZ498280" at bounding box center [352, 49] width 212 height 28
copy p "BRZ498280"
click at [988, 433] on div "Premium $ 22 . 01 Total $ 22 . 01" at bounding box center [984, 434] width 221 height 537
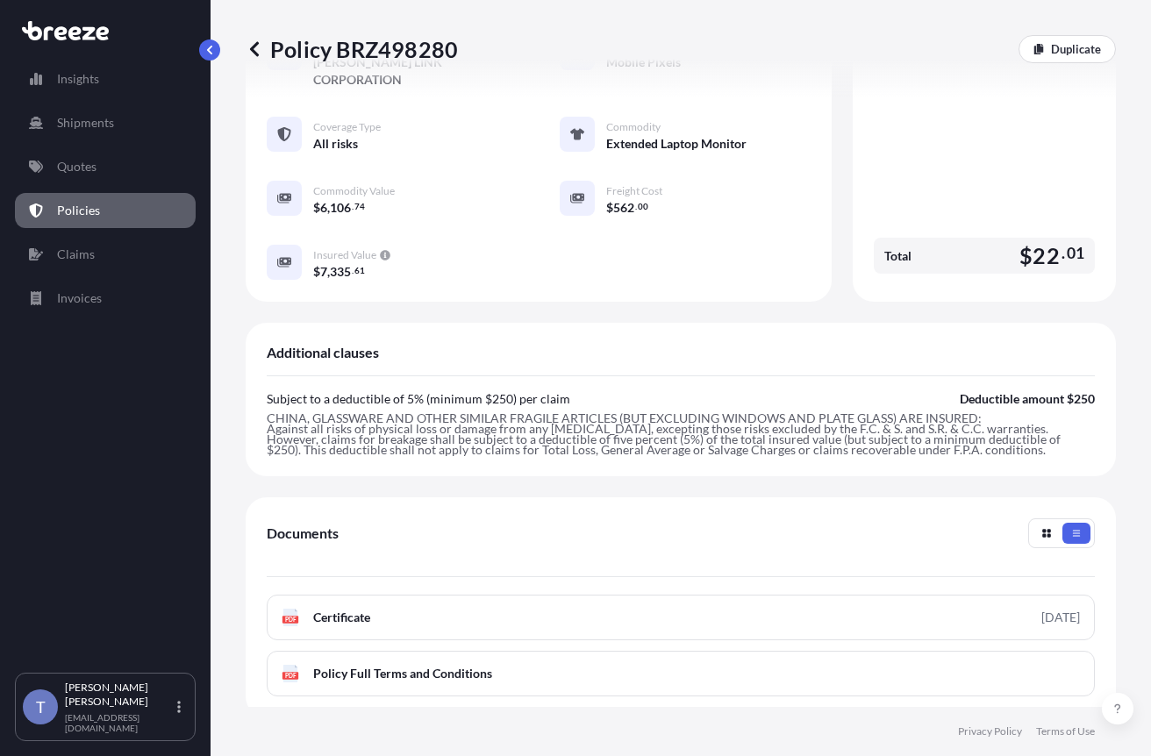
scroll to position [526, 0]
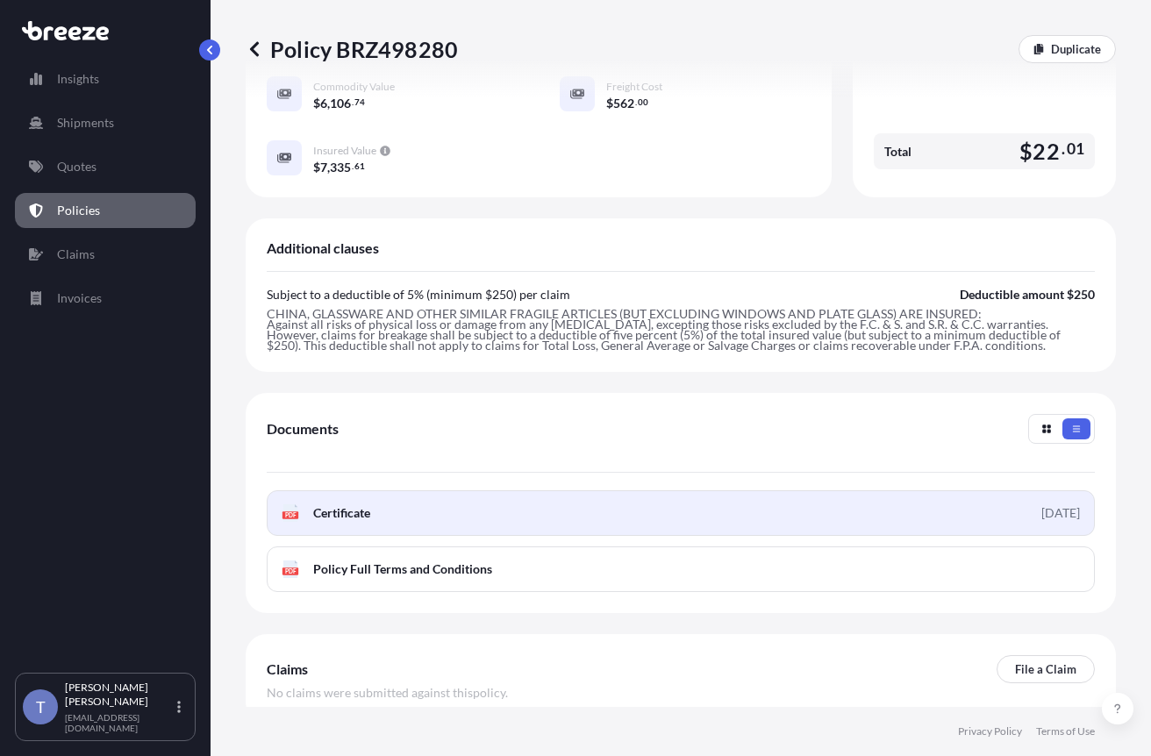
click at [698, 536] on link "PDF Certificate 2025-09-08" at bounding box center [681, 513] width 828 height 46
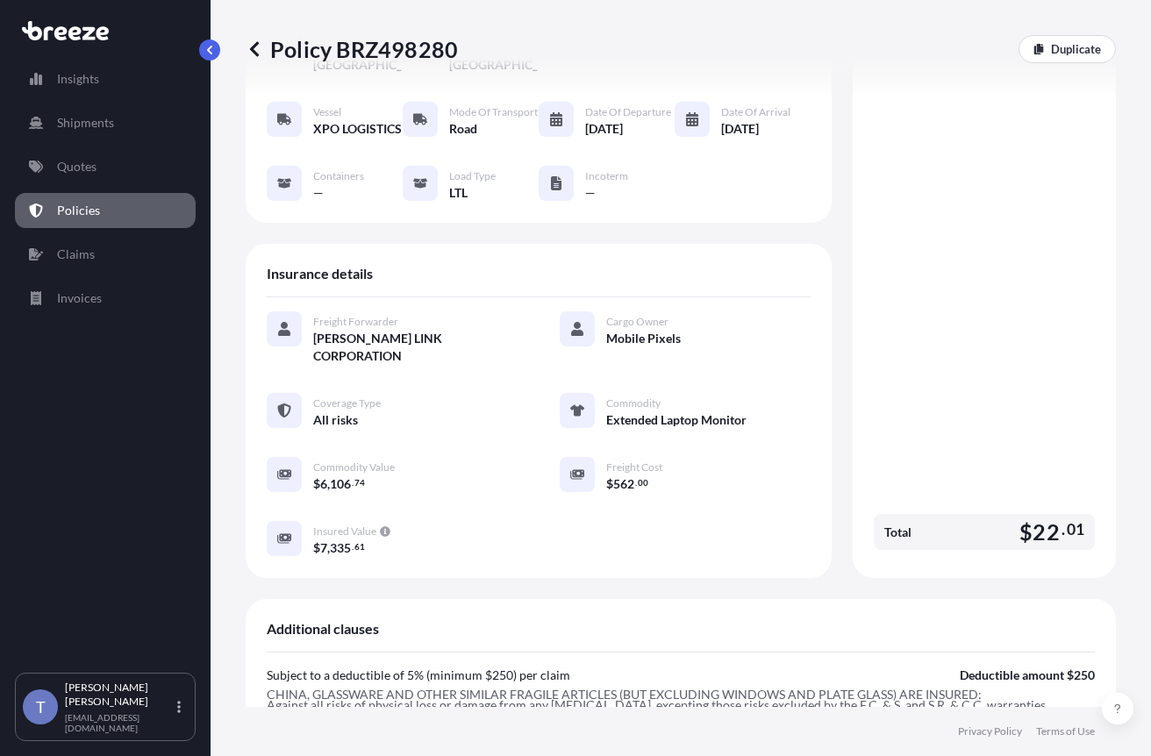
scroll to position [0, 0]
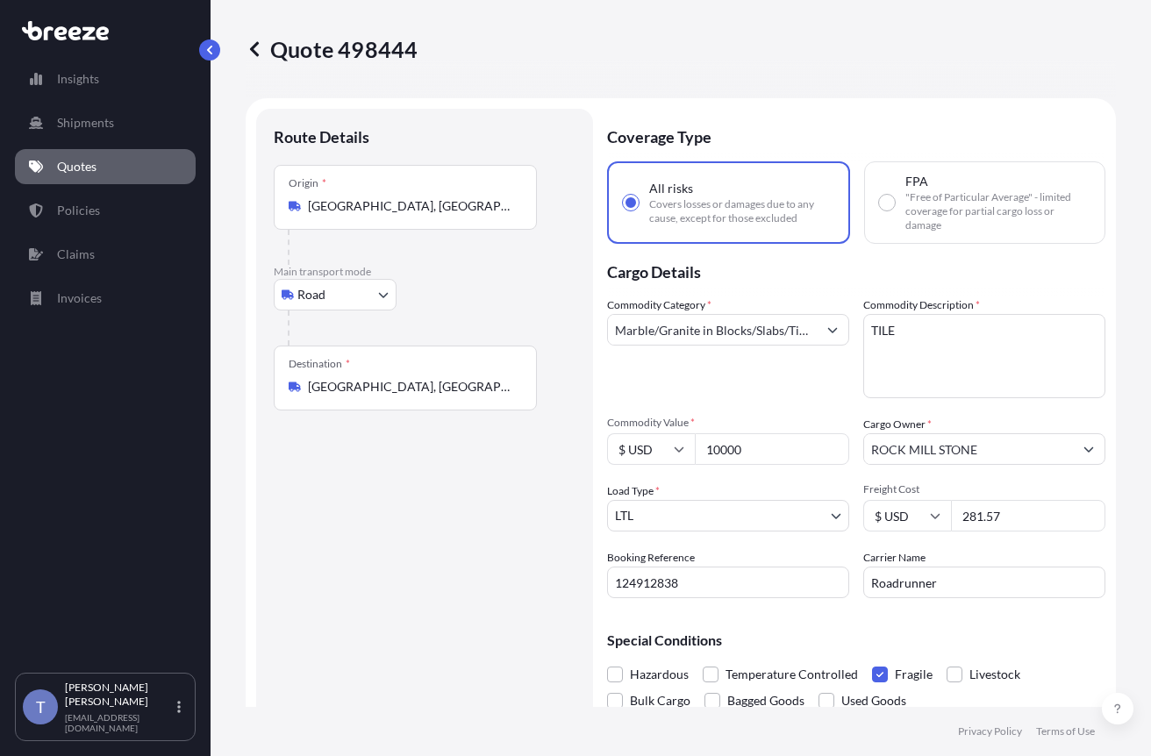
select select "Road"
select select "1"
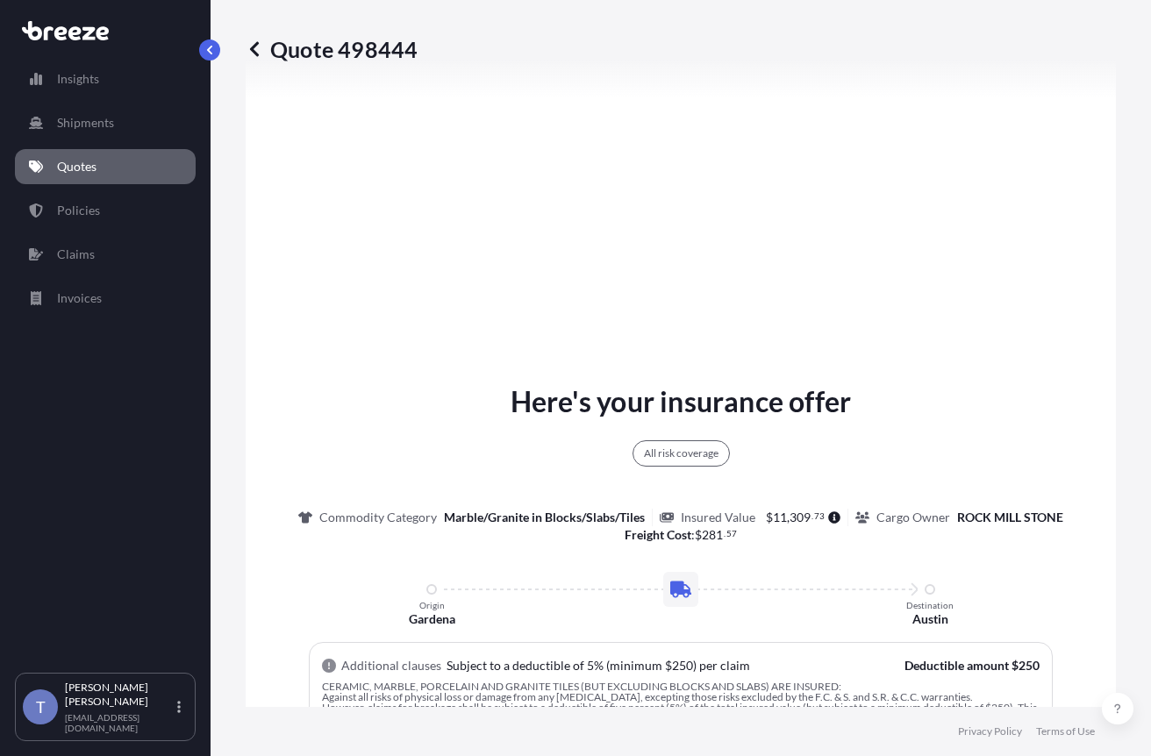
click at [85, 184] on link "Quotes" at bounding box center [105, 166] width 181 height 35
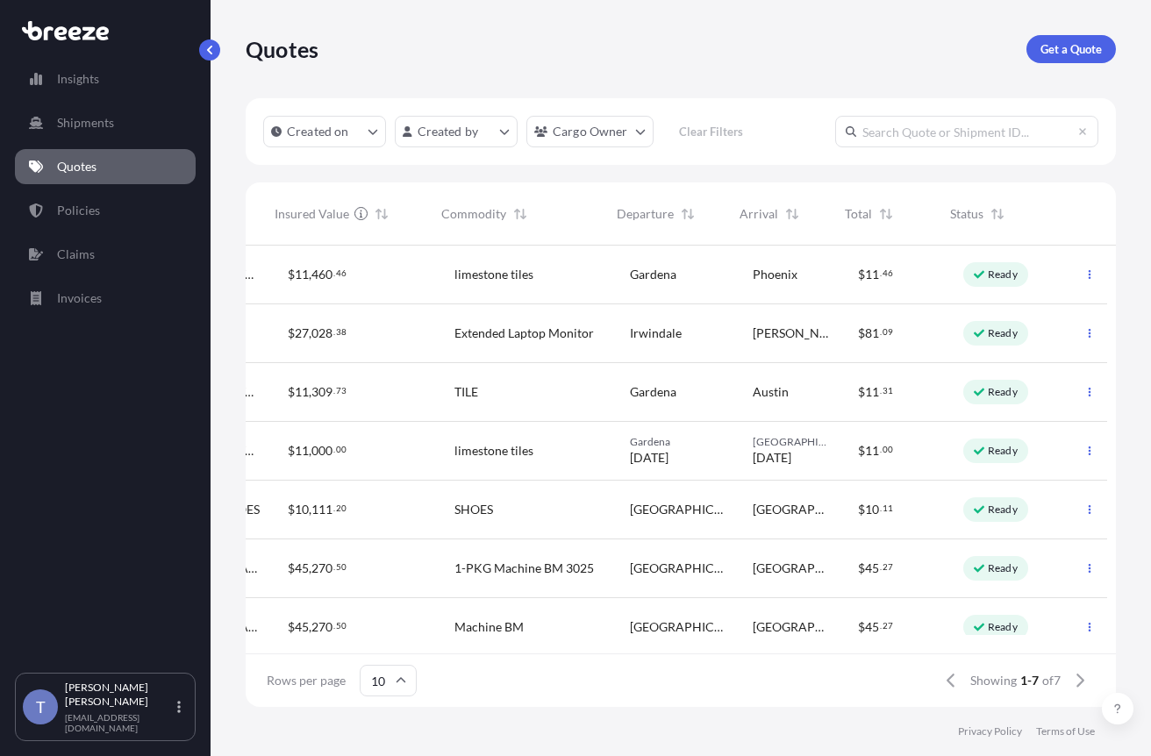
scroll to position [0, 634]
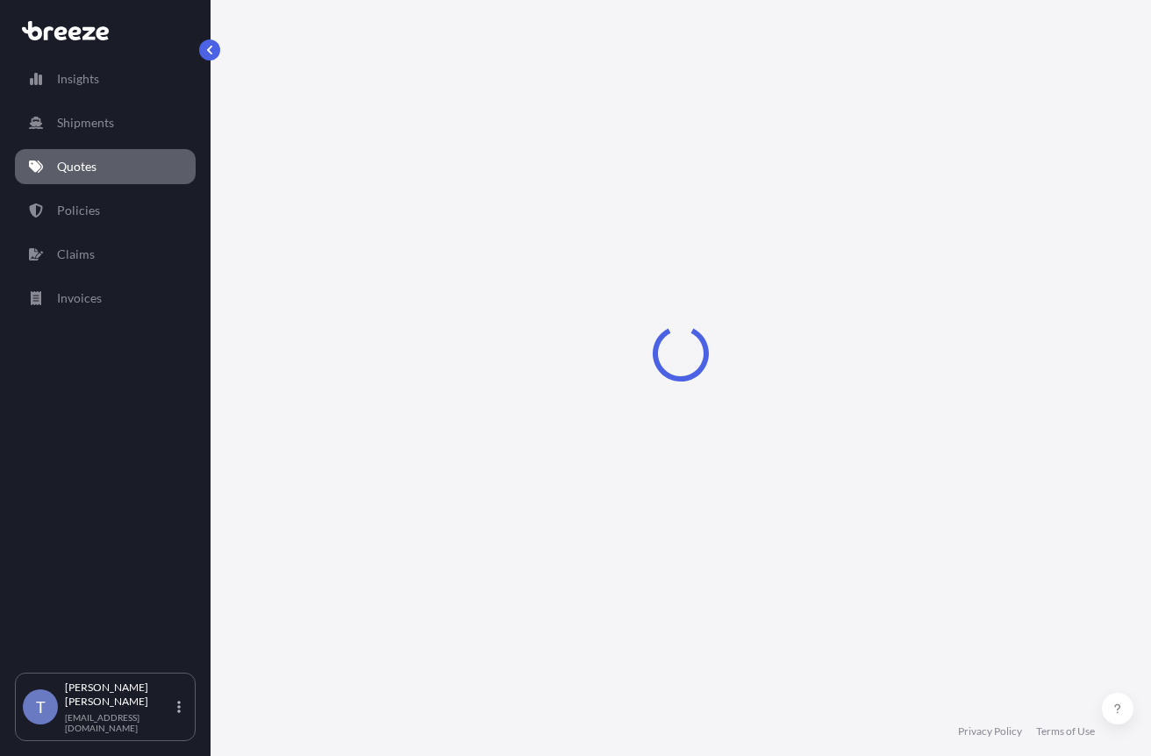
select select "Road"
select select "1"
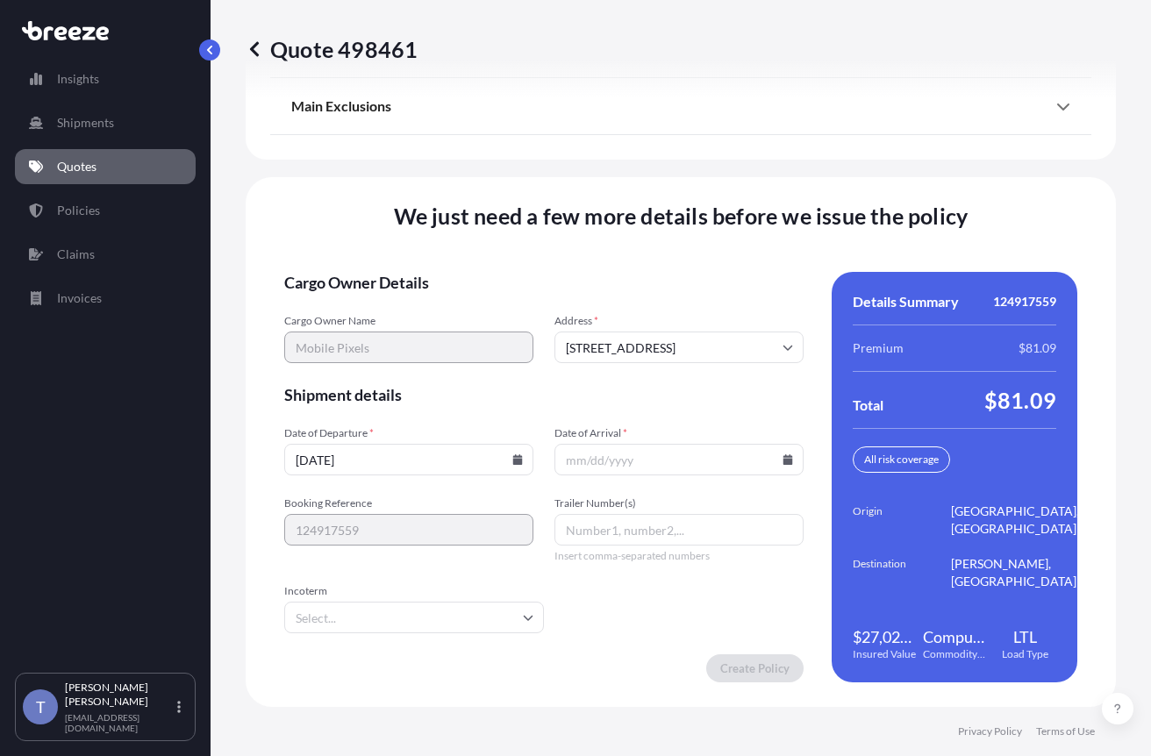
scroll to position [2830, 0]
click at [783, 454] on icon at bounding box center [788, 459] width 10 height 11
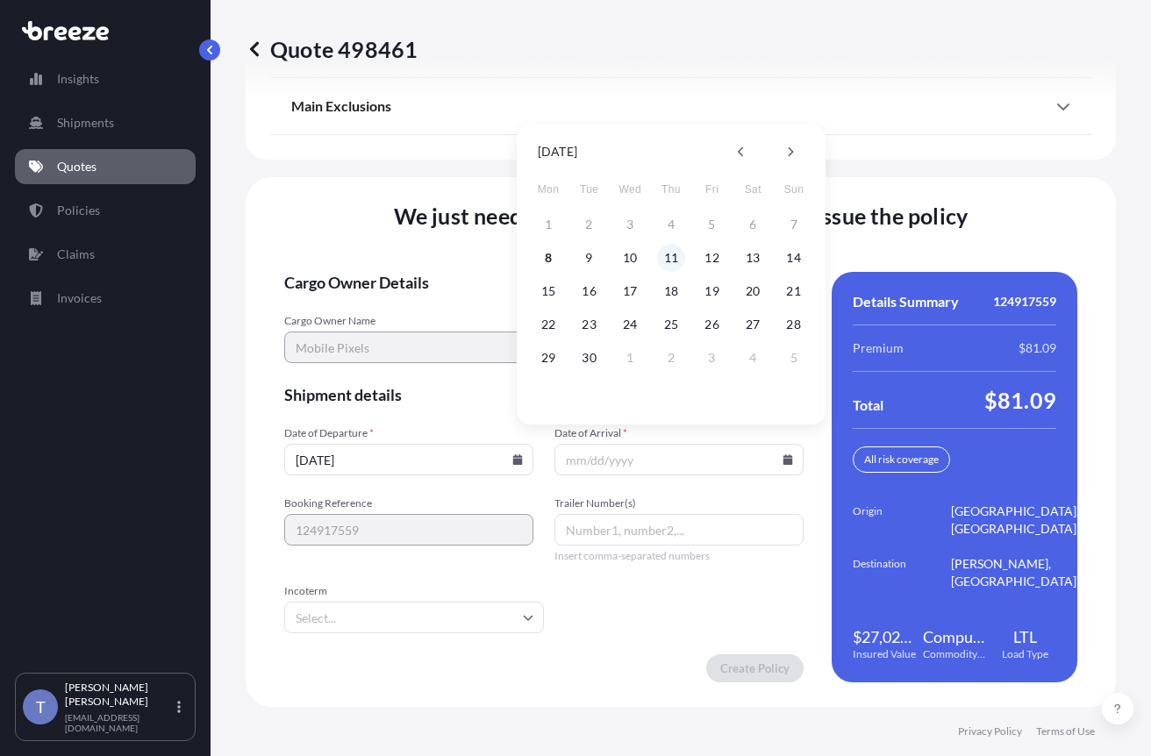
click at [673, 257] on button "11" at bounding box center [671, 258] width 28 height 28
type input "09/11/2025"
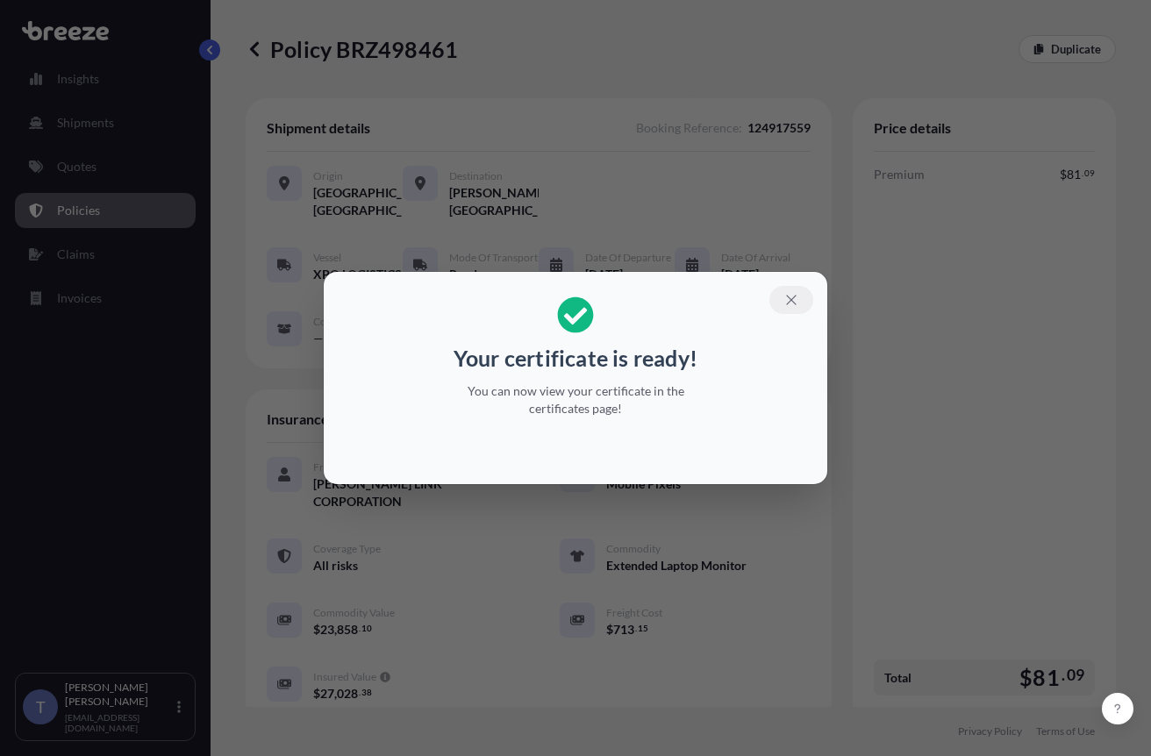
click at [799, 295] on icon "button" at bounding box center [791, 300] width 16 height 16
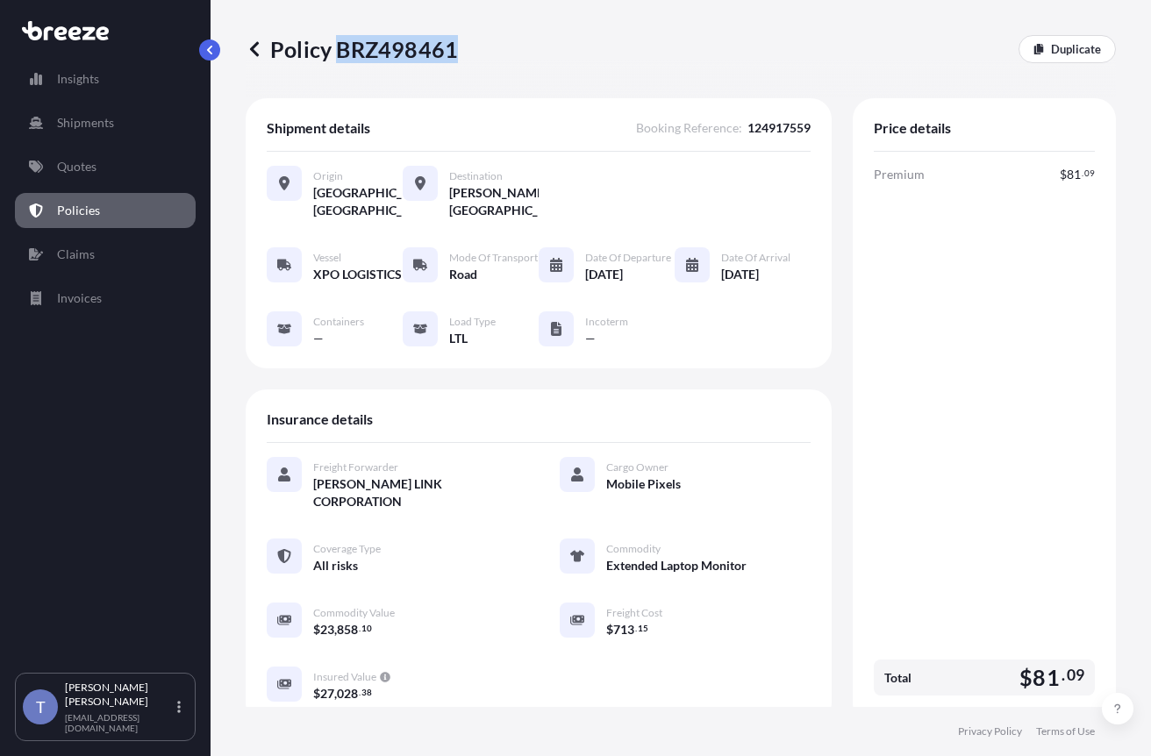
drag, startPoint x: 460, startPoint y: 56, endPoint x: 349, endPoint y: 58, distance: 111.4
click at [349, 58] on p "Policy BRZ498461" at bounding box center [352, 49] width 212 height 28
copy p "BRZ498461"
click at [978, 436] on div "Premium $ 81 . 09 Total $ 81 . 09" at bounding box center [984, 434] width 221 height 537
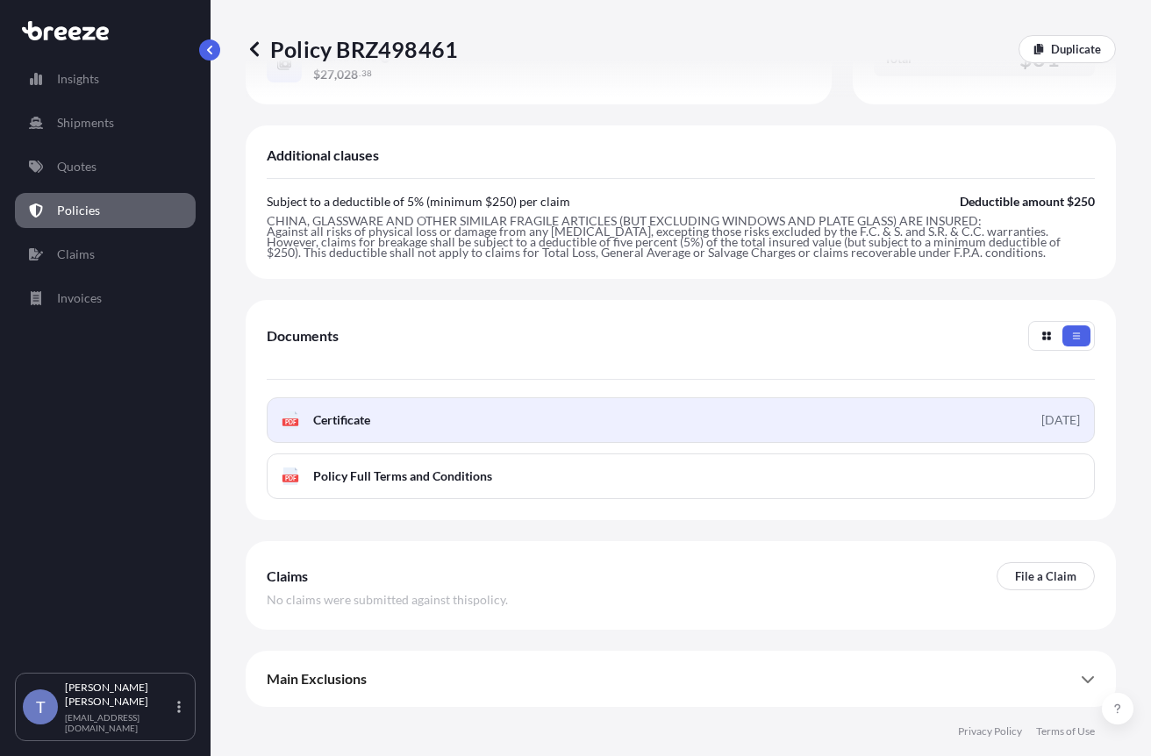
scroll to position [702, 0]
click at [612, 417] on link "PDF Certificate 2025-09-08" at bounding box center [681, 420] width 828 height 46
